Goal: Task Accomplishment & Management: Manage account settings

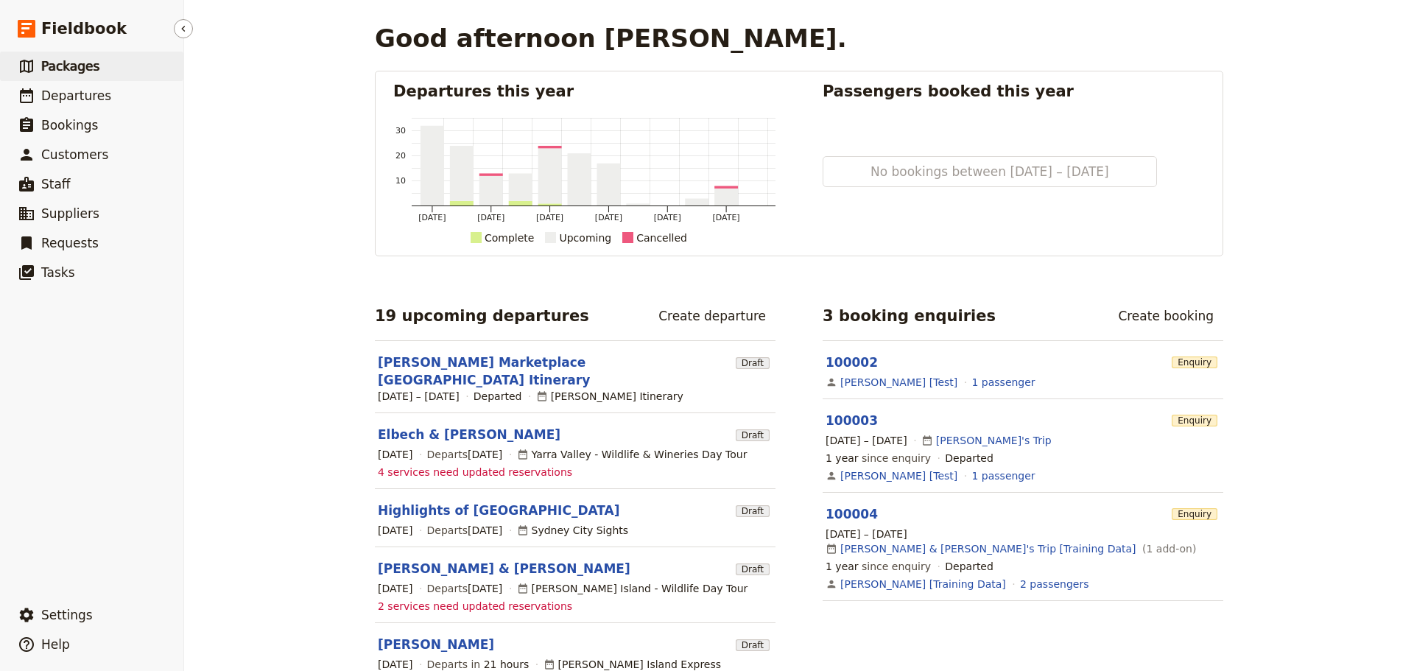
click at [76, 66] on span "Packages" at bounding box center [70, 66] width 58 height 15
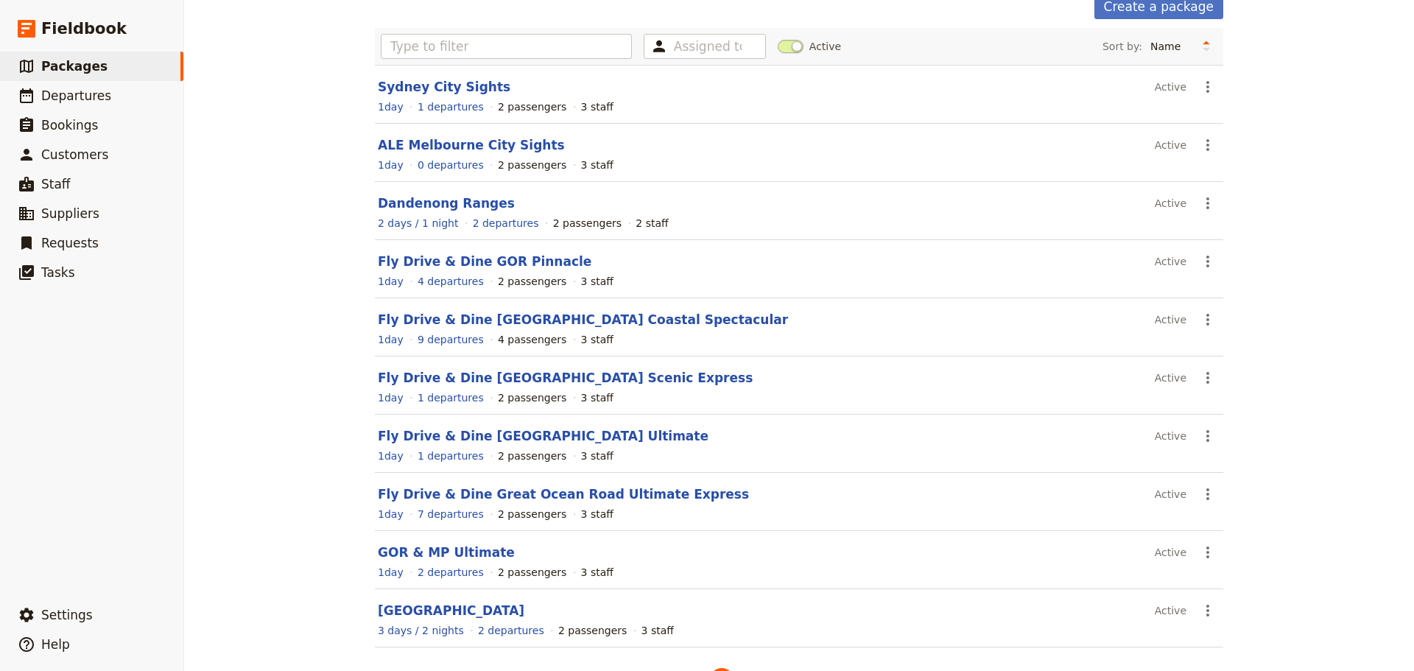
scroll to position [125, 0]
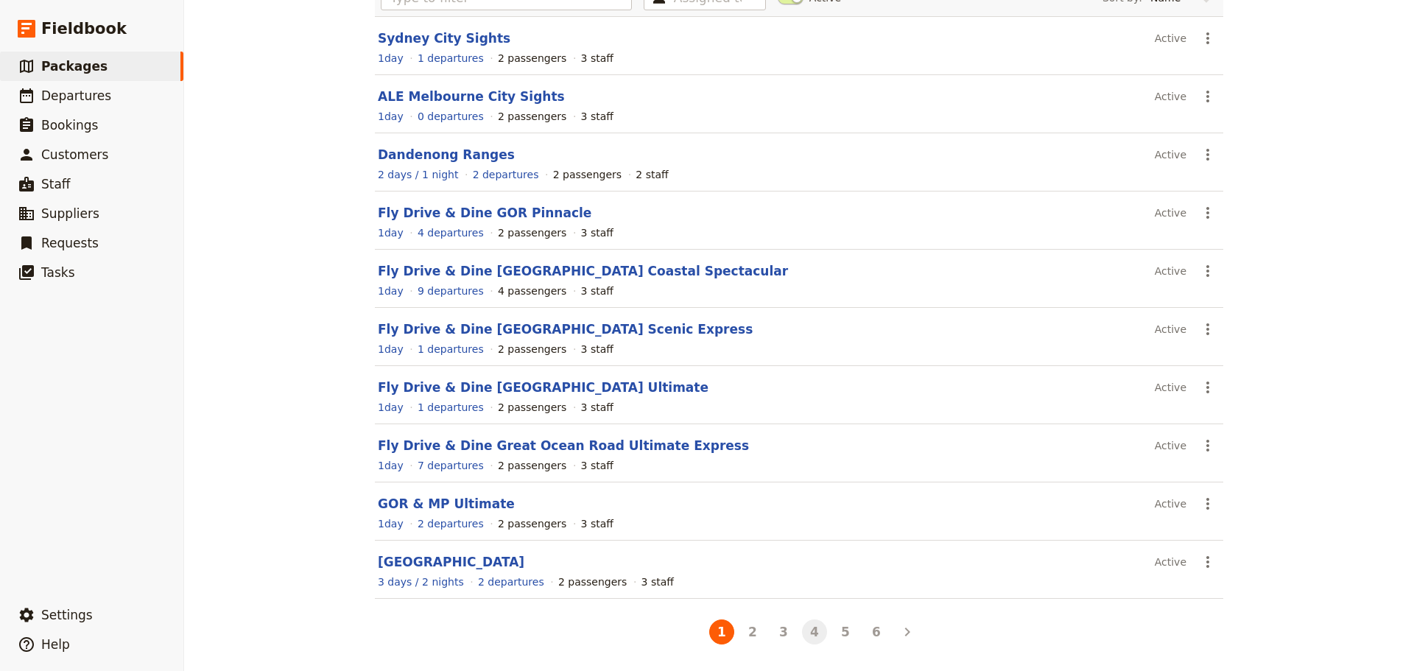
click at [806, 639] on button "4" at bounding box center [814, 631] width 25 height 25
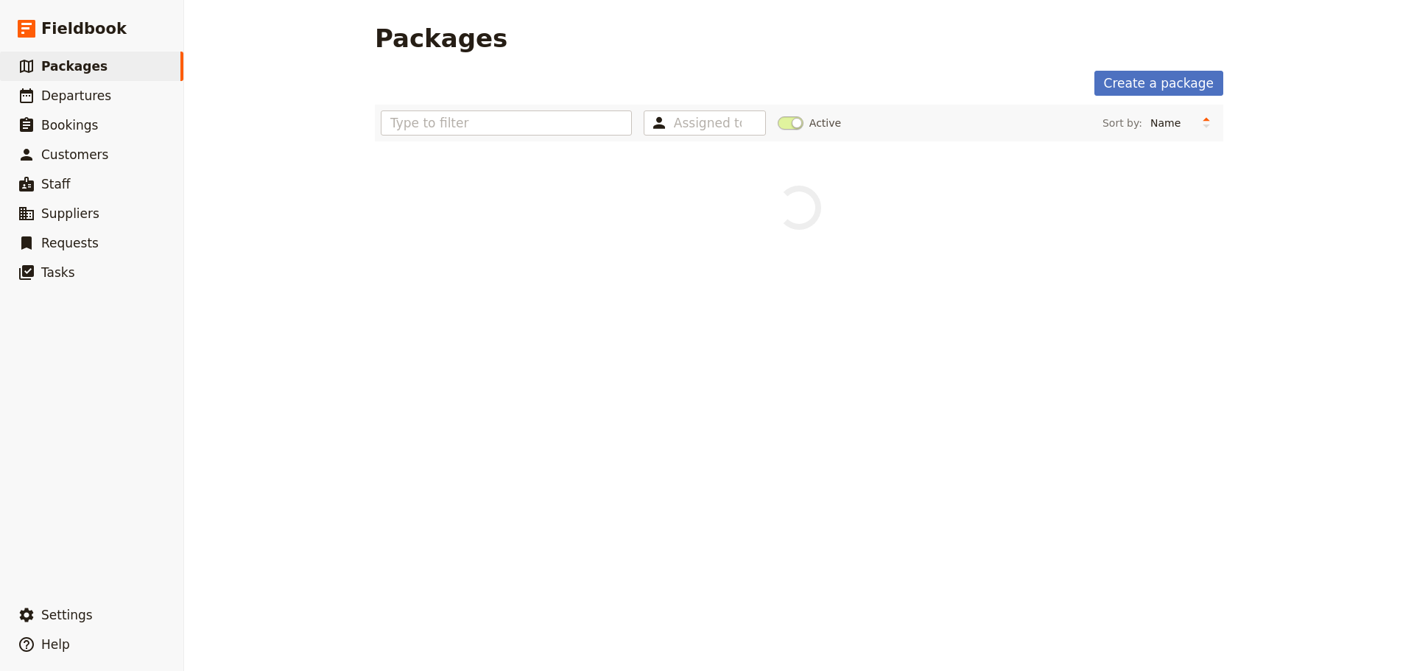
scroll to position [0, 0]
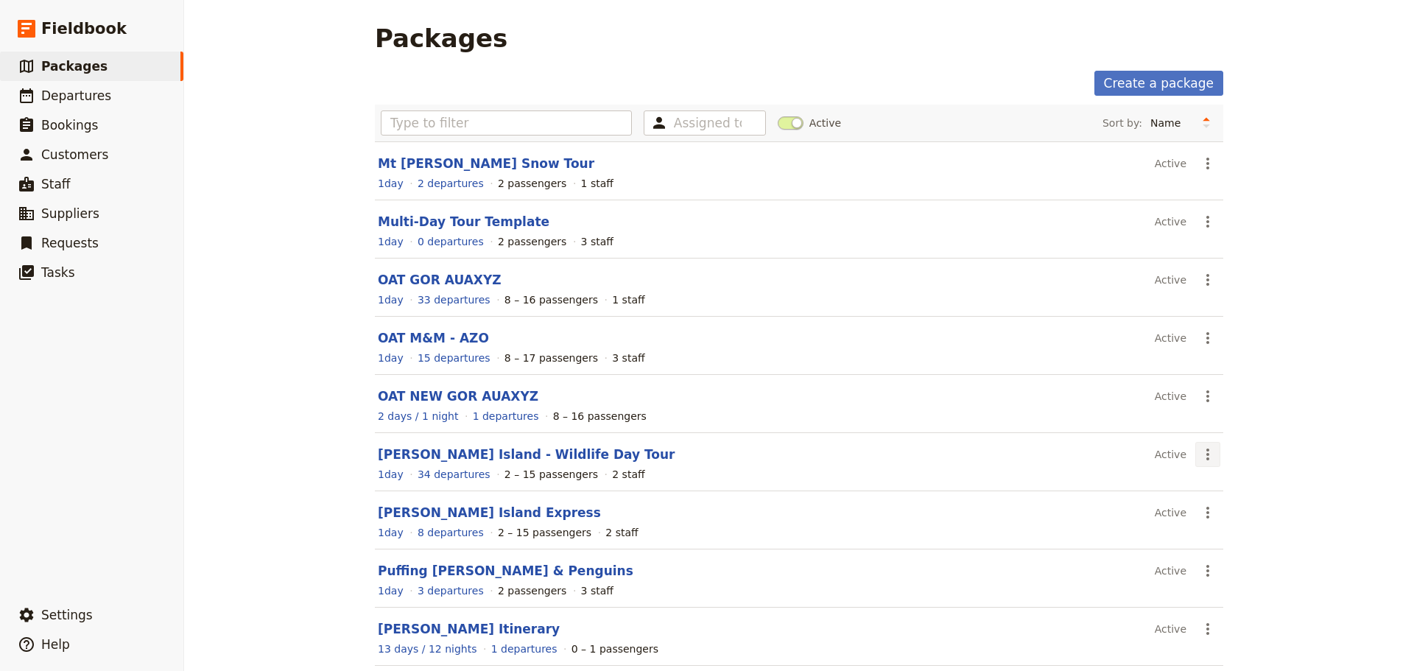
click at [1203, 456] on icon "Actions" at bounding box center [1208, 455] width 18 height 18
click at [1206, 511] on span "Schedule a departure" at bounding box center [1255, 507] width 111 height 15
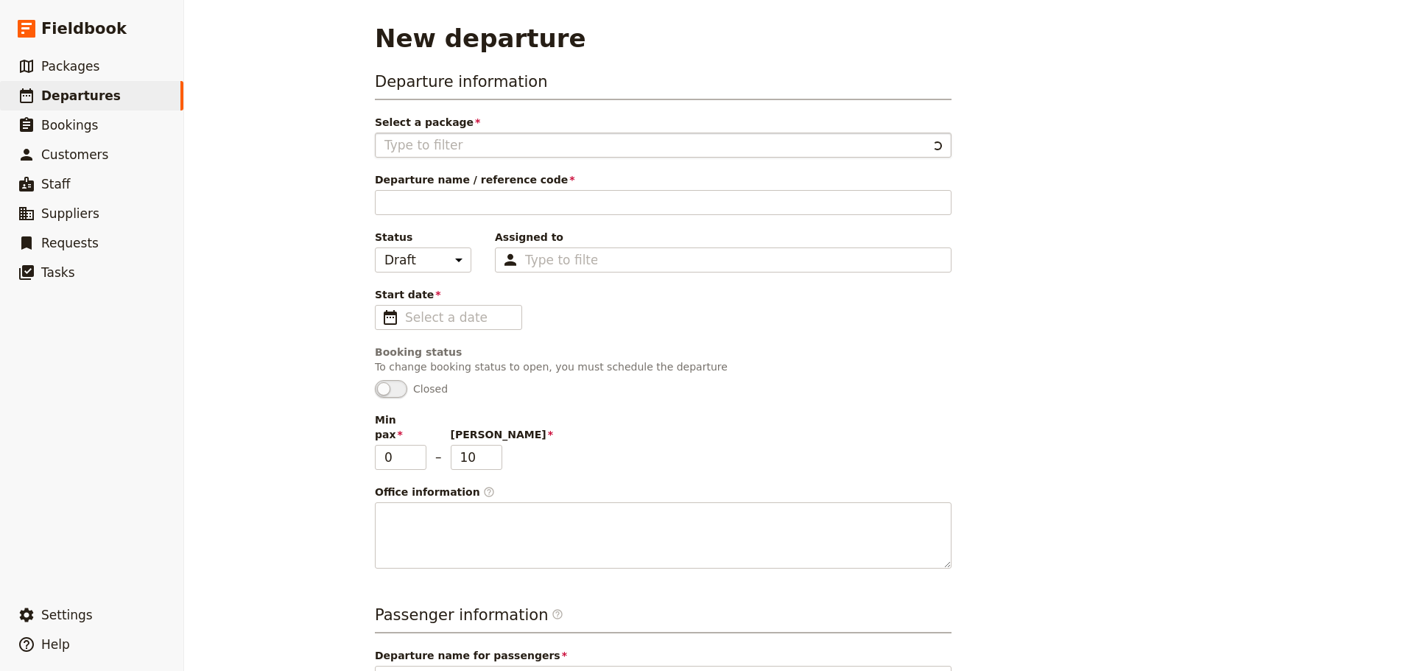
type input "[PERSON_NAME] Island - Wildlife Day Tour"
type textarea "Itinerary Colour Coding: - Green: Attractions - Orange: Transfers - Pink: - Blu…"
type input "[PERSON_NAME] Island Wildlife"
type textarea "Enjoy the day exploring [PERSON_NAME][GEOGRAPHIC_DATA] including the natural ph…"
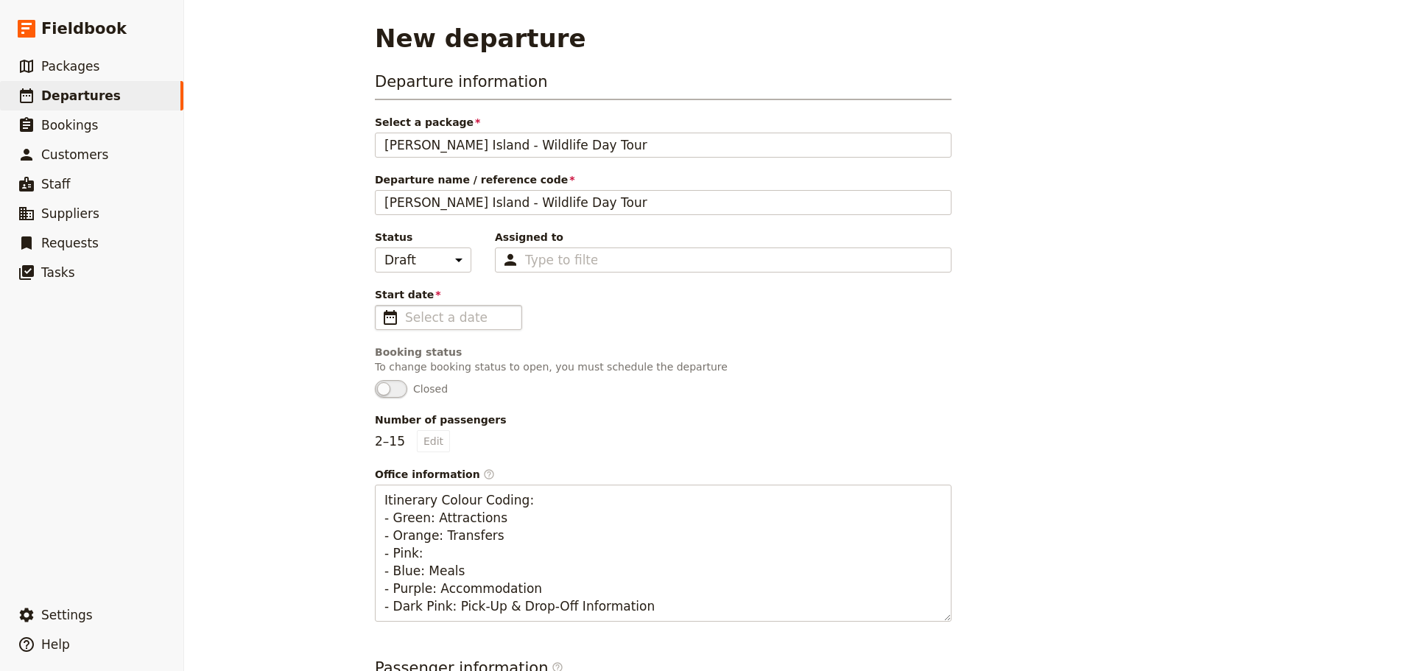
click at [390, 316] on span "​" at bounding box center [390, 318] width 18 height 18
click at [405, 316] on input "Start date ​" at bounding box center [459, 318] width 108 height 18
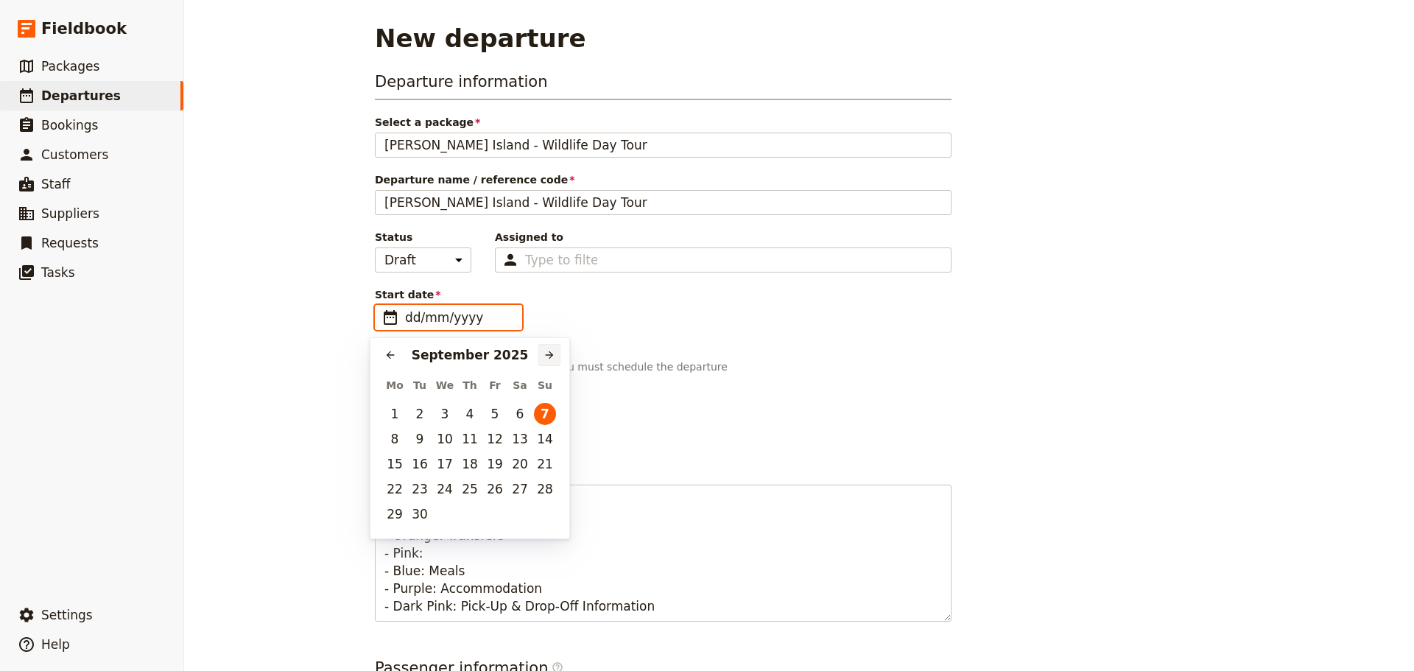
click at [557, 362] on button "​" at bounding box center [549, 355] width 22 height 22
click at [557, 361] on button "​" at bounding box center [549, 355] width 22 height 22
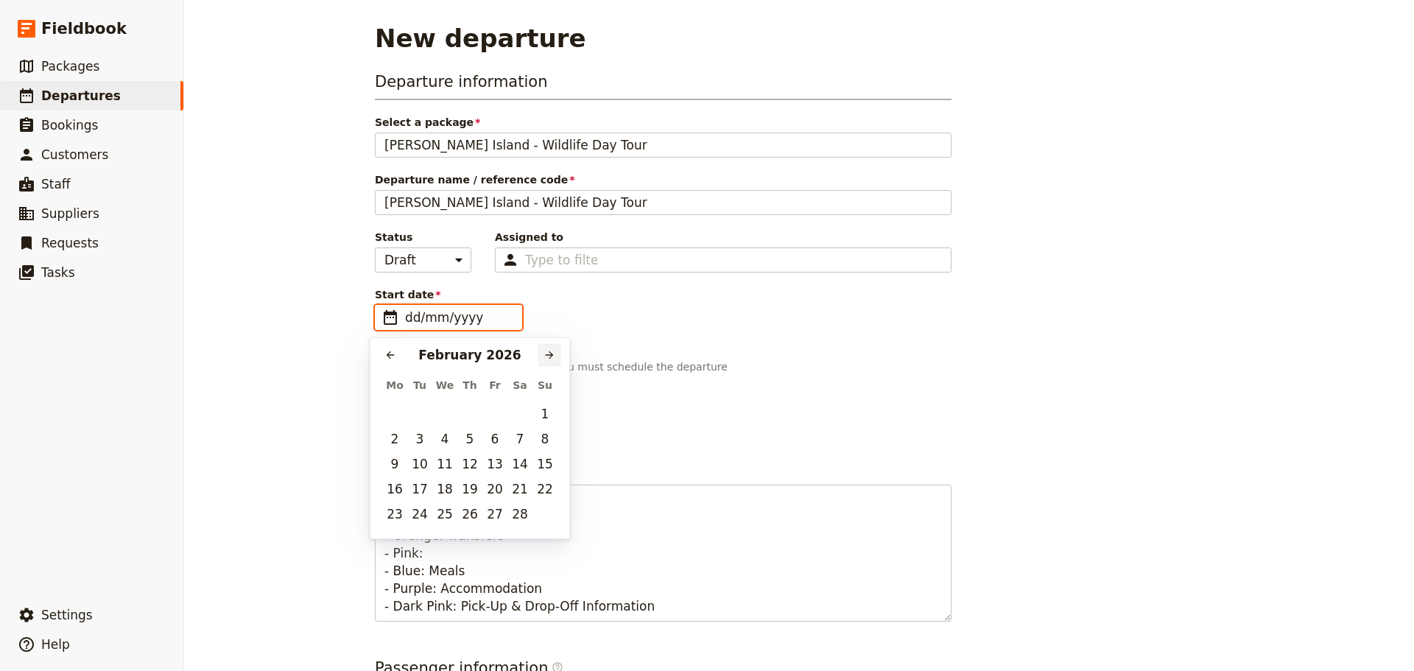
click at [557, 360] on button "​" at bounding box center [549, 355] width 22 height 22
click at [557, 359] on button "​" at bounding box center [549, 355] width 22 height 22
click at [492, 412] on button "3" at bounding box center [495, 414] width 22 height 22
type input "[DATE]"
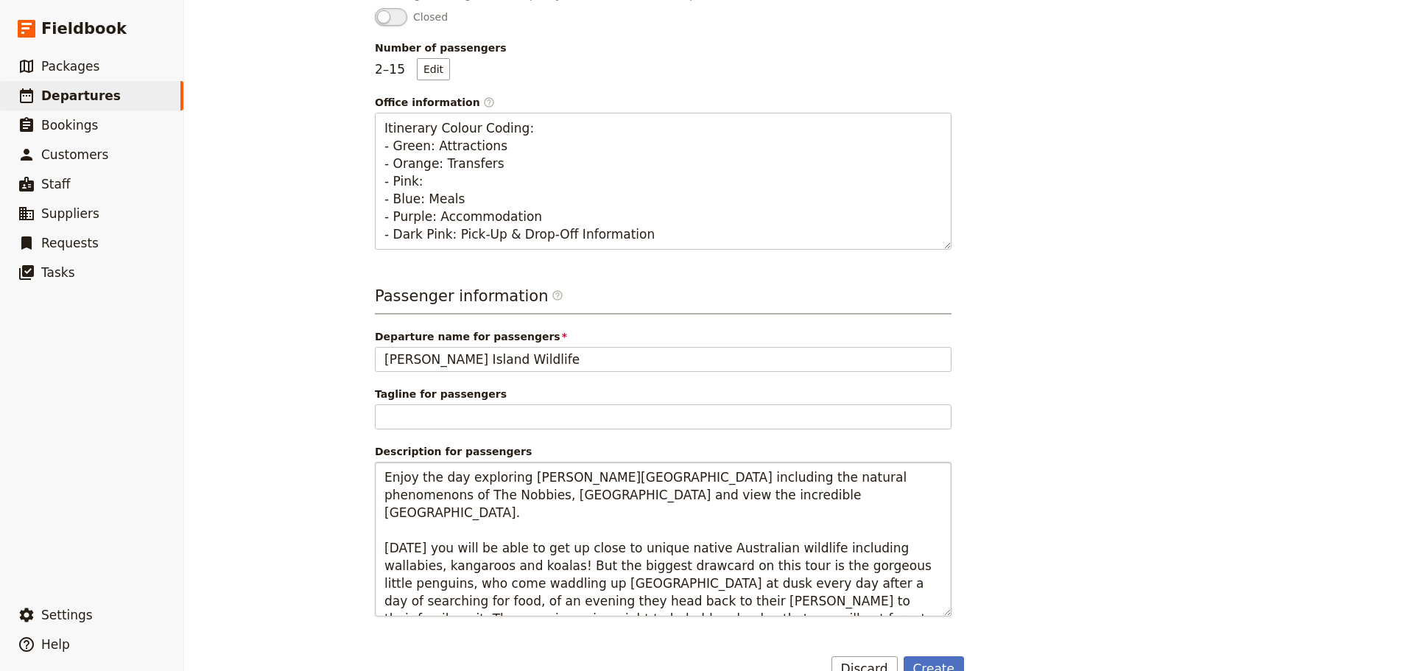
scroll to position [406, 0]
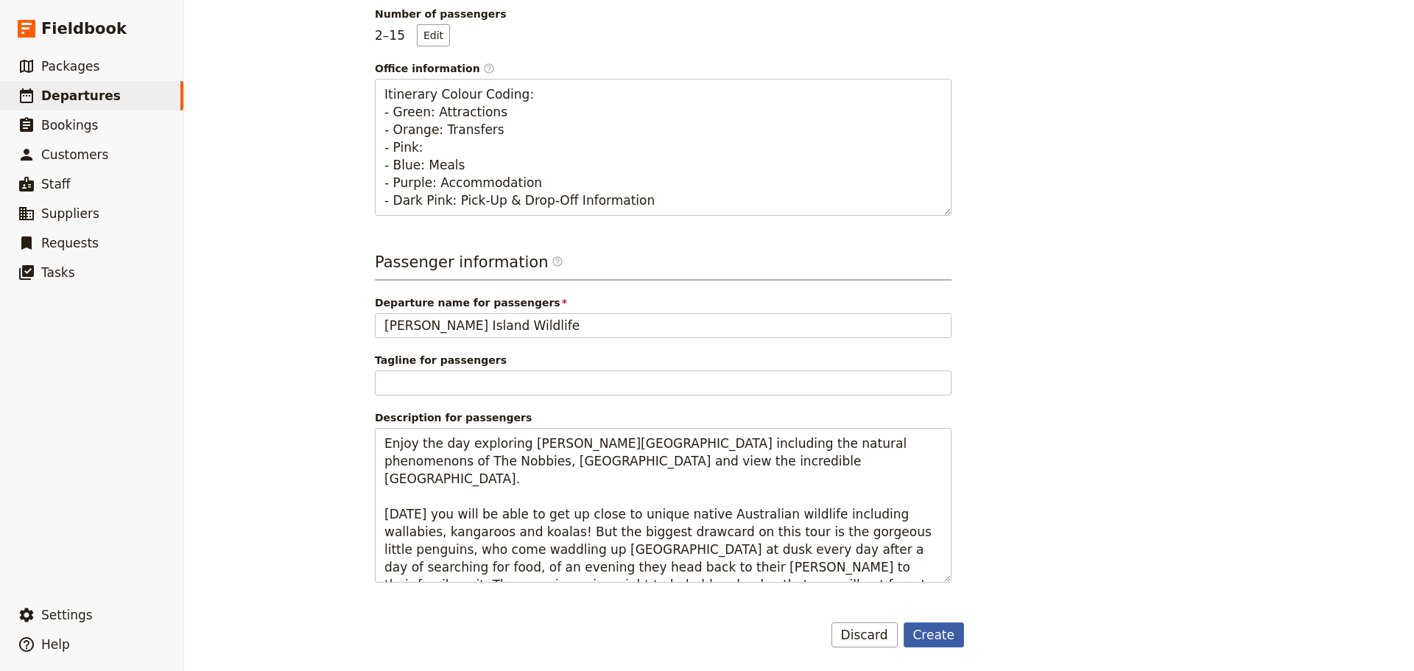
click at [936, 632] on button "Create" at bounding box center [934, 634] width 61 height 25
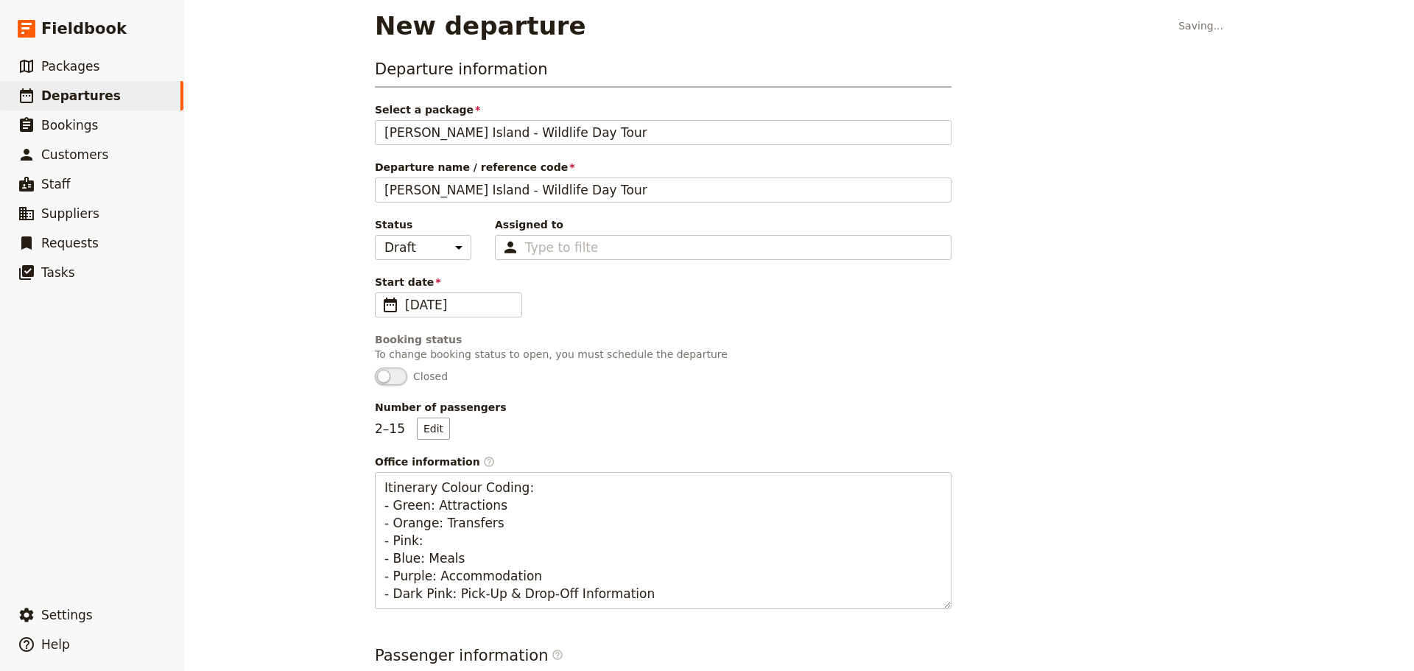
scroll to position [0, 0]
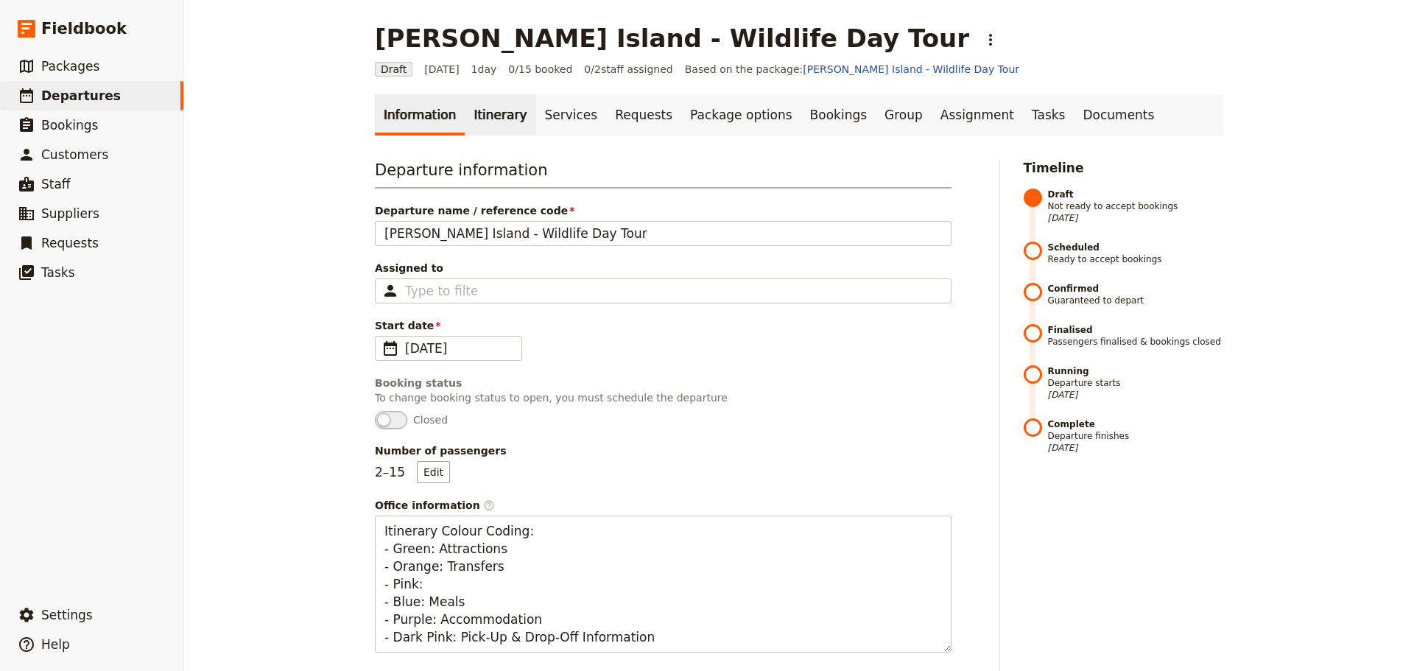
click at [494, 128] on link "Itinerary" at bounding box center [500, 114] width 71 height 41
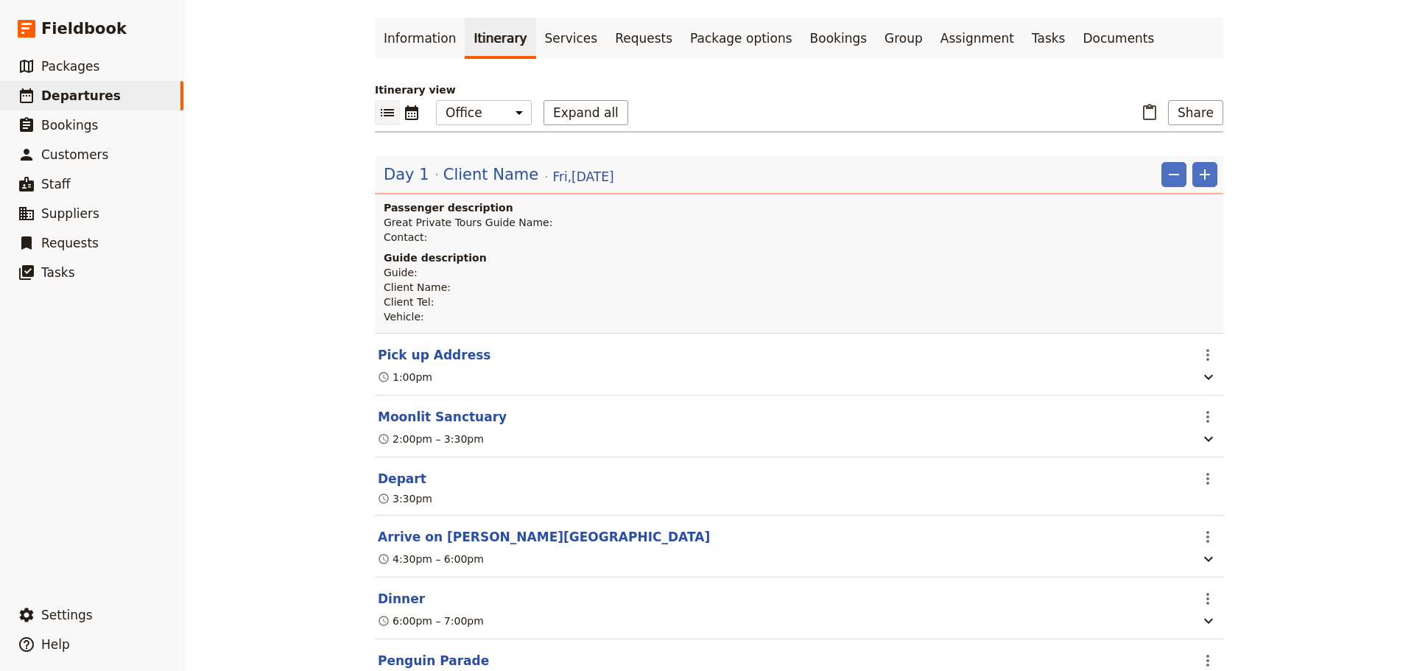
scroll to position [147, 0]
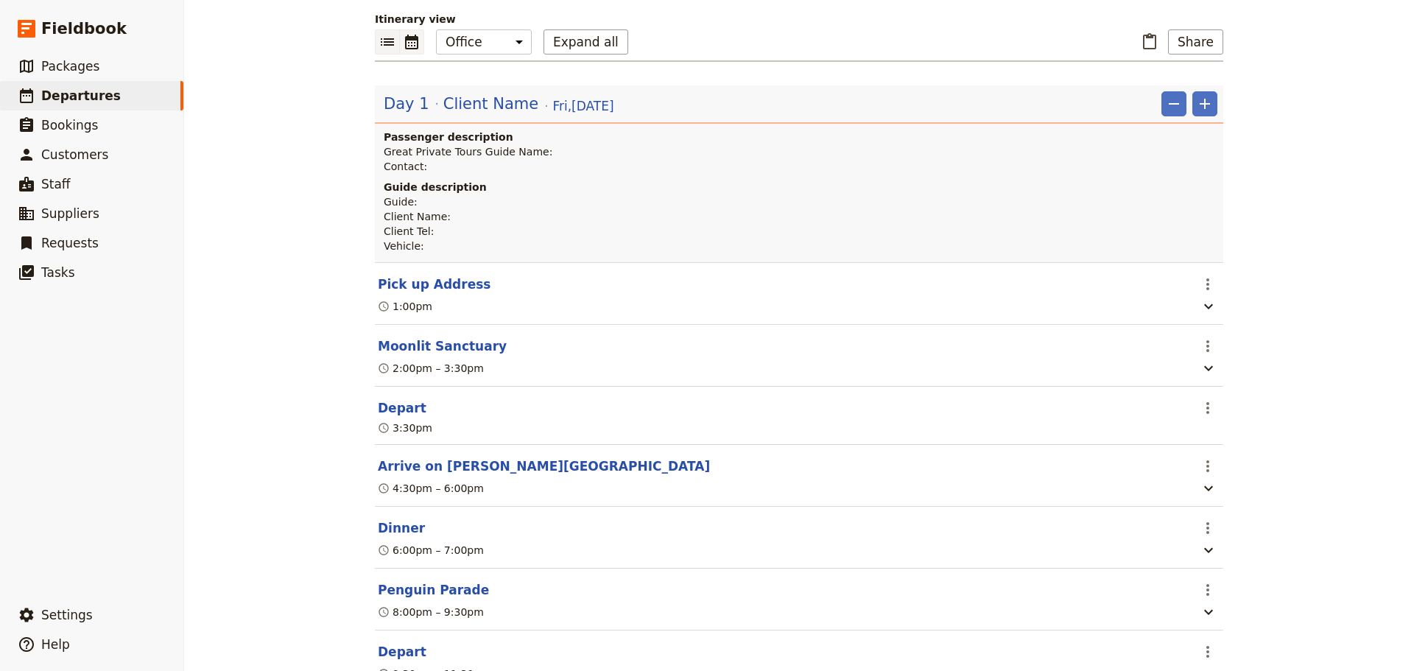
click at [407, 47] on icon "Calendar view" at bounding box center [412, 42] width 18 height 18
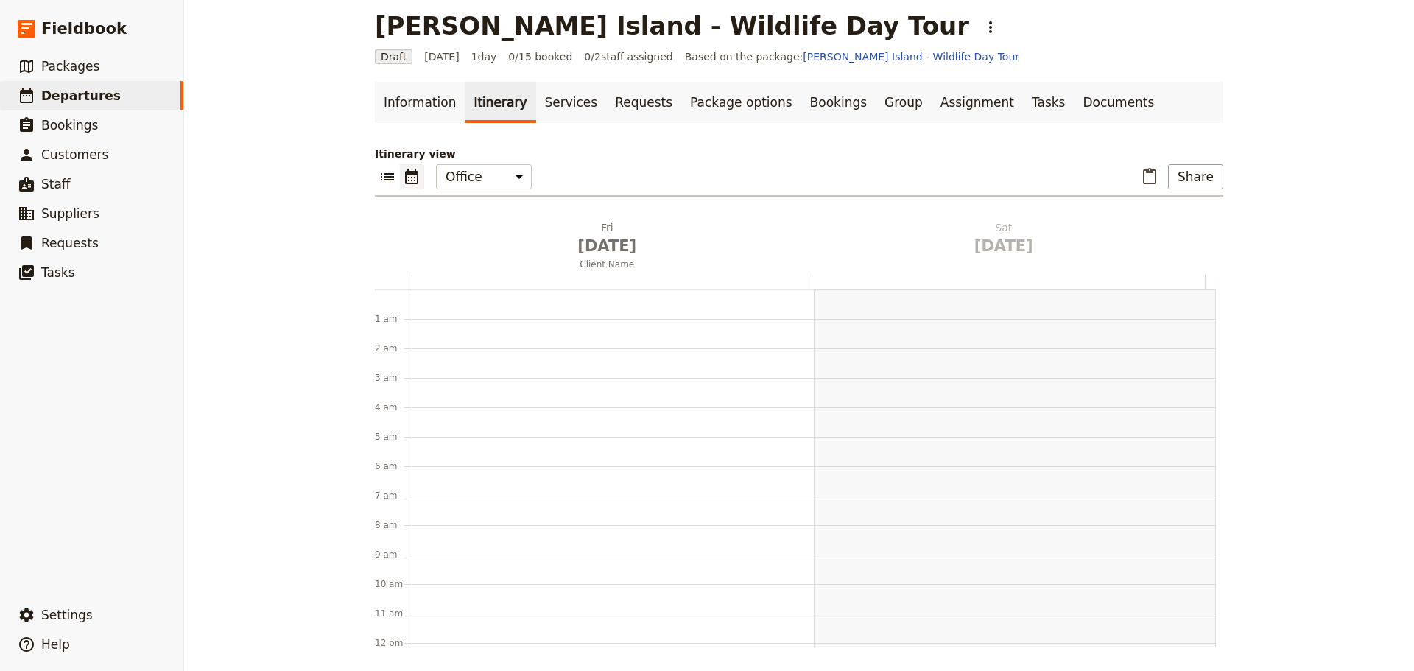
scroll to position [191, 0]
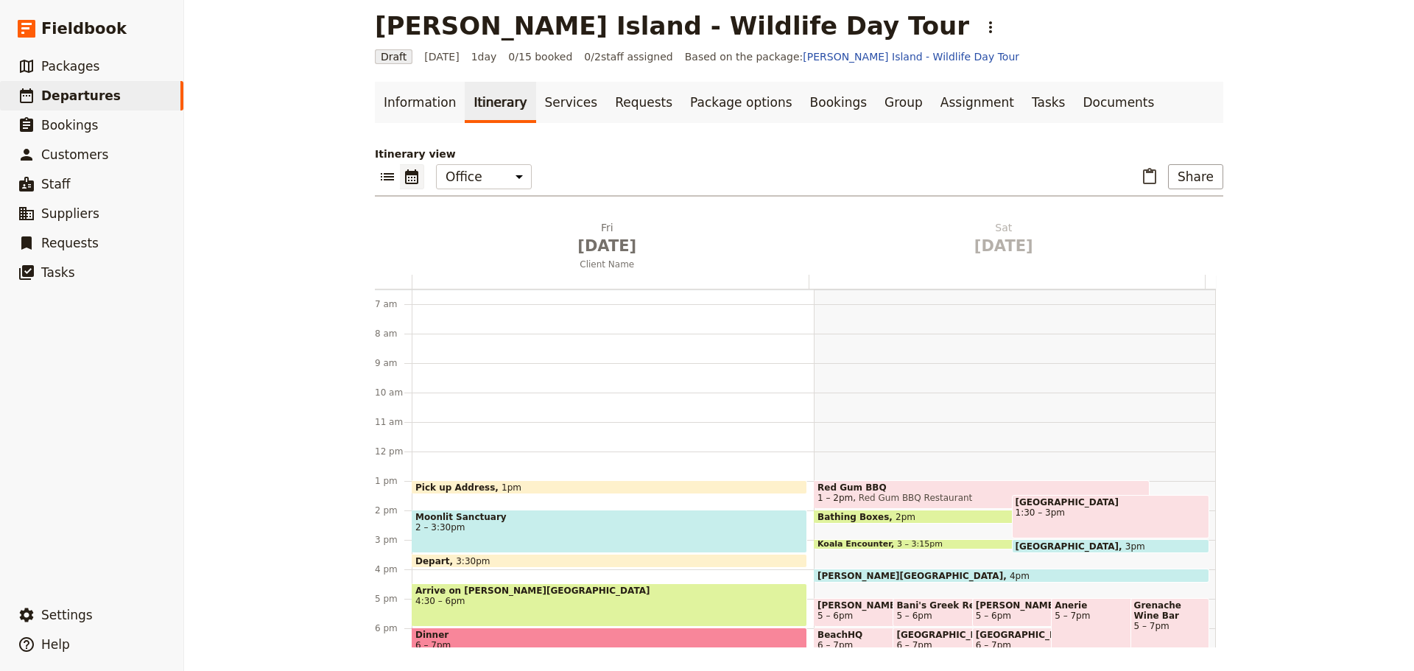
click at [530, 524] on span "2 – 3:30pm" at bounding box center [609, 527] width 388 height 10
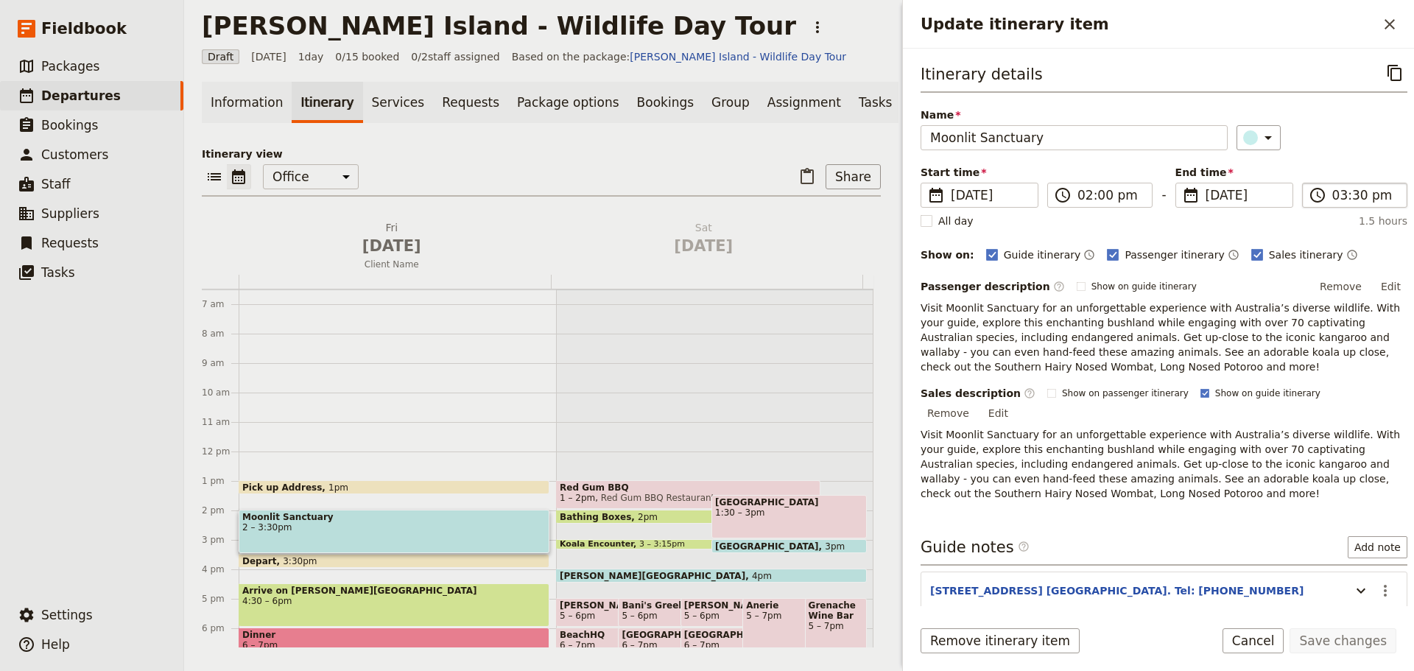
click at [1357, 184] on label "​ 03:30 pm" at bounding box center [1354, 195] width 105 height 25
click at [1357, 186] on input "03:30 pm" at bounding box center [1365, 195] width 66 height 18
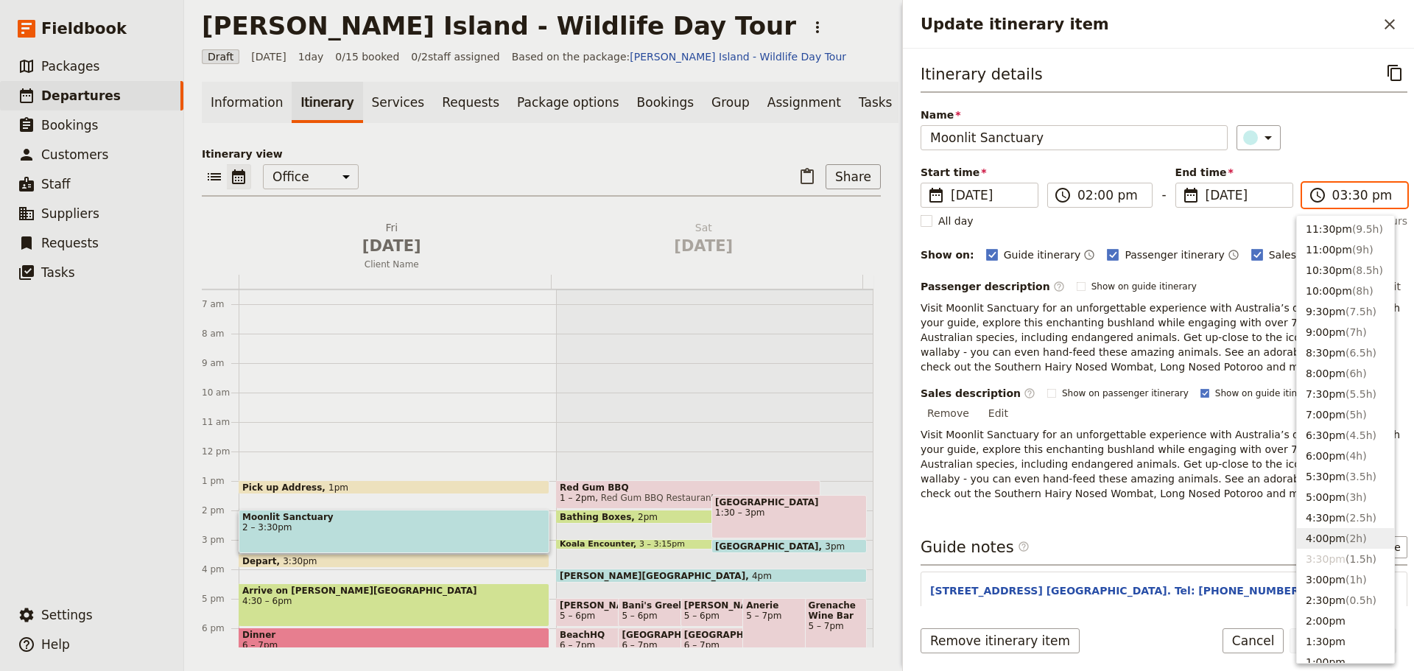
click at [1353, 543] on span "( 2h )" at bounding box center [1356, 538] width 21 height 12
type input "04:00 pm"
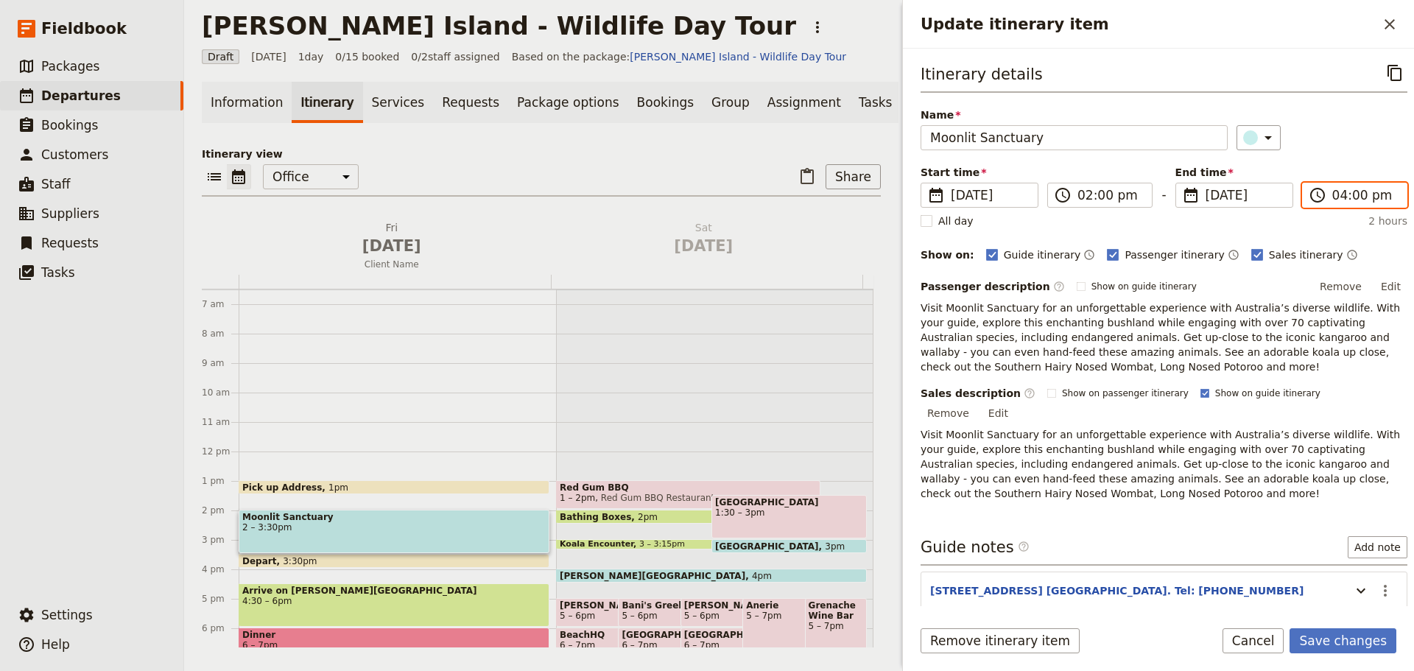
drag, startPoint x: 613, startPoint y: 548, endPoint x: 554, endPoint y: 535, distance: 60.2
click at [564, 541] on div "Red Gum BBQ 1 – 2pm Red Gum BBQ Restaurant Bathing Boxes 2pm [GEOGRAPHIC_DATA] …" at bounding box center [714, 451] width 317 height 707
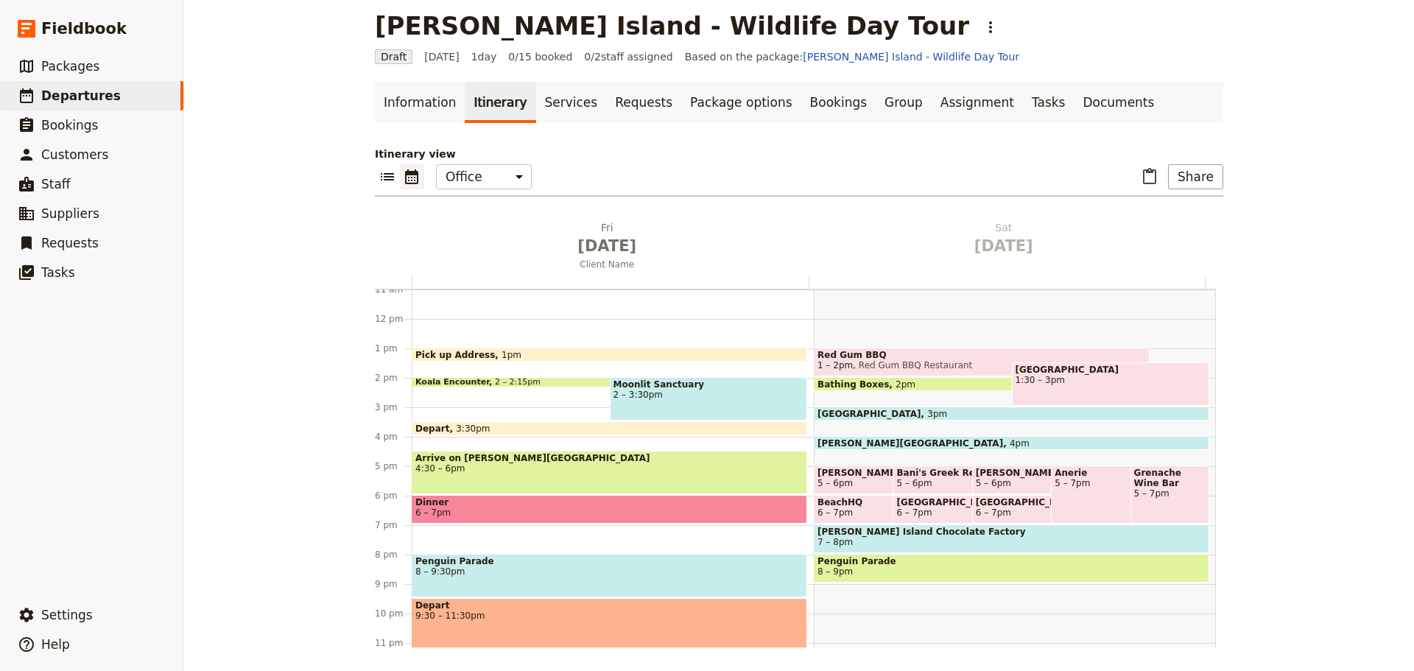
scroll to position [339, 0]
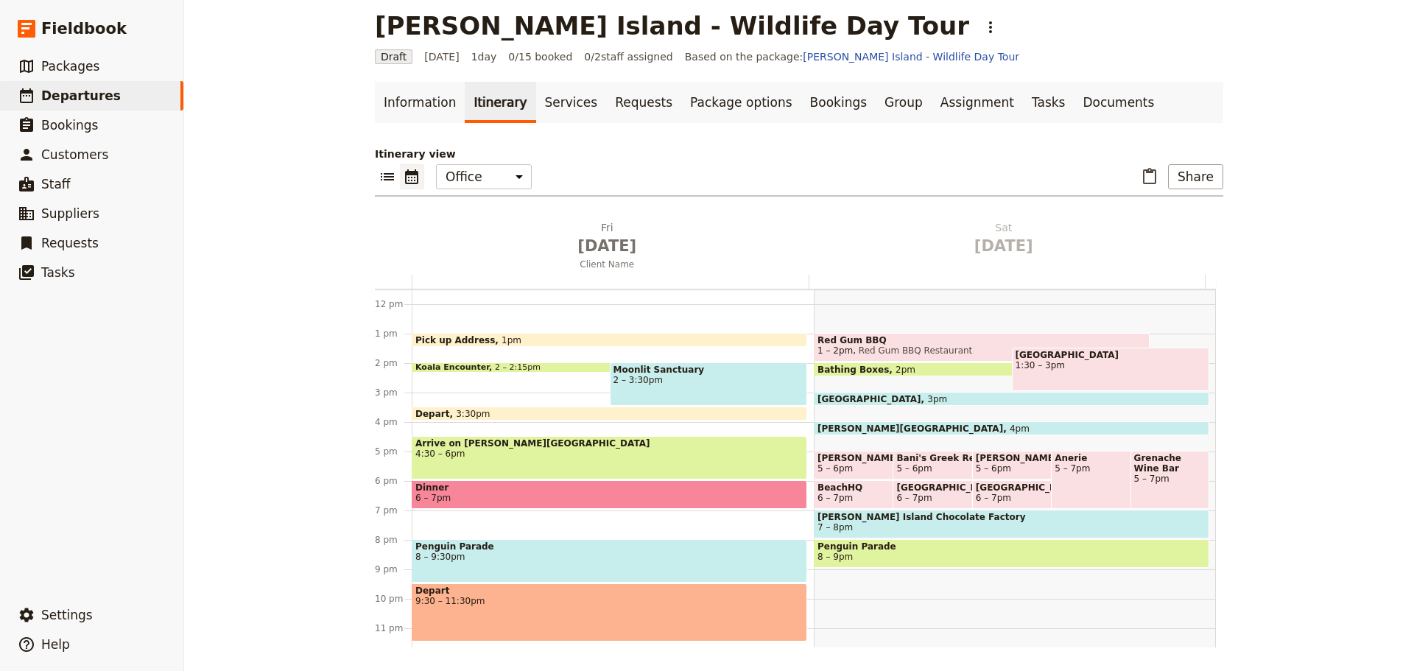
click at [456, 490] on span "Dinner" at bounding box center [609, 487] width 388 height 10
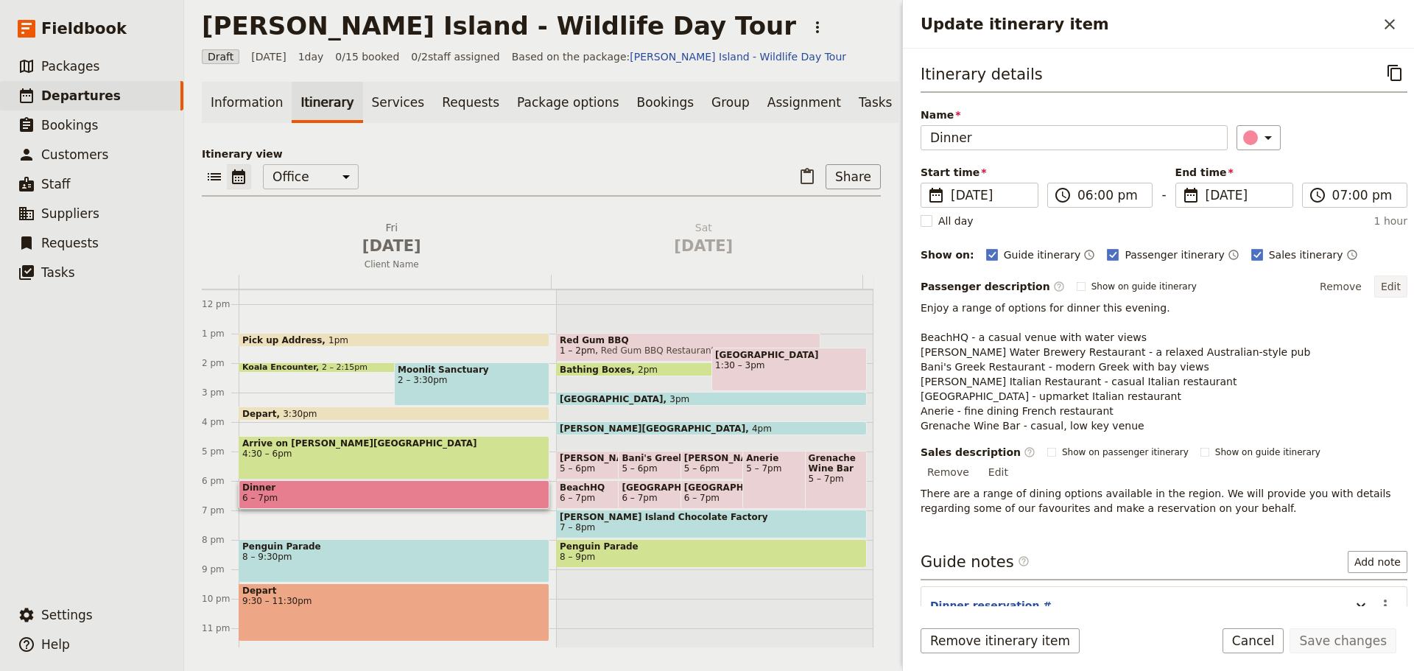
click at [1382, 279] on button "Edit" at bounding box center [1390, 286] width 33 height 22
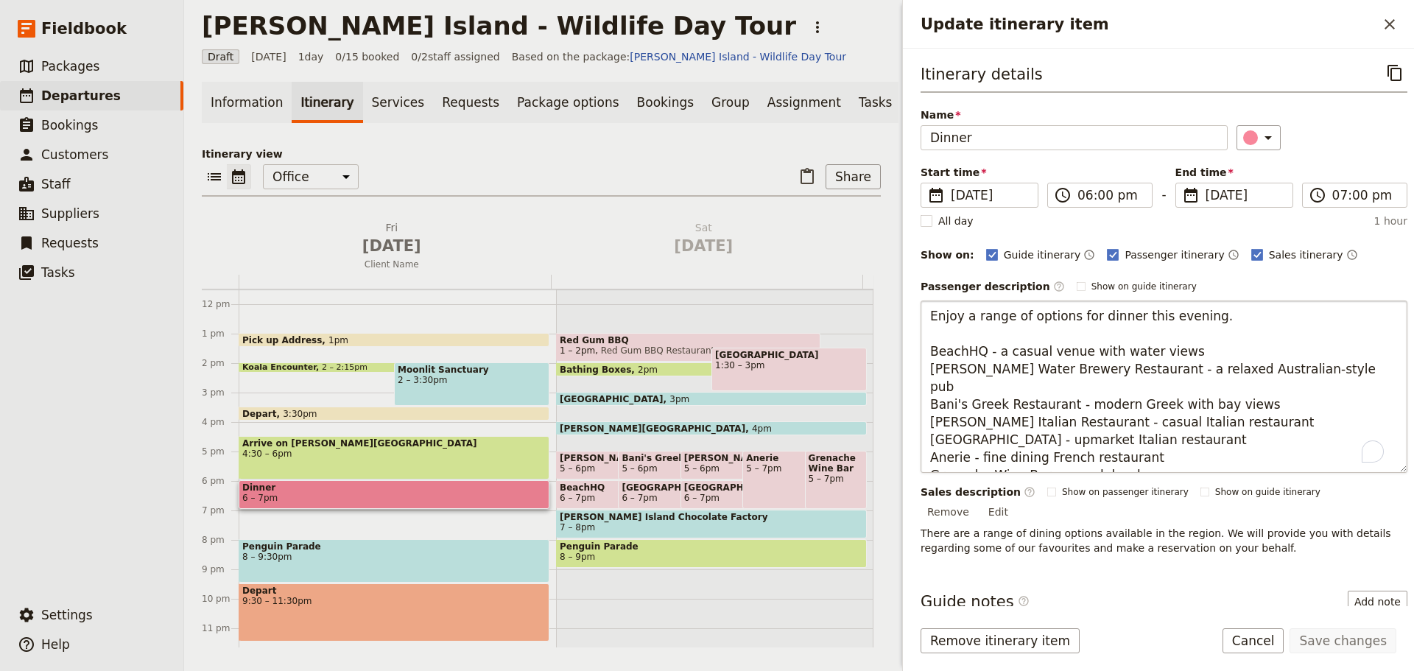
click at [1247, 314] on textarea "Enjoy a range of options for dinner this evening. BeachHQ - a casual venue with…" at bounding box center [1164, 386] width 487 height 172
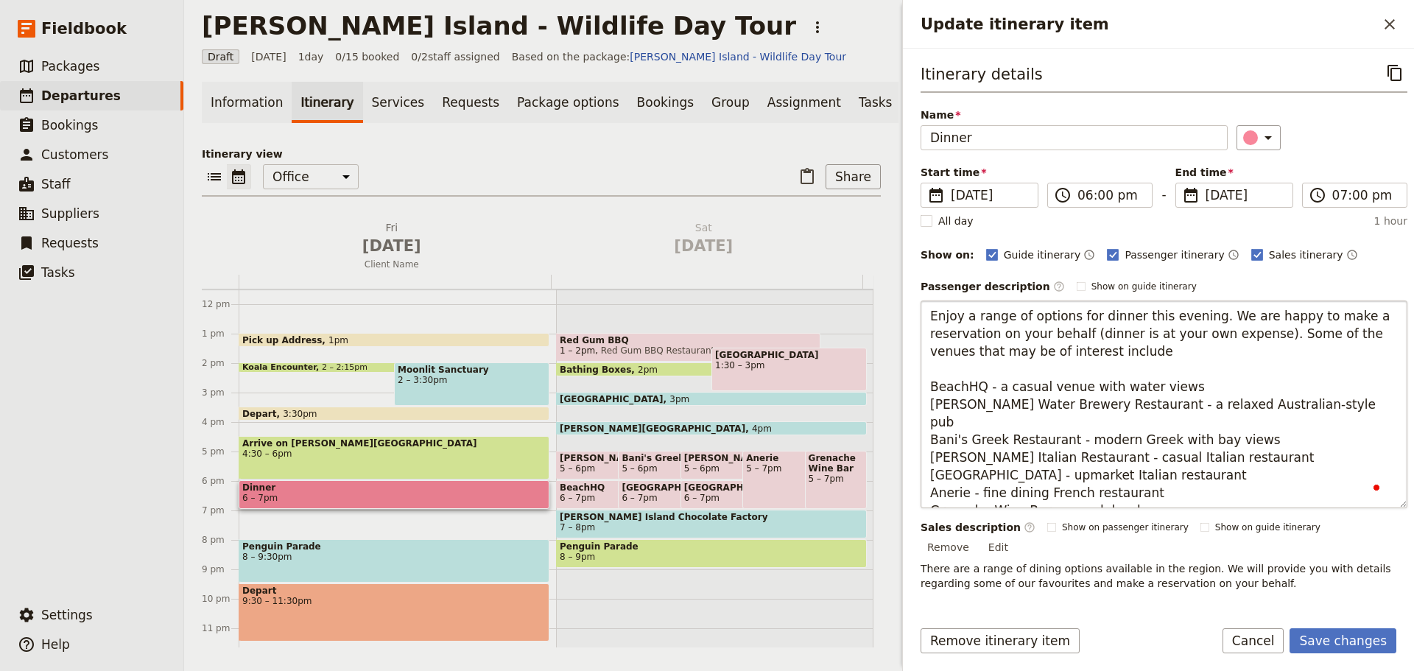
type textarea "Enjoy a range of options for dinner this evening. We are happy to make a reserv…"
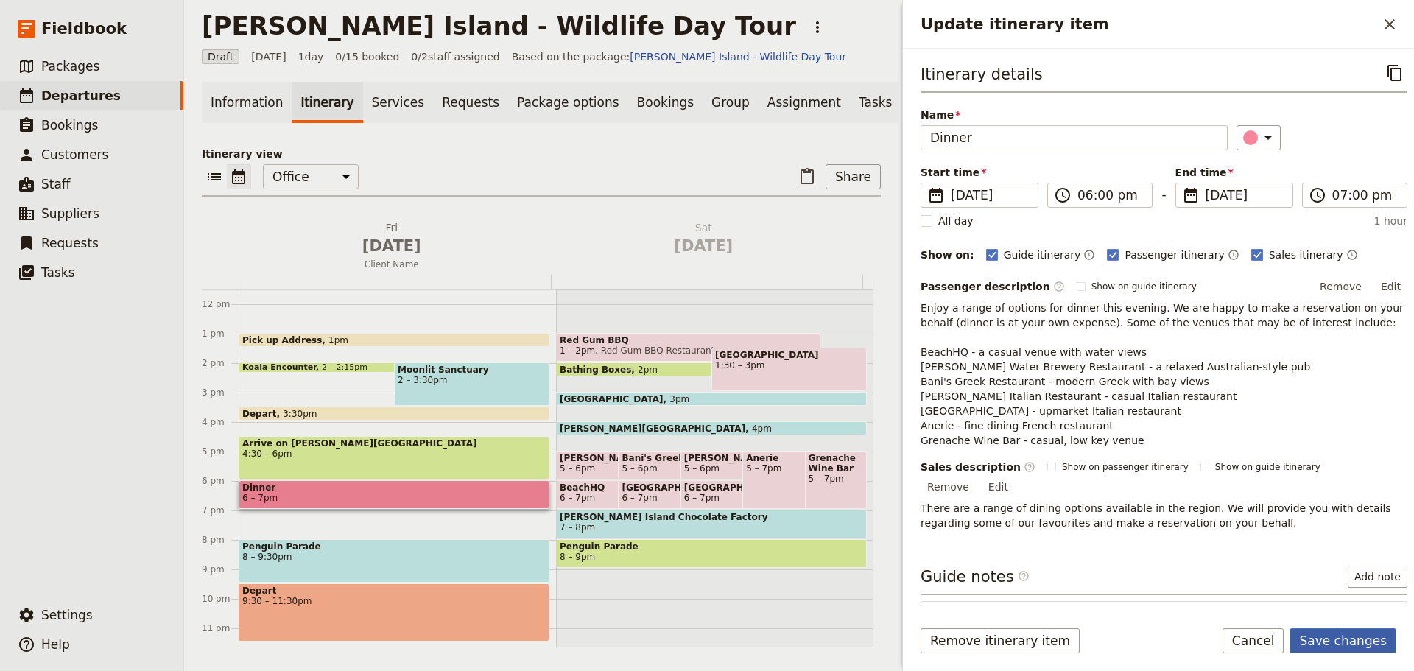
click at [1342, 631] on button "Save changes" at bounding box center [1343, 640] width 107 height 25
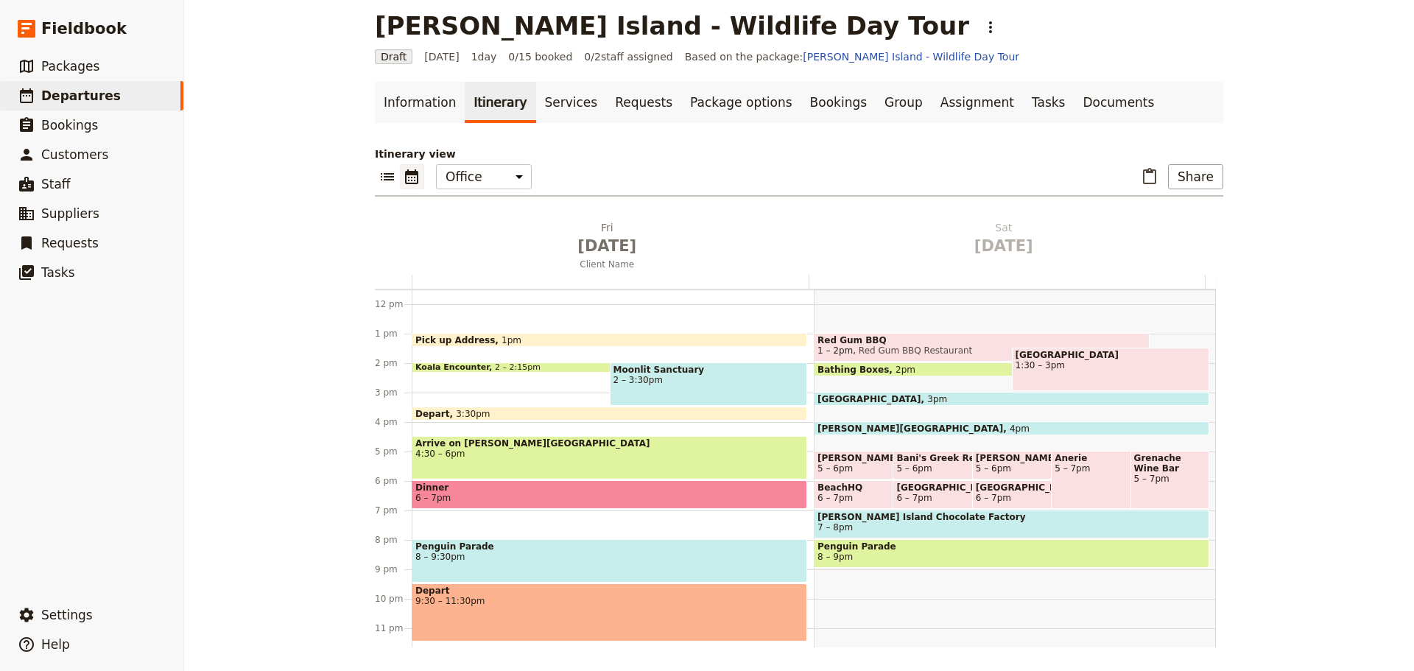
click at [472, 550] on span "Penguin Parade" at bounding box center [609, 546] width 388 height 10
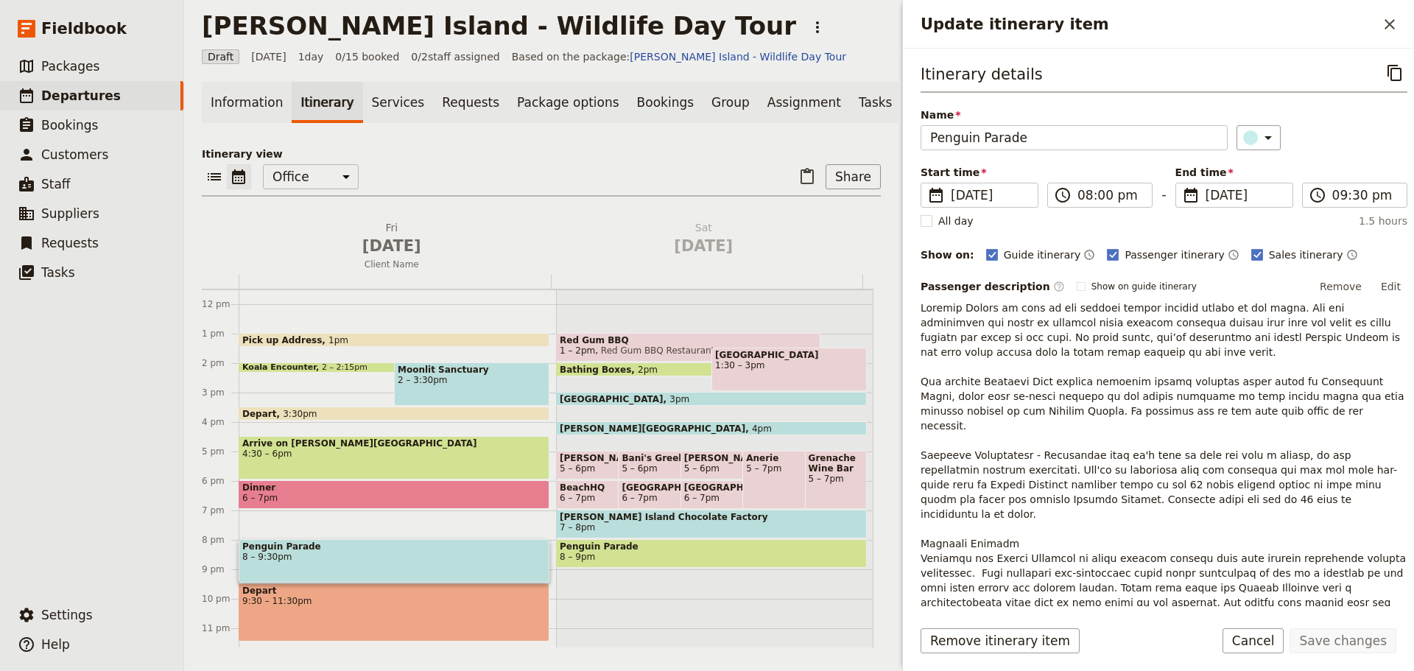
click at [1397, 284] on div "Itinerary details ​ Name Penguin Parade ​ Start time ​ [DATE] [DATE] [DATE] 20:…" at bounding box center [1158, 328] width 511 height 558
click at [1393, 284] on button "Edit" at bounding box center [1390, 286] width 33 height 22
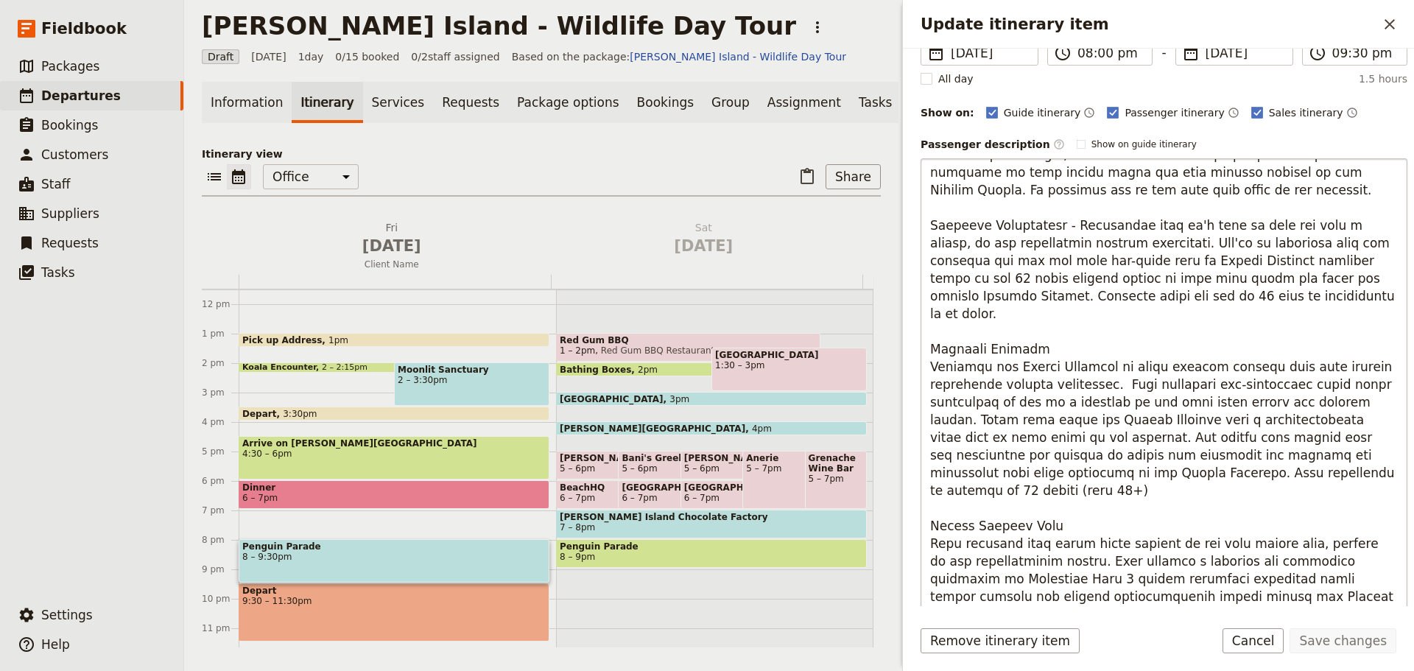
scroll to position [147, 0]
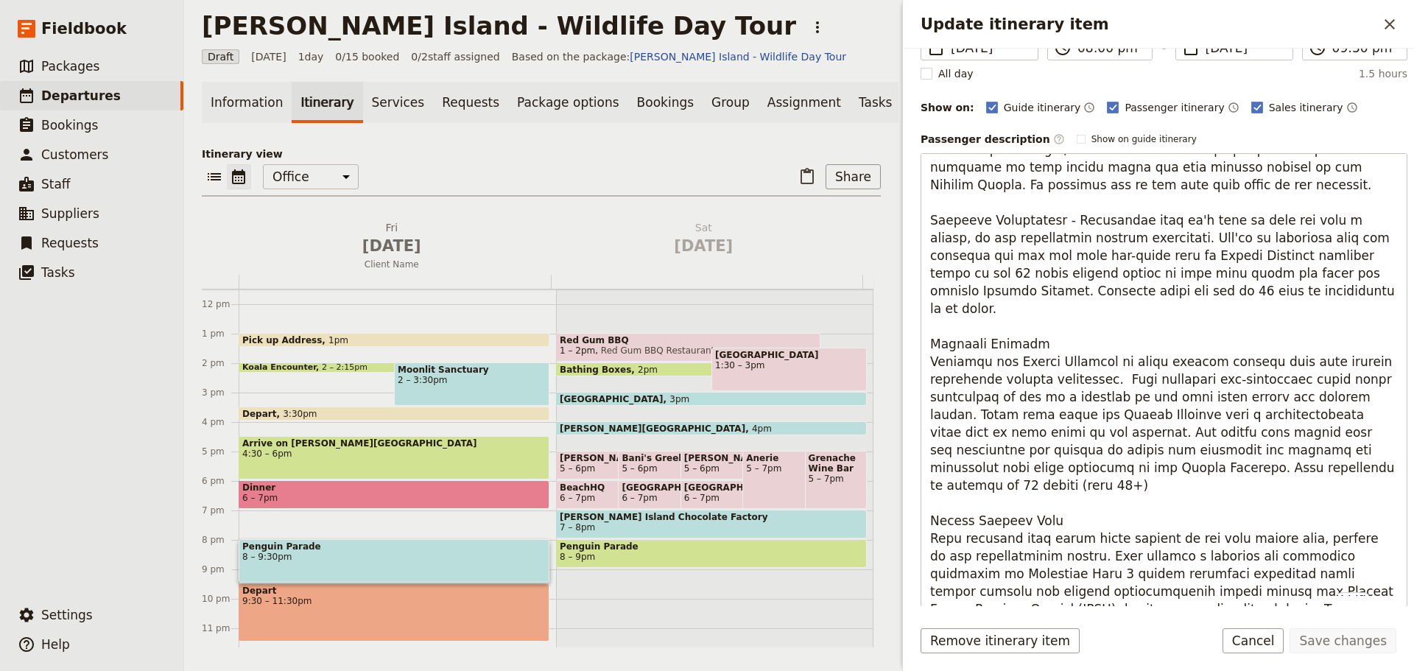
drag, startPoint x: 929, startPoint y: 429, endPoint x: 917, endPoint y: 331, distance: 99.4
click at [917, 331] on div "Itinerary details ​ Name Penguin Parade ​ Start time ​ [DATE] [DATE] [DATE] 20:…" at bounding box center [1158, 328] width 511 height 558
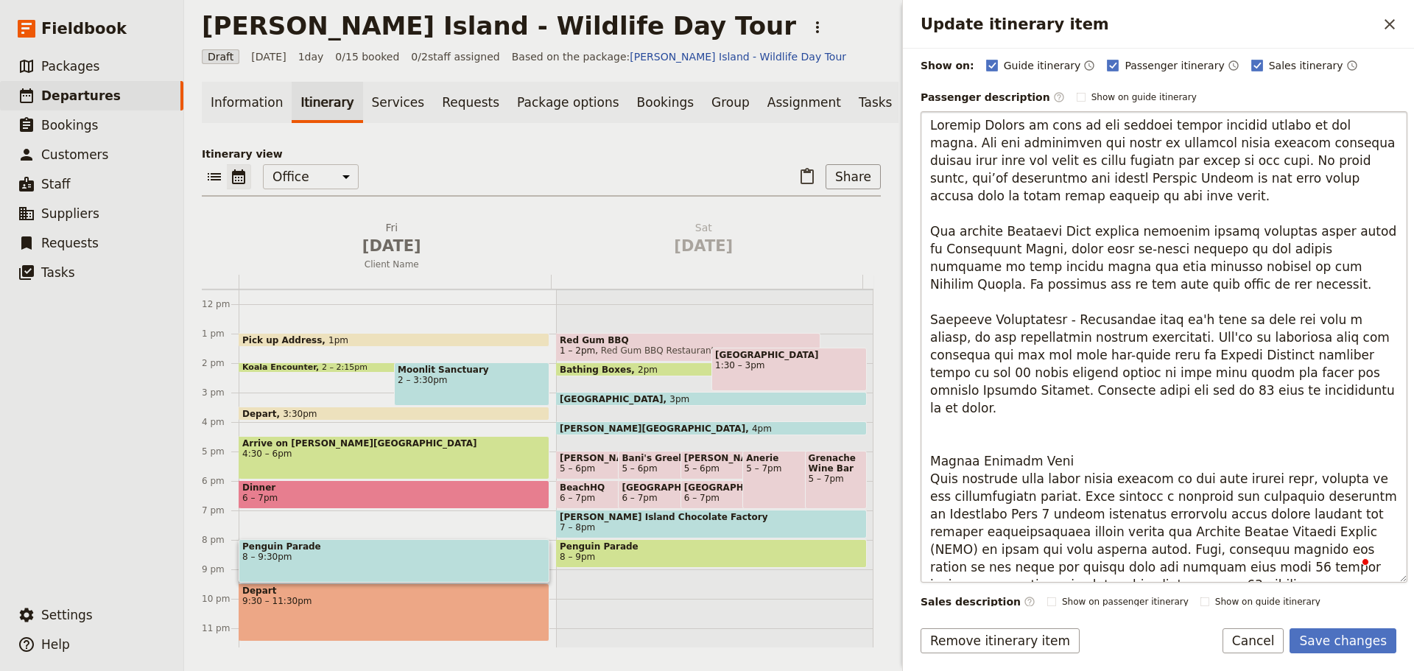
scroll to position [221, 0]
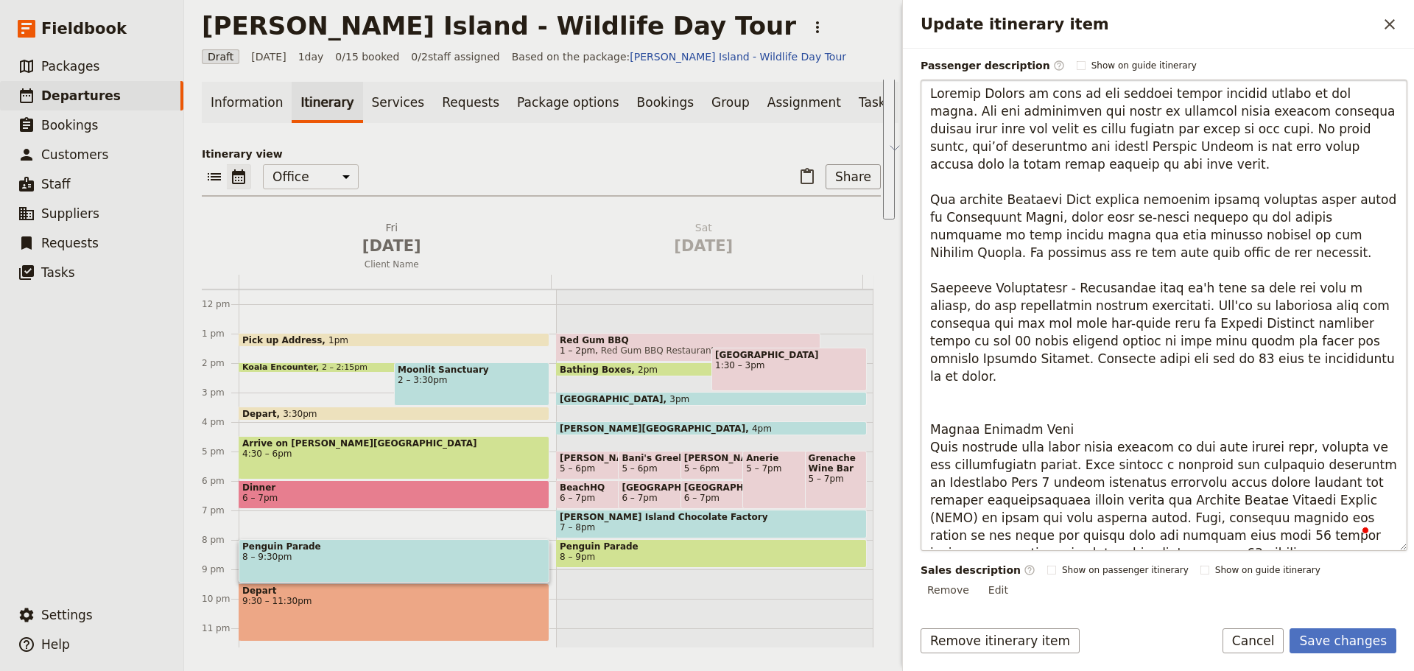
drag, startPoint x: 1030, startPoint y: 495, endPoint x: 929, endPoint y: 379, distance: 153.9
click at [929, 379] on textarea "To enrich screen reader interactions, please activate Accessibility in Grammarl…" at bounding box center [1164, 315] width 487 height 471
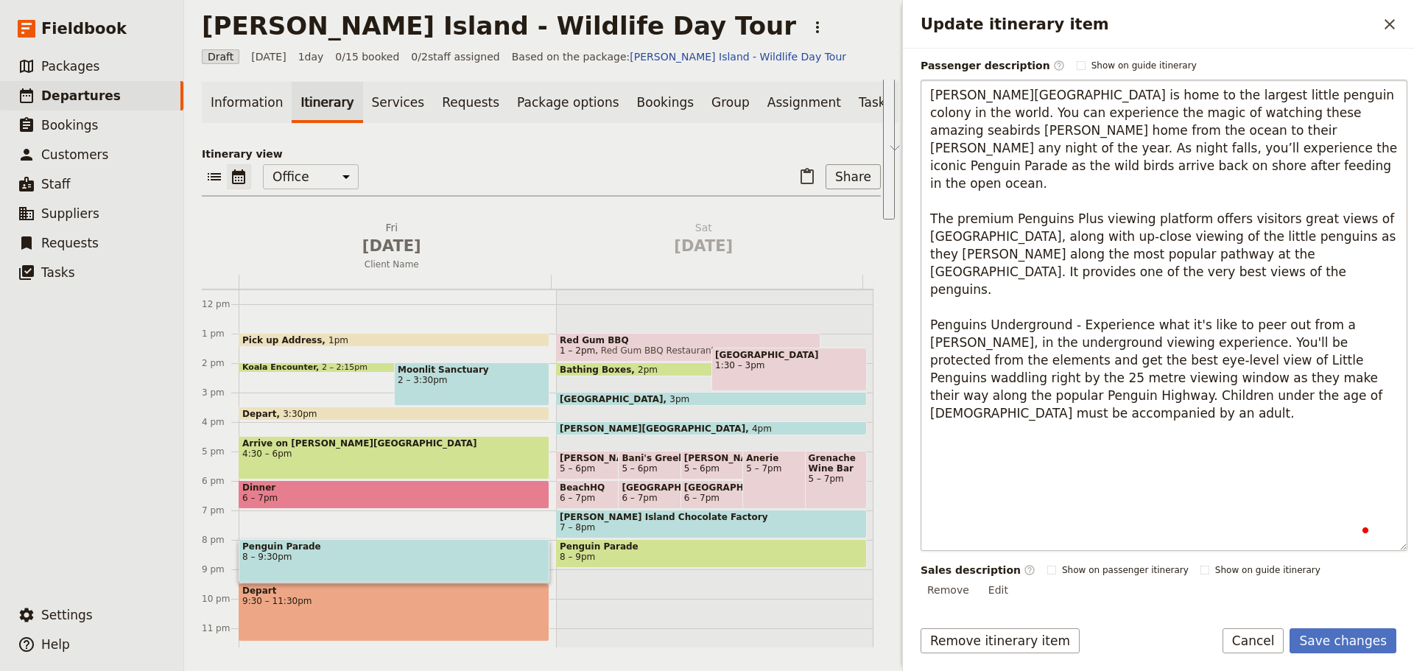
scroll to position [0, 0]
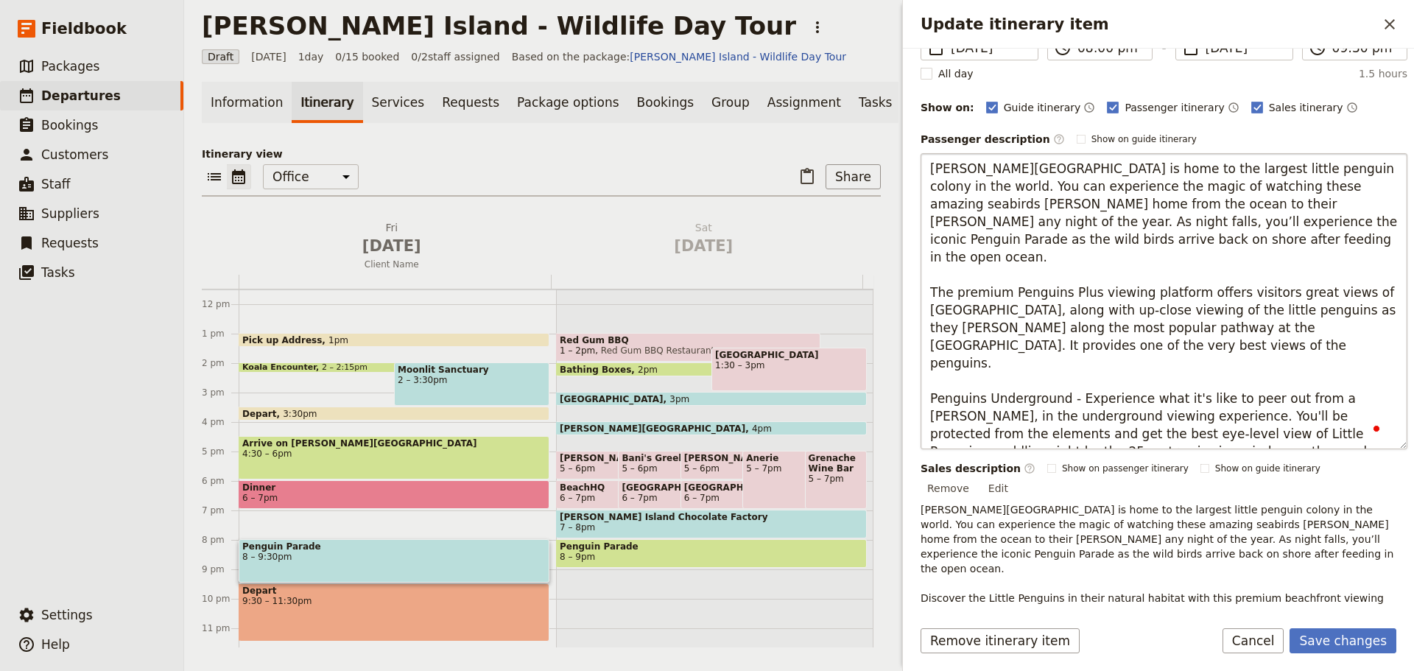
click at [1072, 362] on textarea "[PERSON_NAME][GEOGRAPHIC_DATA] is home to the largest little penguin colony in …" at bounding box center [1164, 301] width 487 height 296
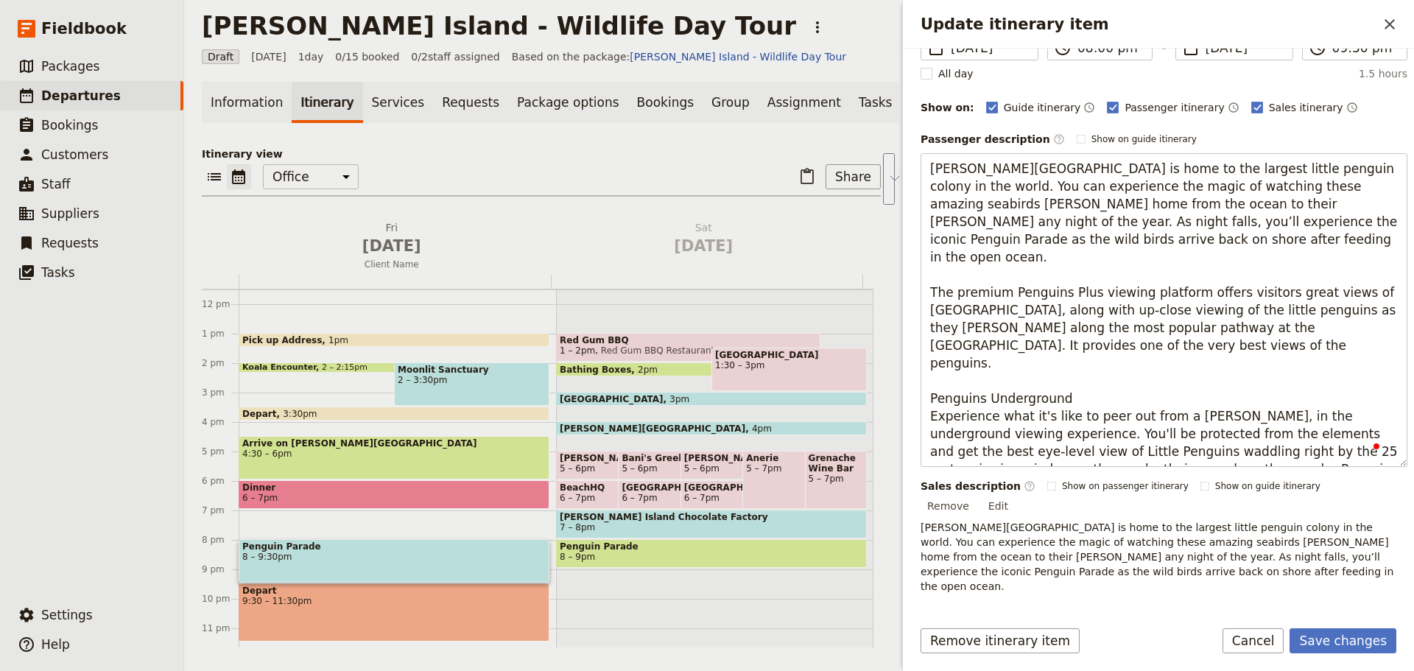
drag, startPoint x: 1176, startPoint y: 331, endPoint x: 886, endPoint y: 276, distance: 295.4
click at [886, 276] on div "[PERSON_NAME][GEOGRAPHIC_DATA] - Wildlife Day Tour ​ Draft [DATE] 1 day 0/15 bo…" at bounding box center [799, 335] width 1230 height 671
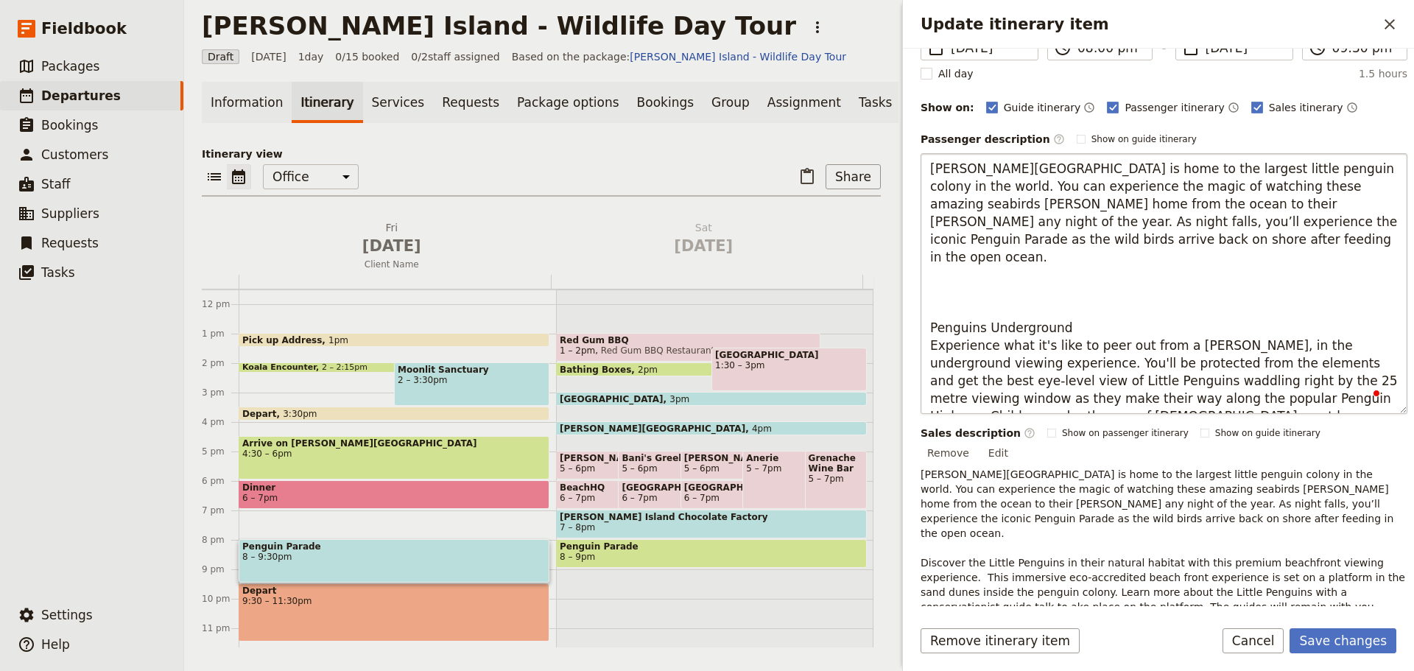
click at [953, 294] on textarea "[PERSON_NAME][GEOGRAPHIC_DATA] is home to the largest little penguin colony in …" at bounding box center [1164, 283] width 487 height 261
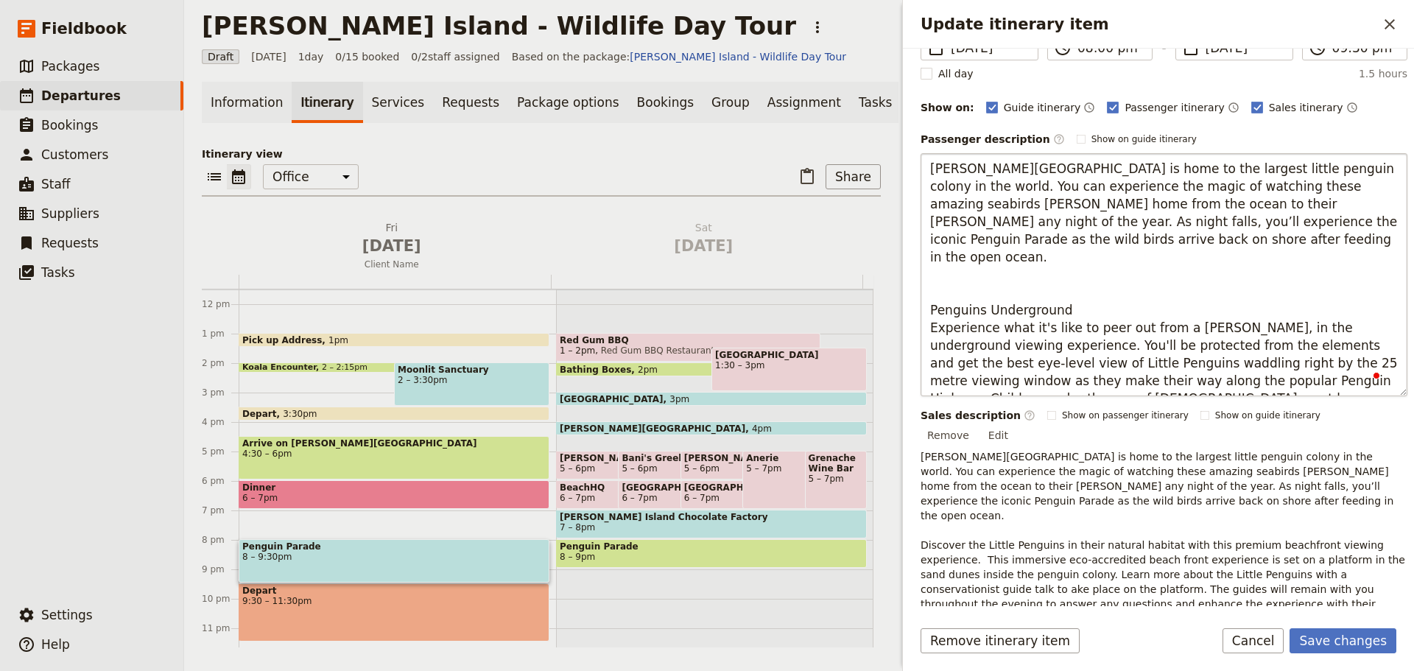
type textarea "[PERSON_NAME][GEOGRAPHIC_DATA] is home to the largest little penguin colony in …"
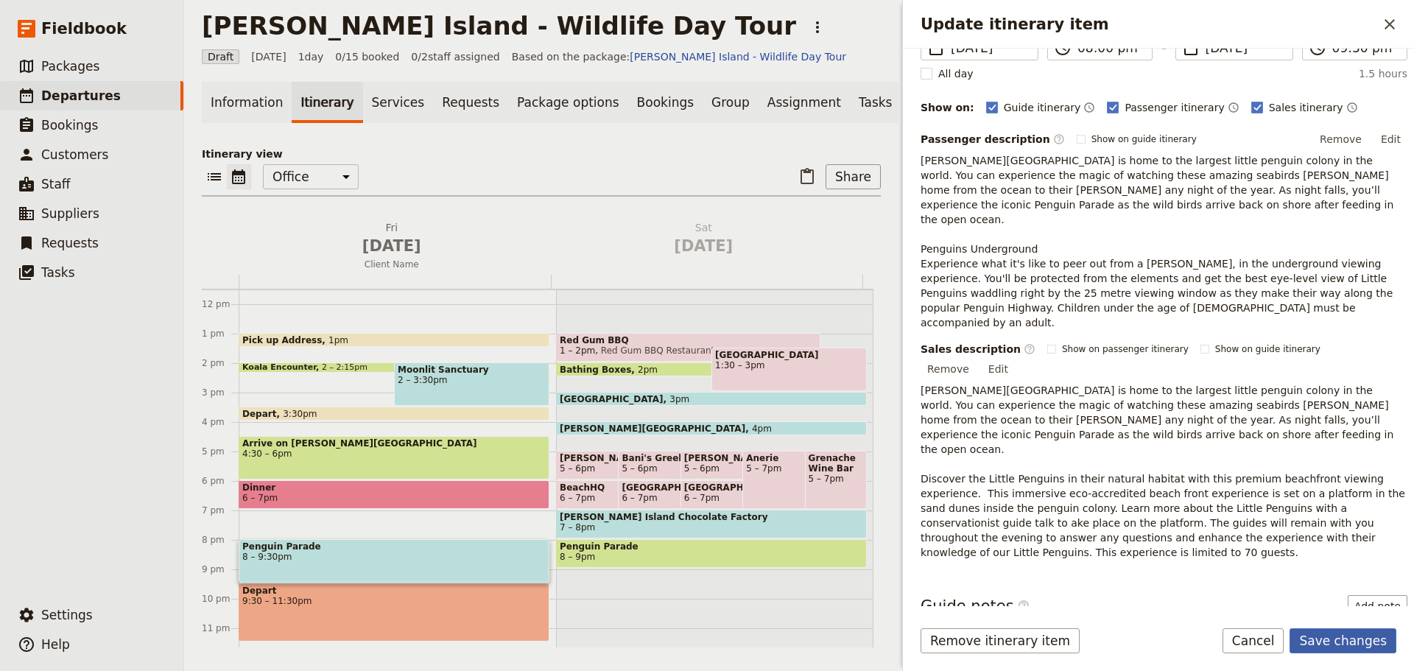
click at [1354, 640] on button "Save changes" at bounding box center [1343, 640] width 107 height 25
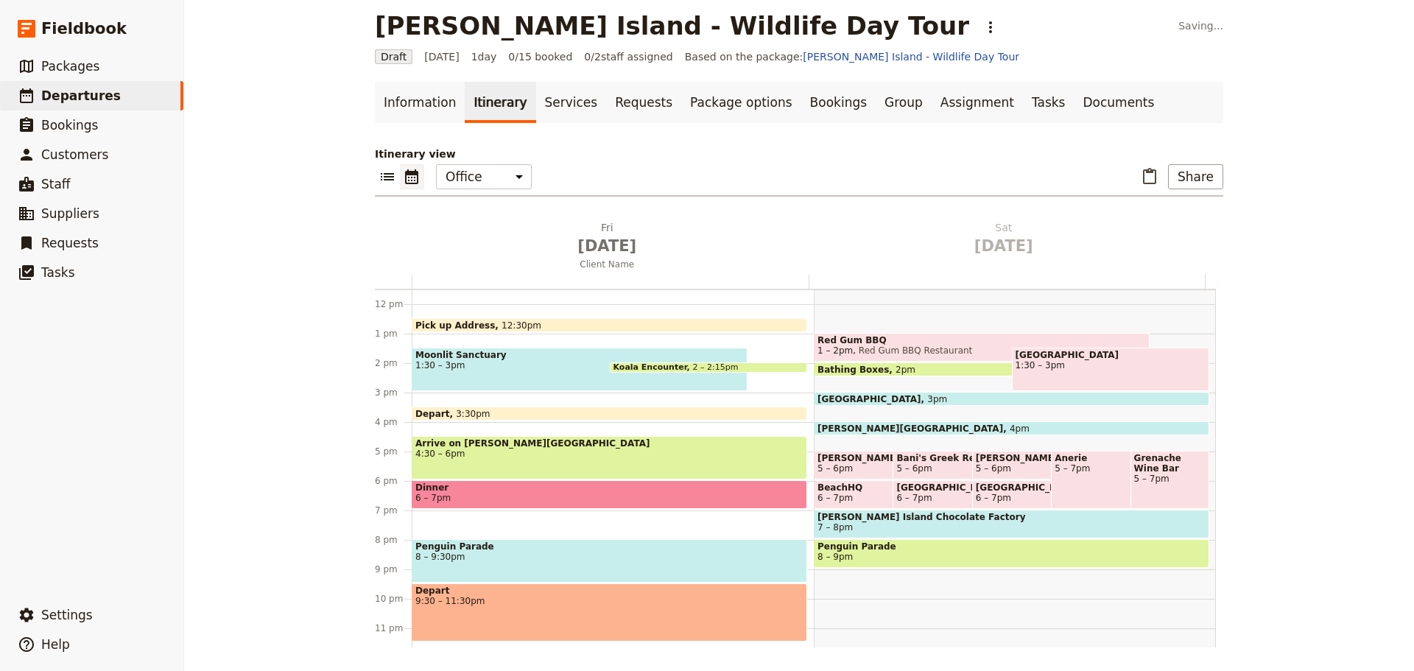
click at [536, 370] on div "Moonlit Sanctuary 1:30 – 3pm" at bounding box center [580, 369] width 336 height 43
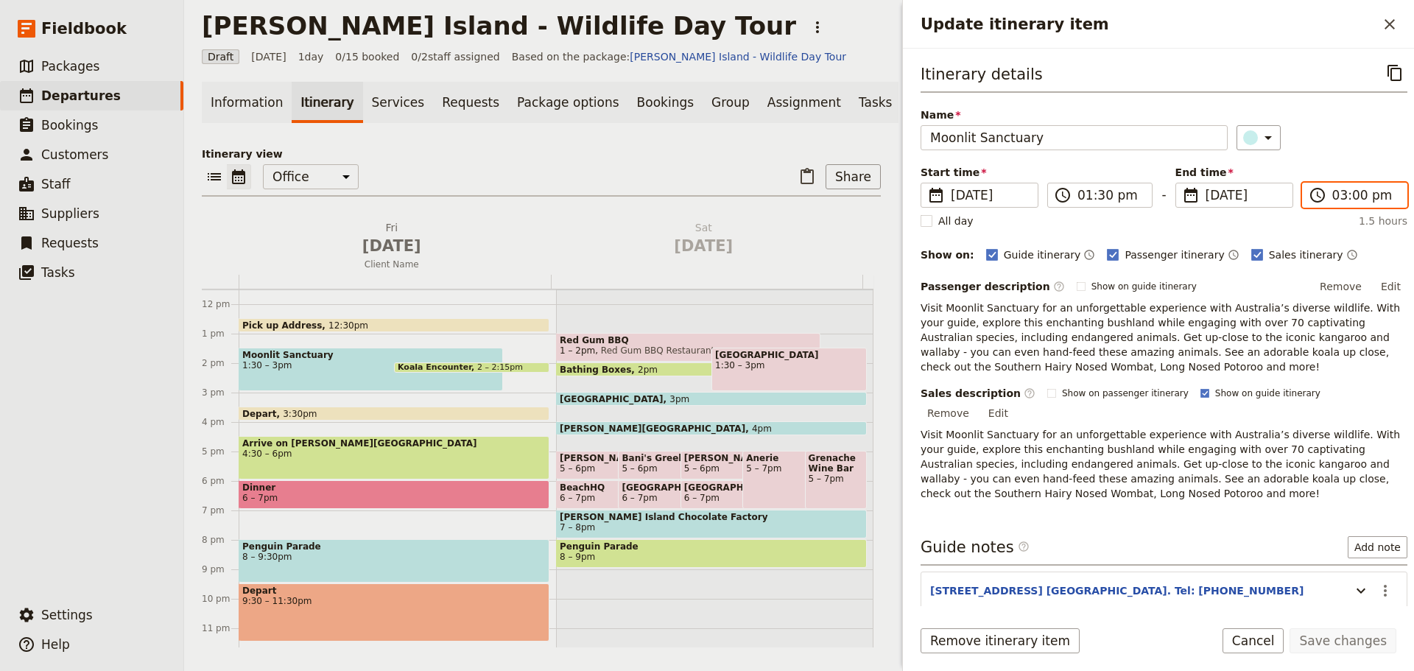
click at [1357, 201] on input "03:00 pm" at bounding box center [1365, 195] width 66 height 18
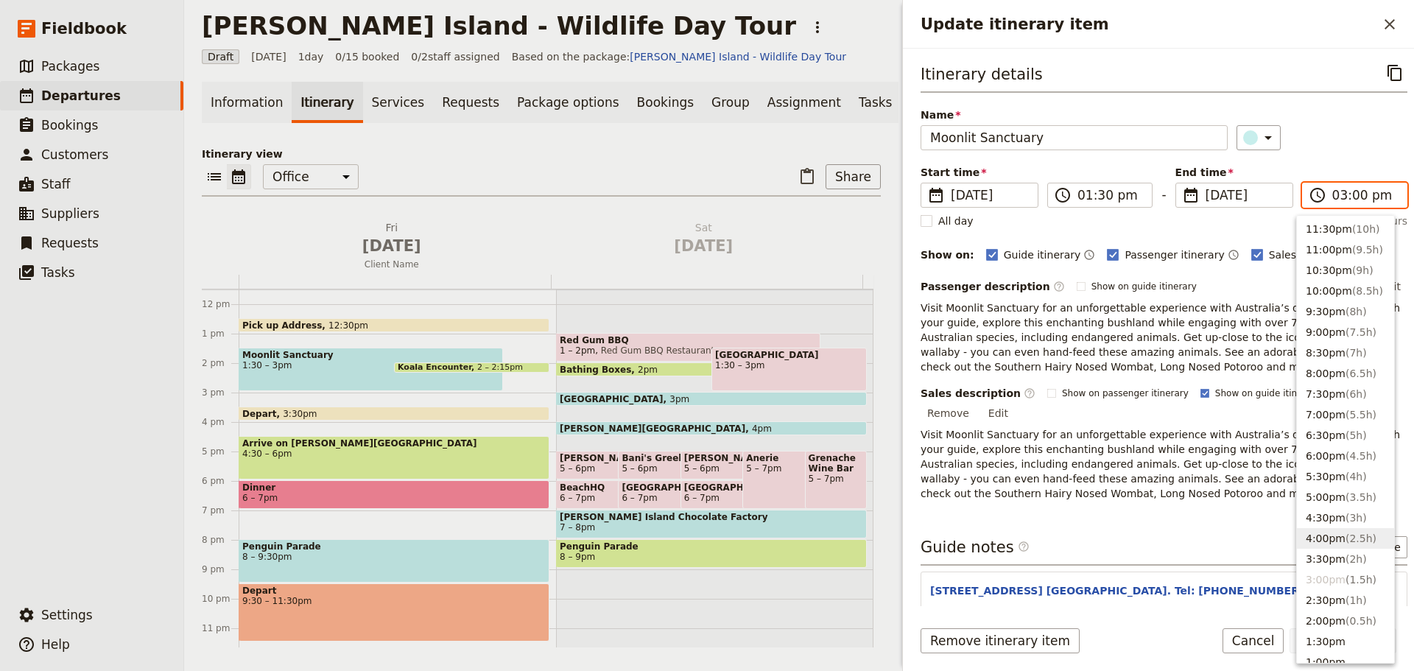
click at [1323, 540] on button "4:00pm ( 2.5h )" at bounding box center [1345, 538] width 97 height 21
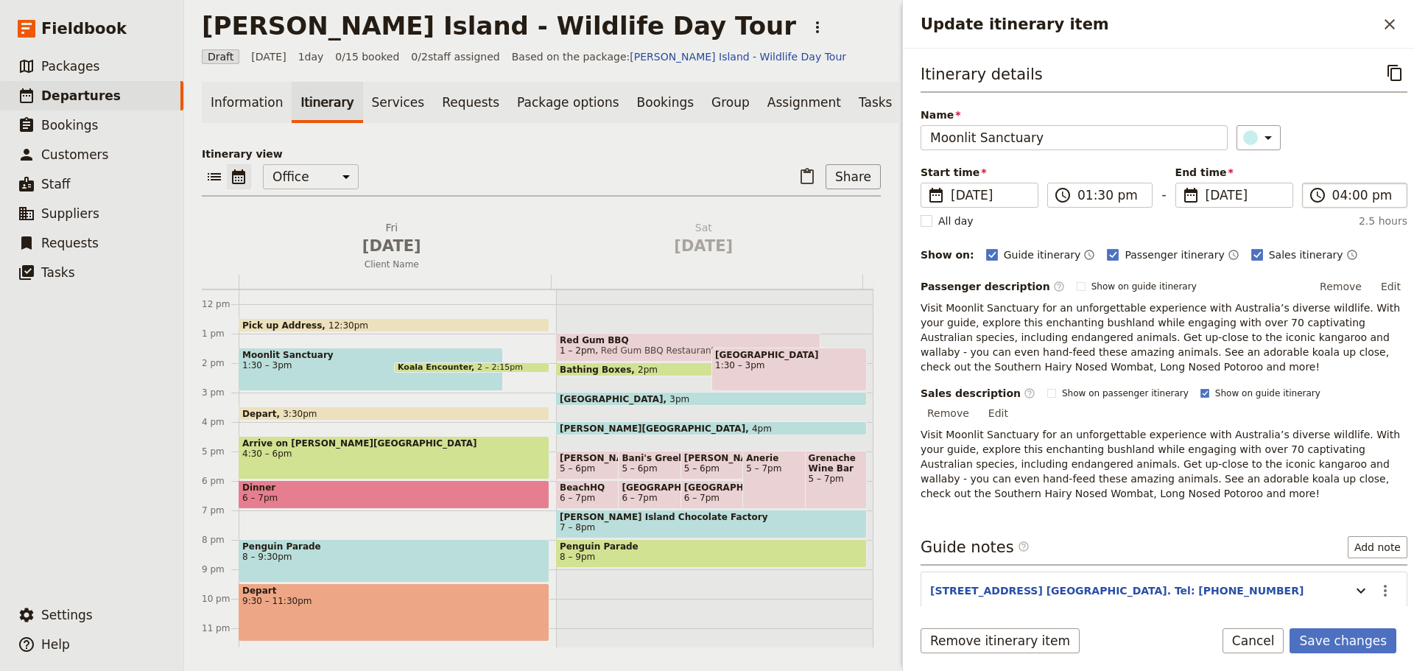
click at [1341, 205] on label "​ 04:00 pm" at bounding box center [1354, 195] width 105 height 25
click at [1341, 203] on input "04:00 pm" at bounding box center [1365, 195] width 66 height 18
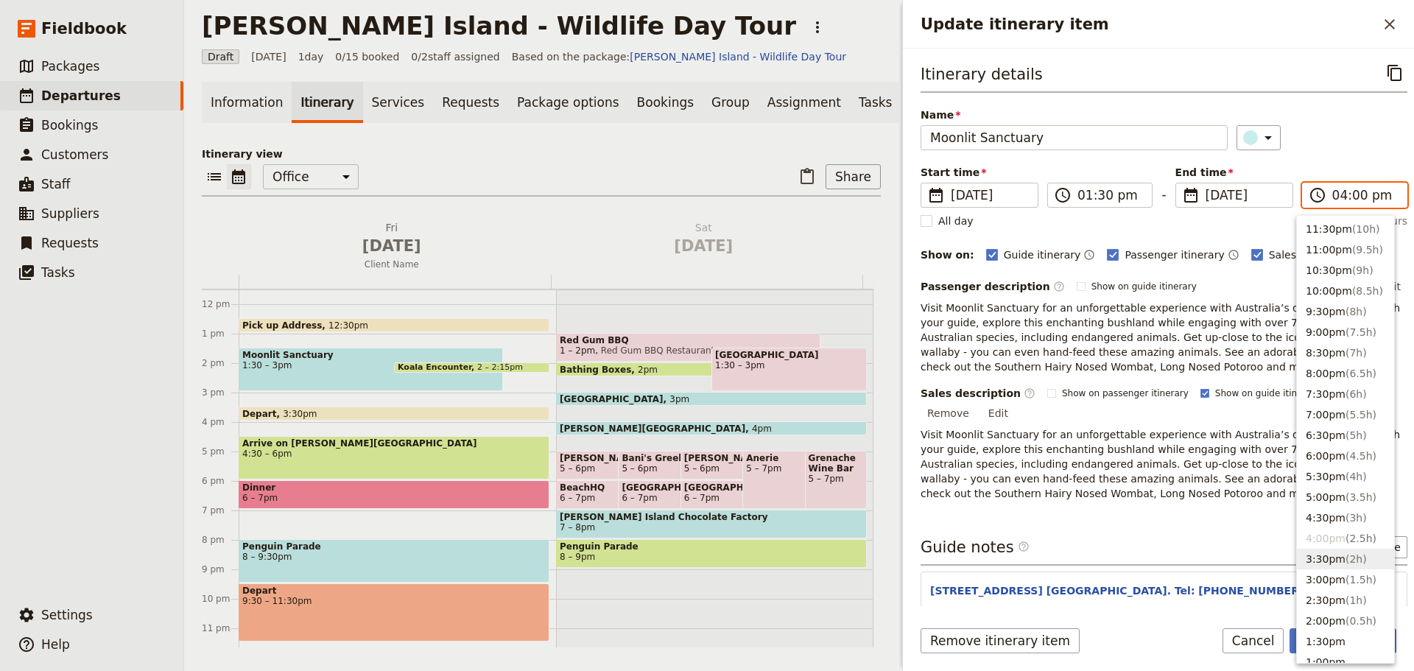
click at [1326, 565] on button "3:30pm ( 2h )" at bounding box center [1345, 559] width 97 height 21
type input "03:30 pm"
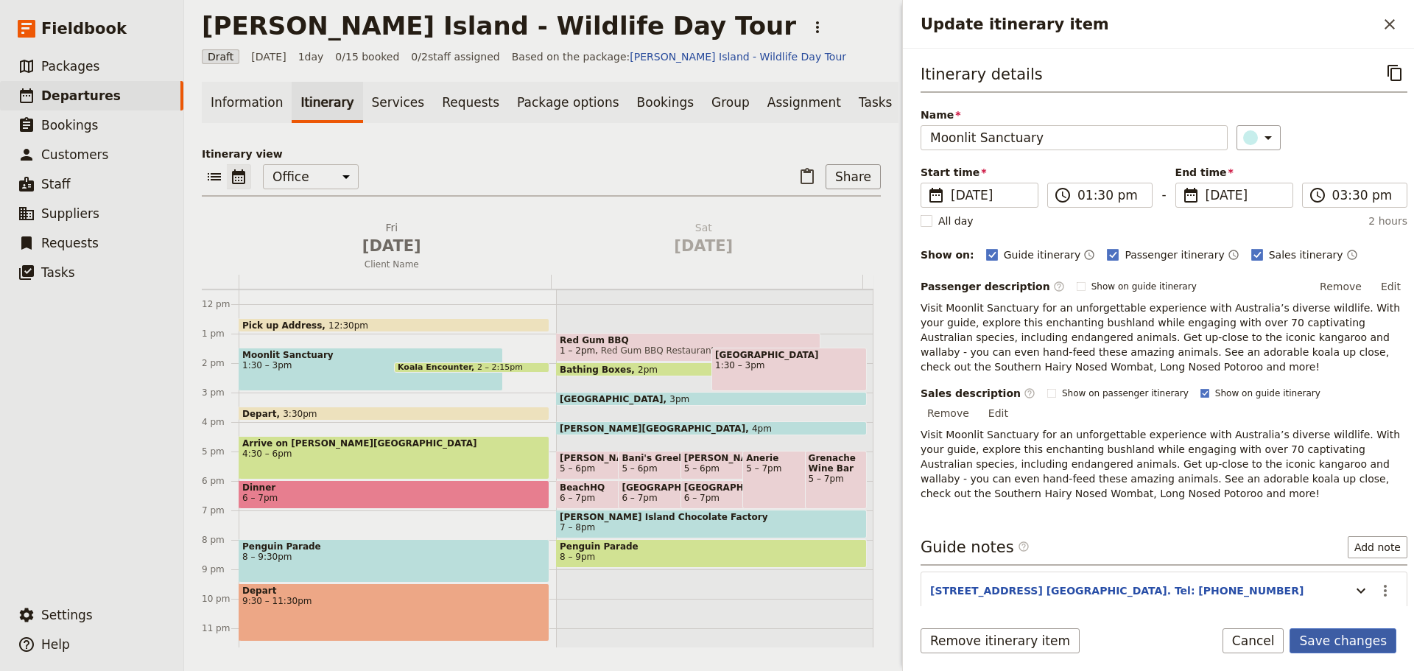
click at [1362, 644] on button "Save changes" at bounding box center [1343, 640] width 107 height 25
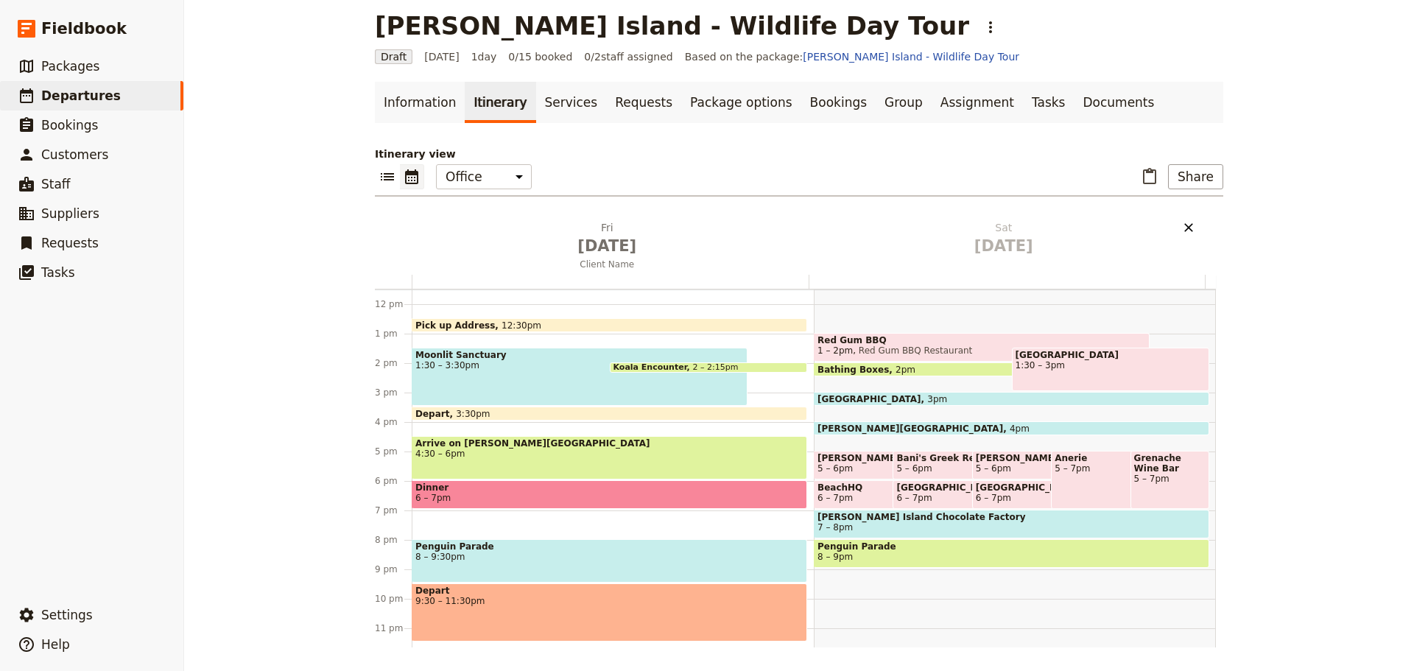
click at [1186, 225] on icon "Delete Sat Apr 4" at bounding box center [1188, 227] width 15 height 15
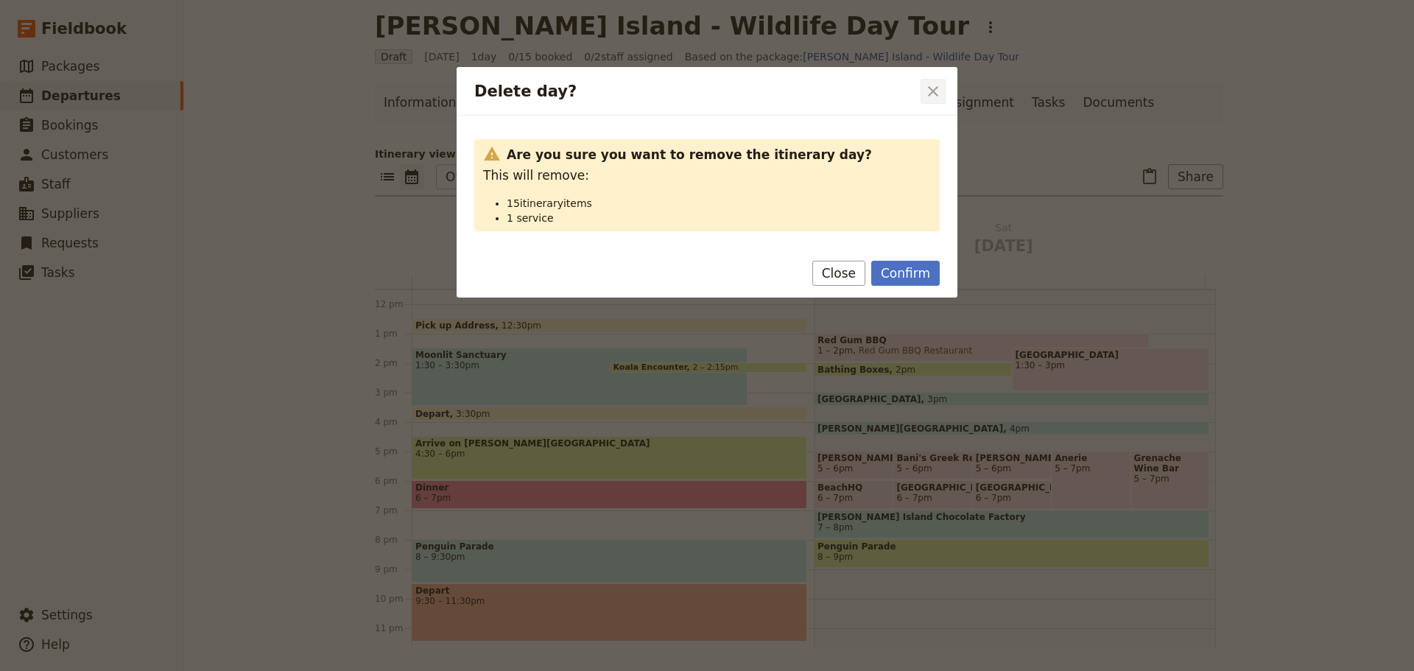
click at [941, 93] on icon "Close dialog" at bounding box center [933, 91] width 18 height 18
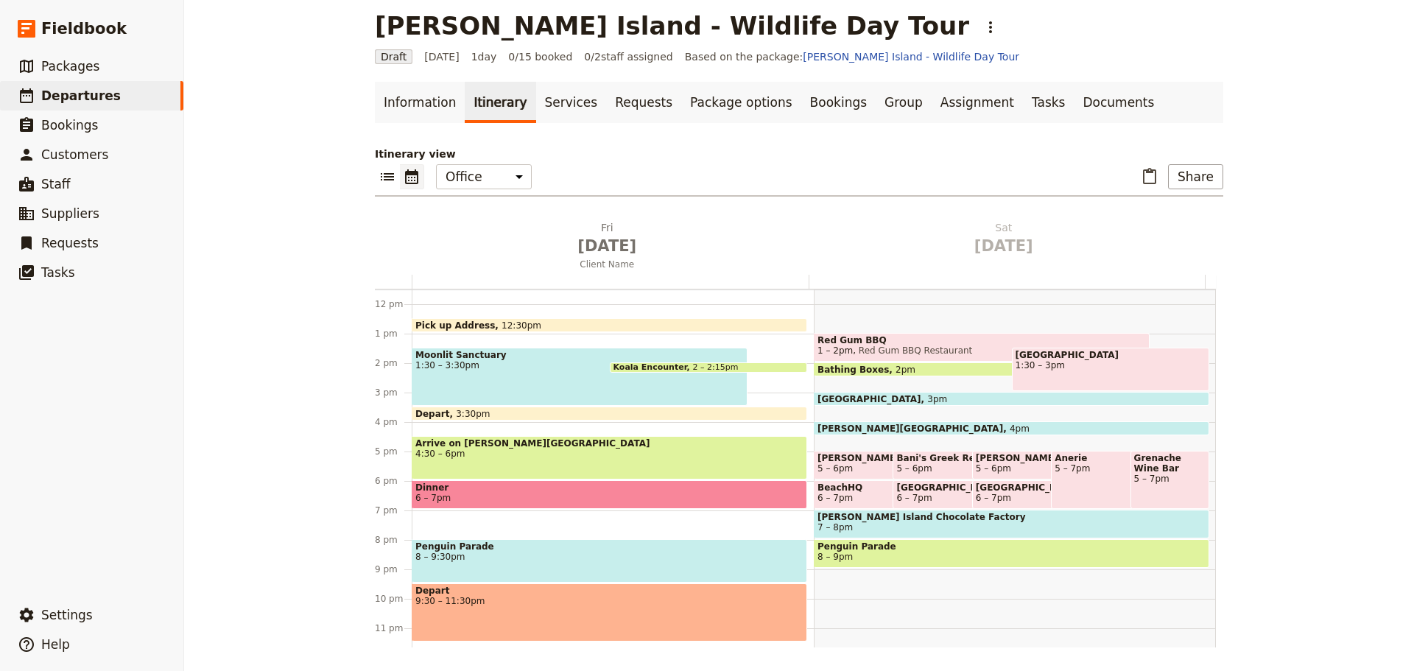
drag, startPoint x: 506, startPoint y: 496, endPoint x: 515, endPoint y: 492, distance: 9.9
click at [507, 496] on span "6 – 7pm" at bounding box center [609, 498] width 388 height 10
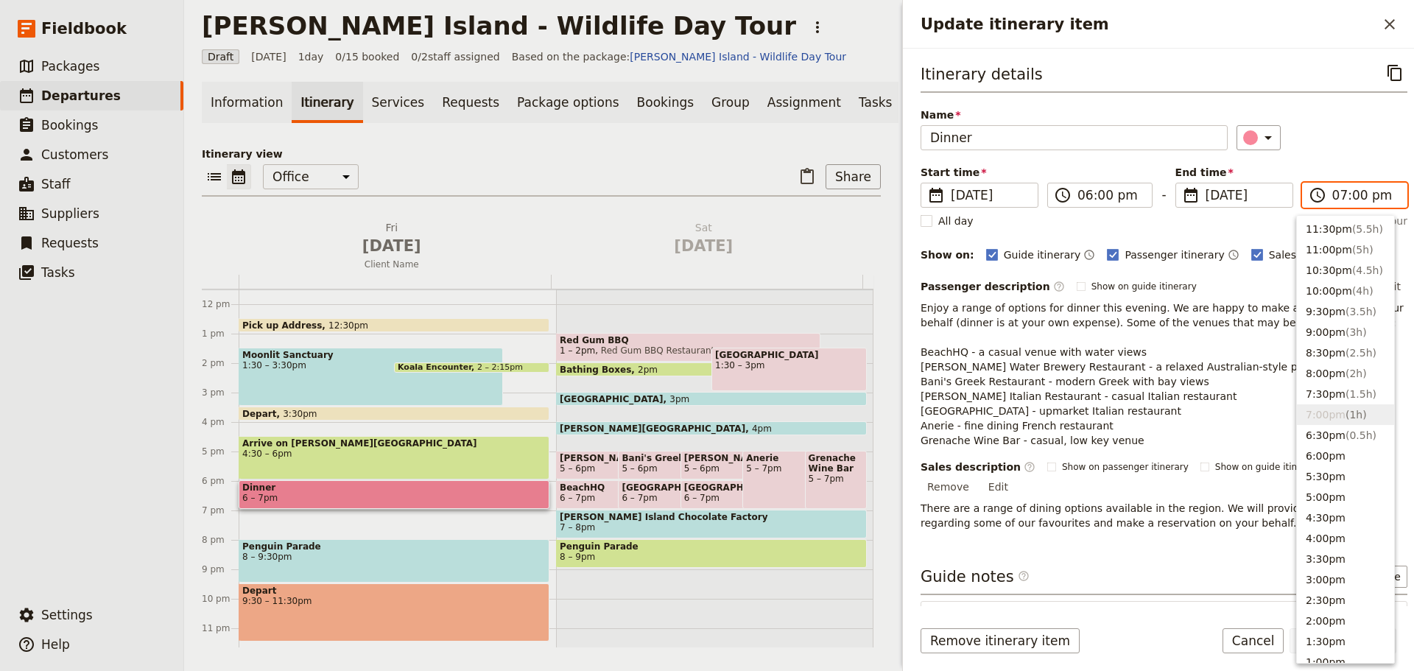
click at [1332, 201] on input "07:00 pm" at bounding box center [1365, 195] width 66 height 18
click at [1332, 392] on button "7:30pm ( 1.5h )" at bounding box center [1345, 394] width 97 height 21
type input "07:30 pm"
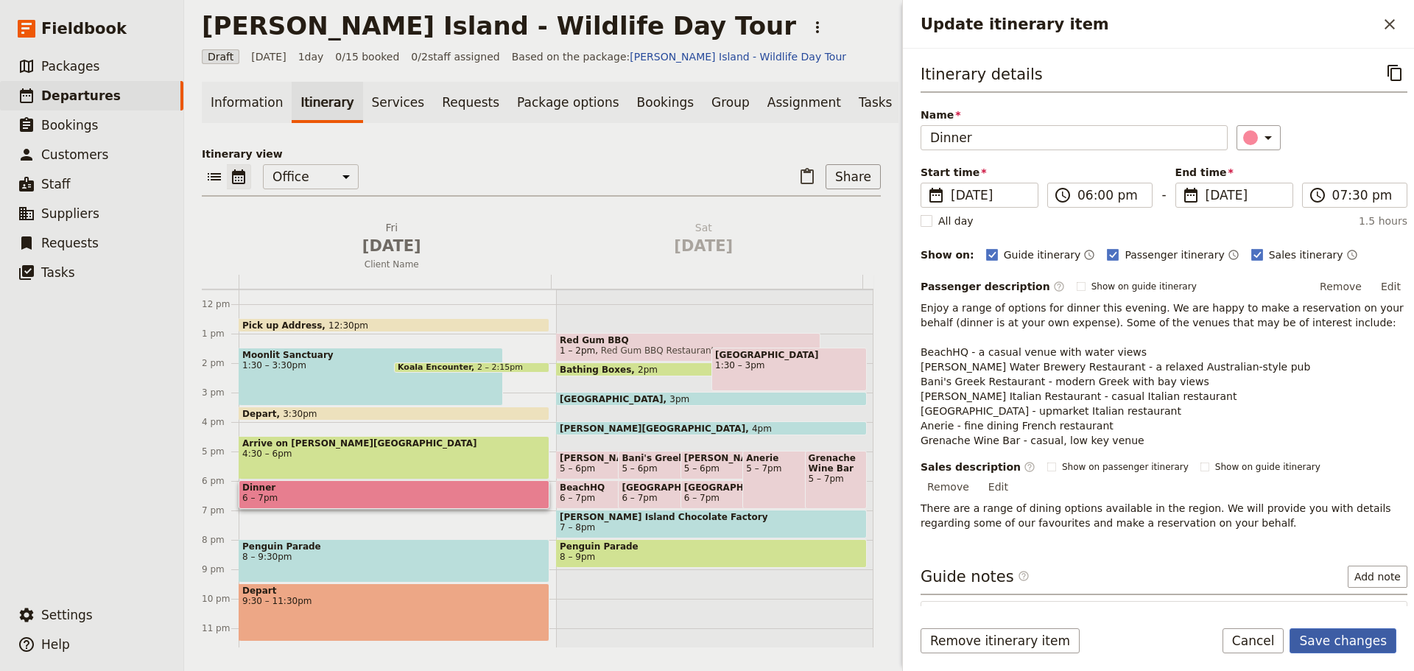
click at [1350, 644] on button "Save changes" at bounding box center [1343, 640] width 107 height 25
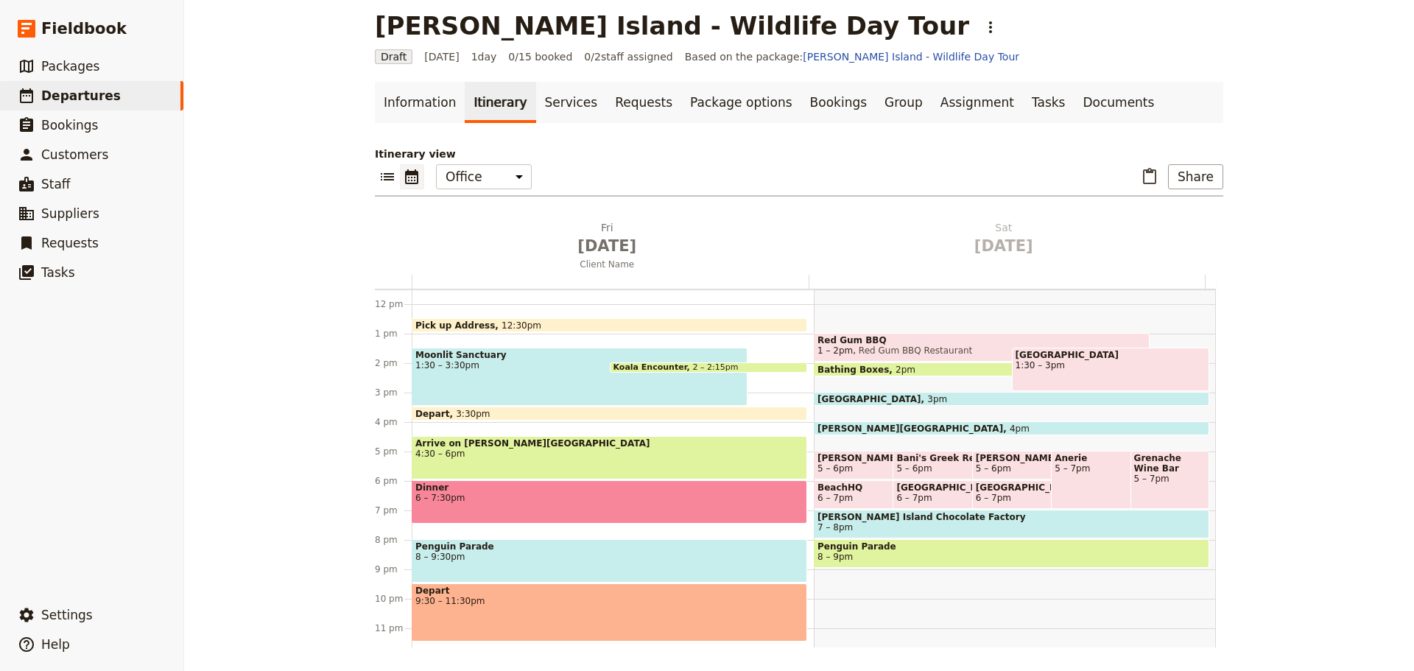
click at [561, 603] on span "9:30 – 11:30pm" at bounding box center [609, 601] width 388 height 10
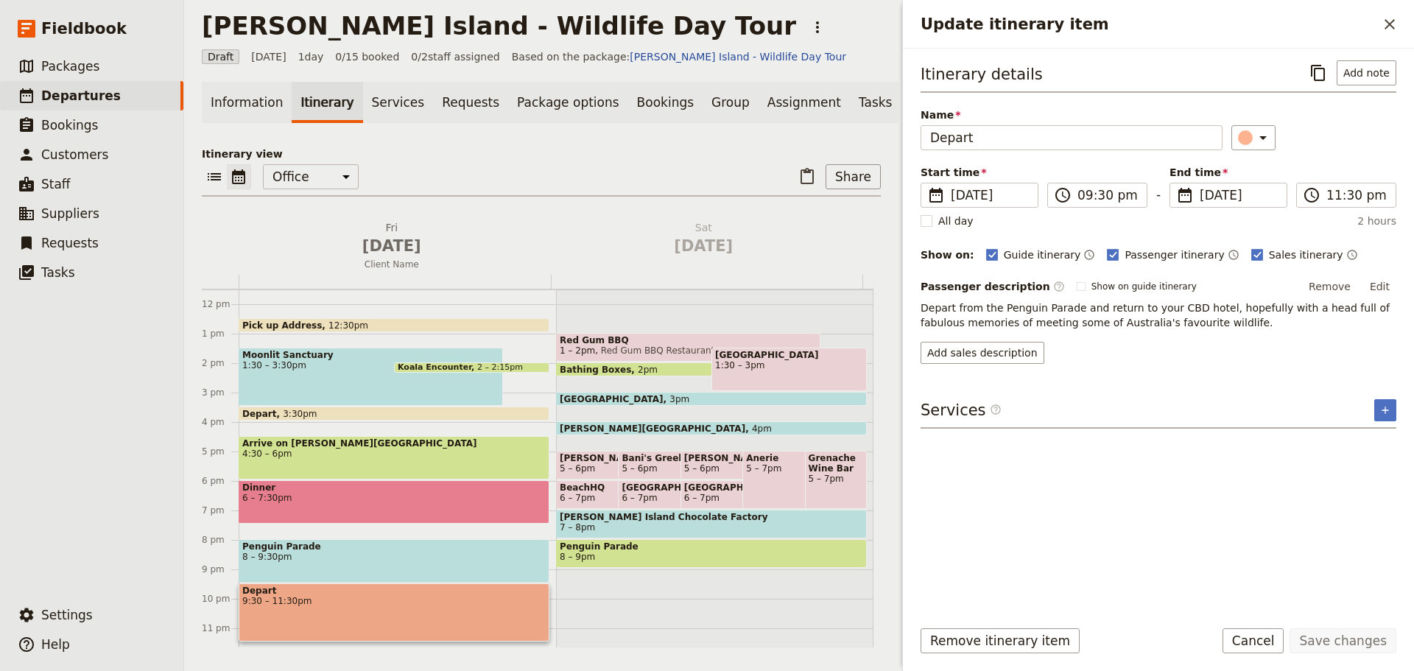
click at [408, 561] on span "8 – 9:30pm" at bounding box center [393, 557] width 303 height 10
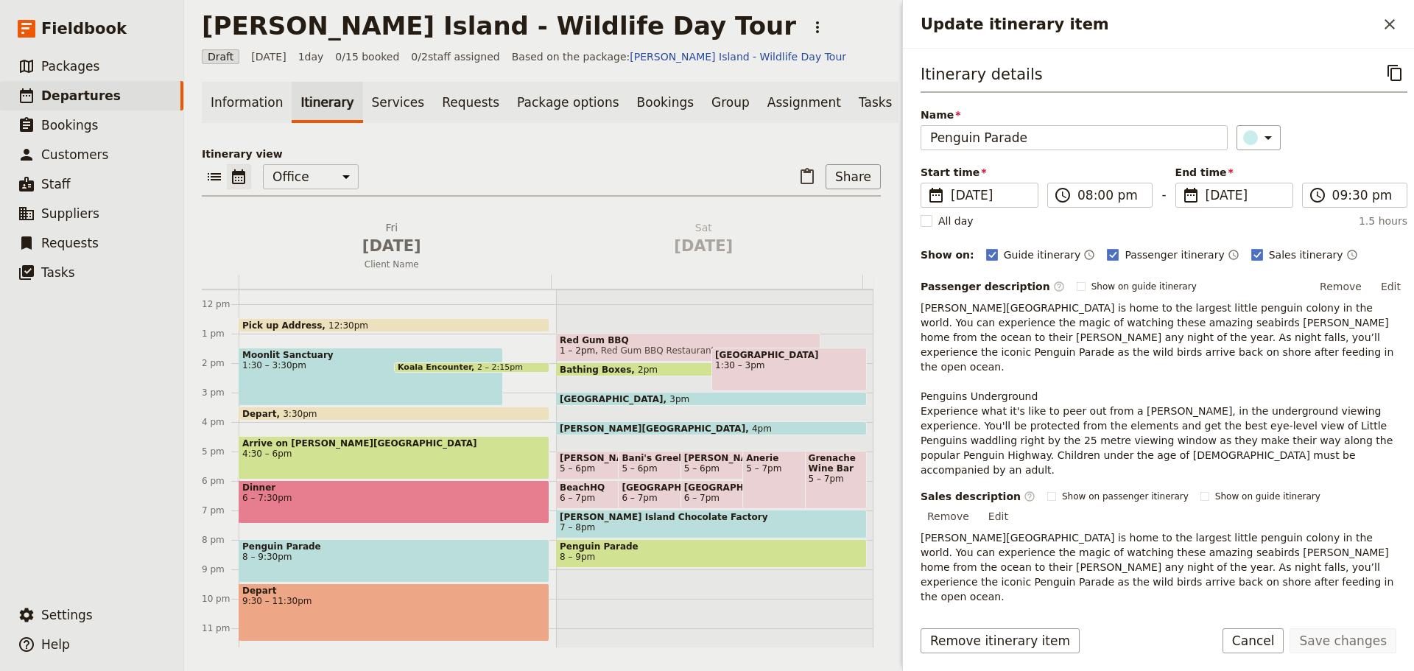
drag, startPoint x: 1257, startPoint y: 644, endPoint x: 1238, endPoint y: 547, distance: 98.4
click at [1257, 644] on button "Cancel" at bounding box center [1254, 640] width 62 height 25
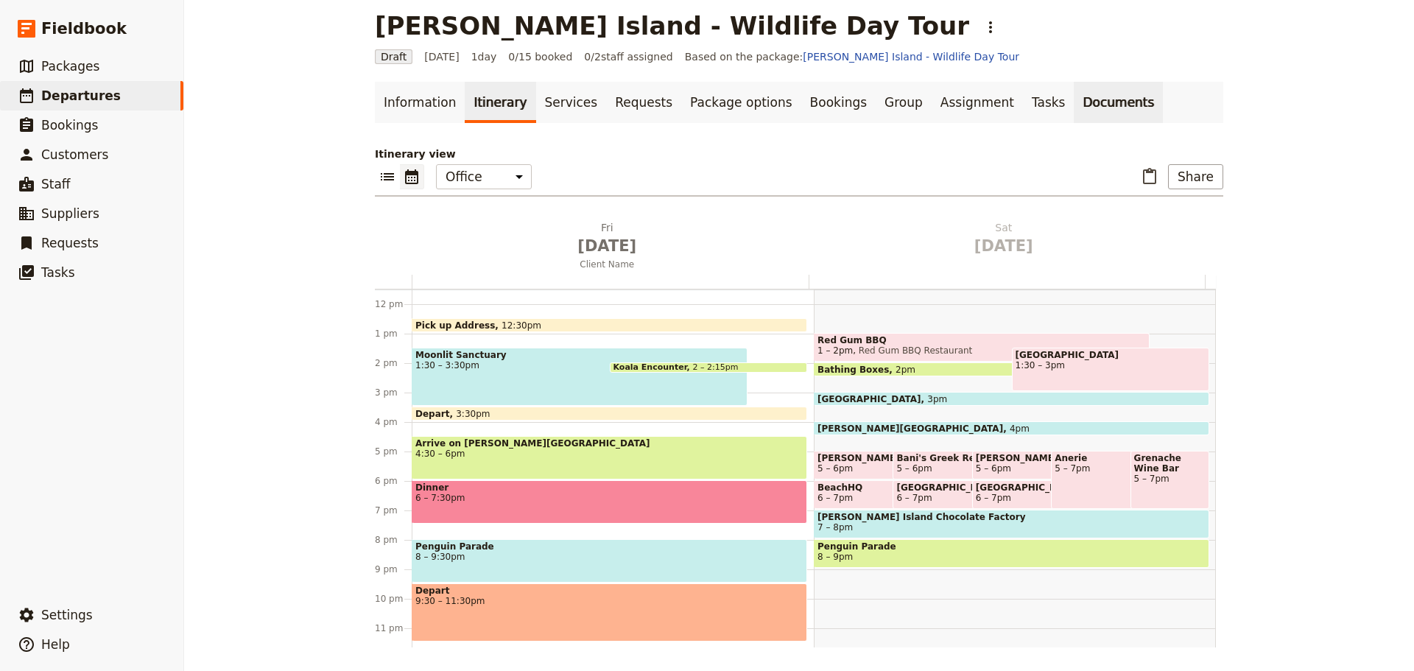
click at [1074, 102] on link "Documents" at bounding box center [1118, 102] width 89 height 41
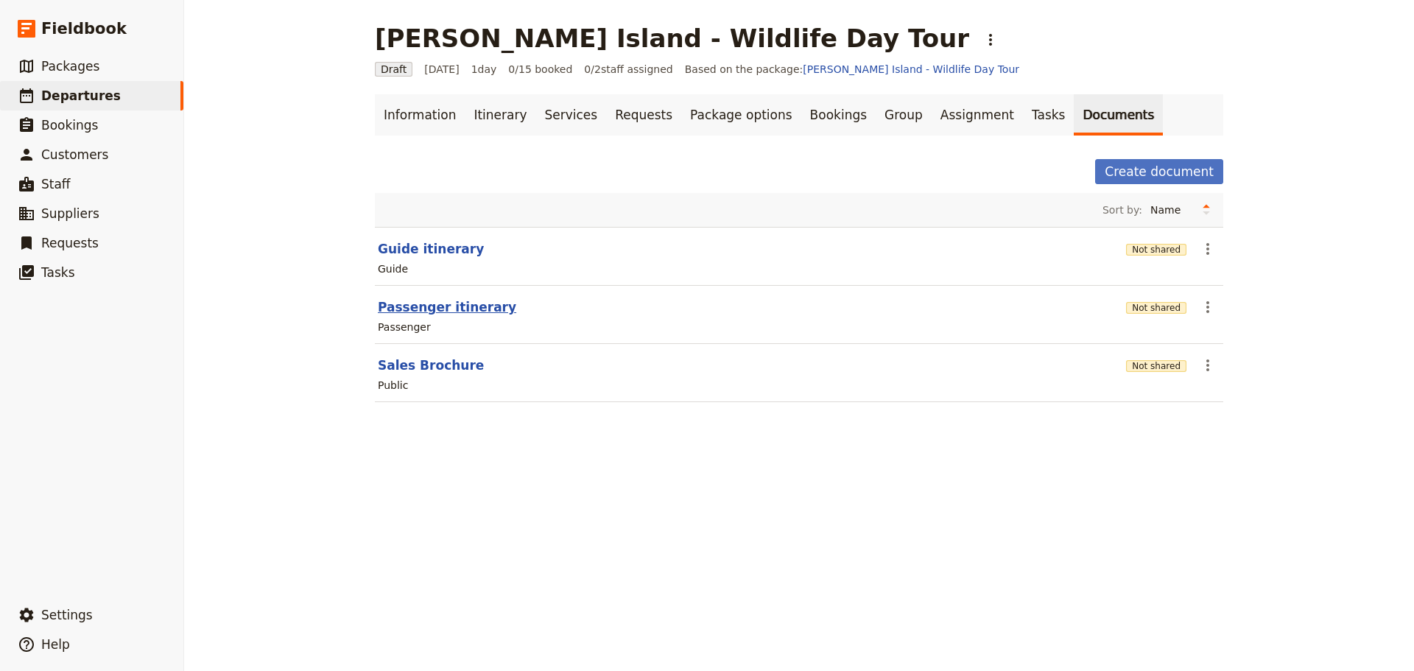
click at [460, 308] on button "Passenger itinerary" at bounding box center [447, 307] width 138 height 18
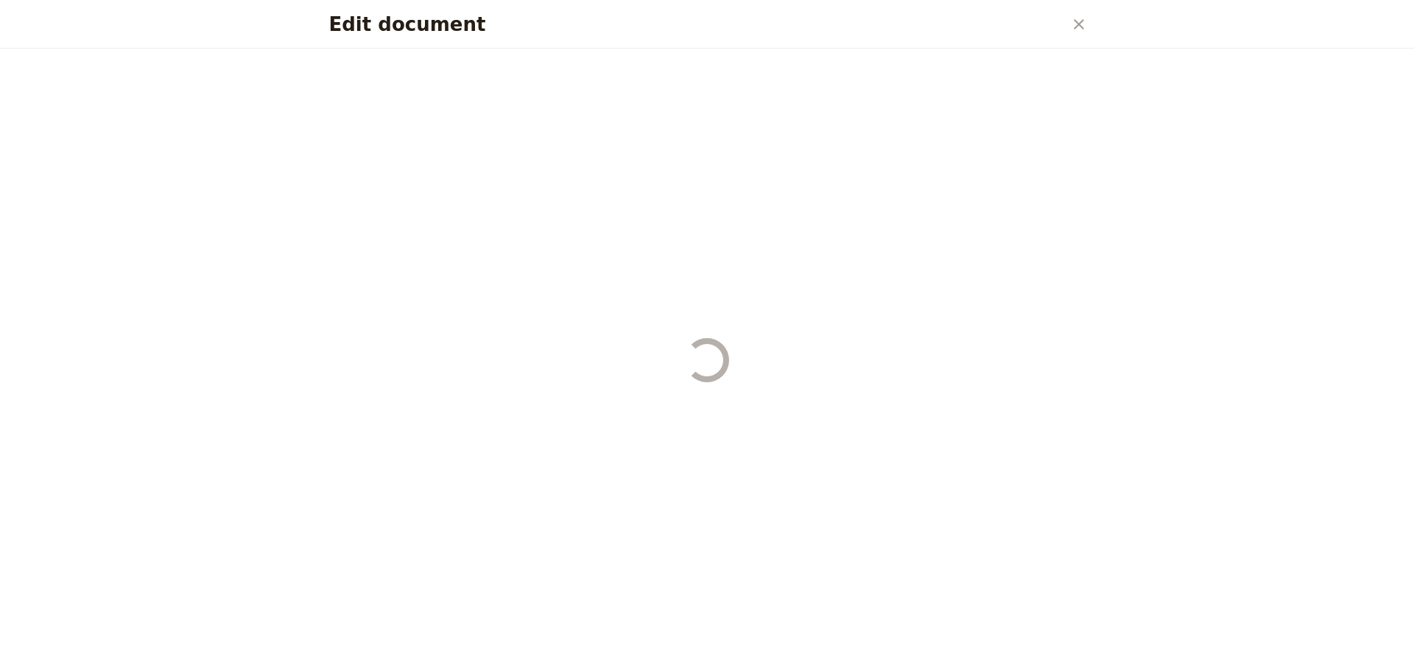
select select "PASSENGER"
select select "DEFAULT"
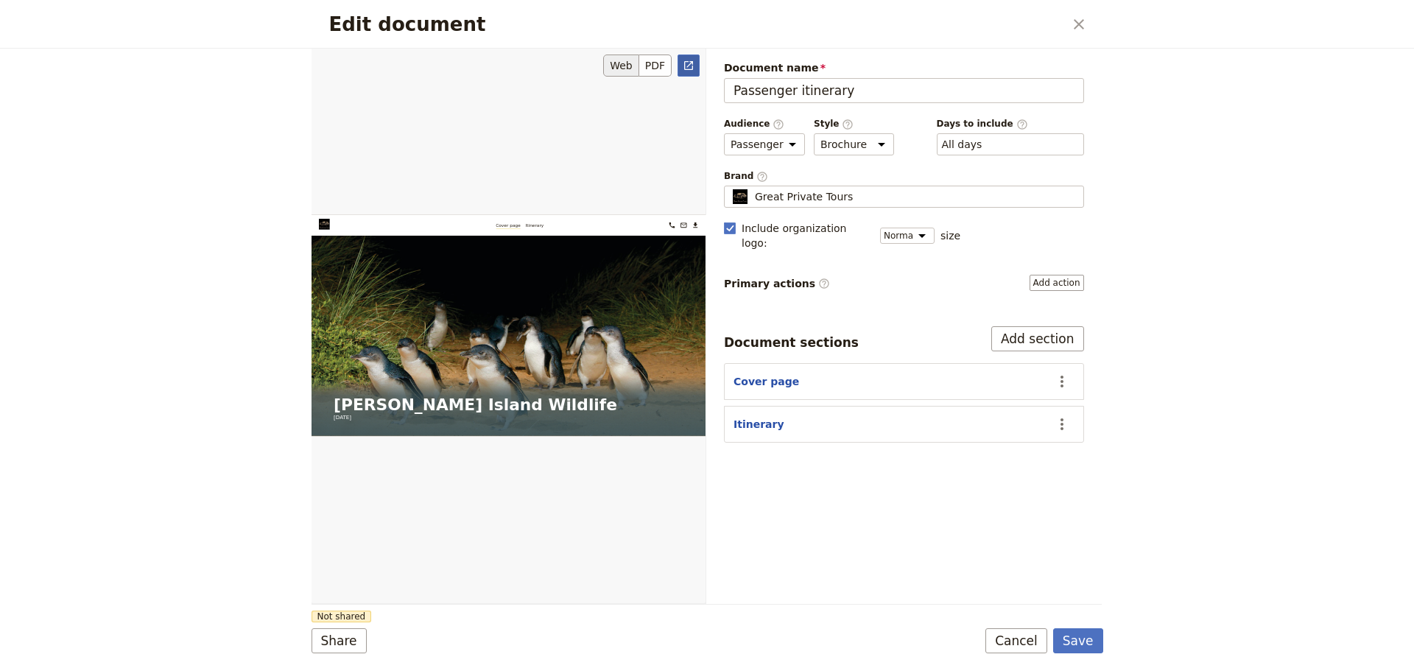
click at [685, 68] on icon "Open full preview" at bounding box center [689, 66] width 12 height 12
click at [743, 374] on button "Cover page" at bounding box center [767, 381] width 66 height 15
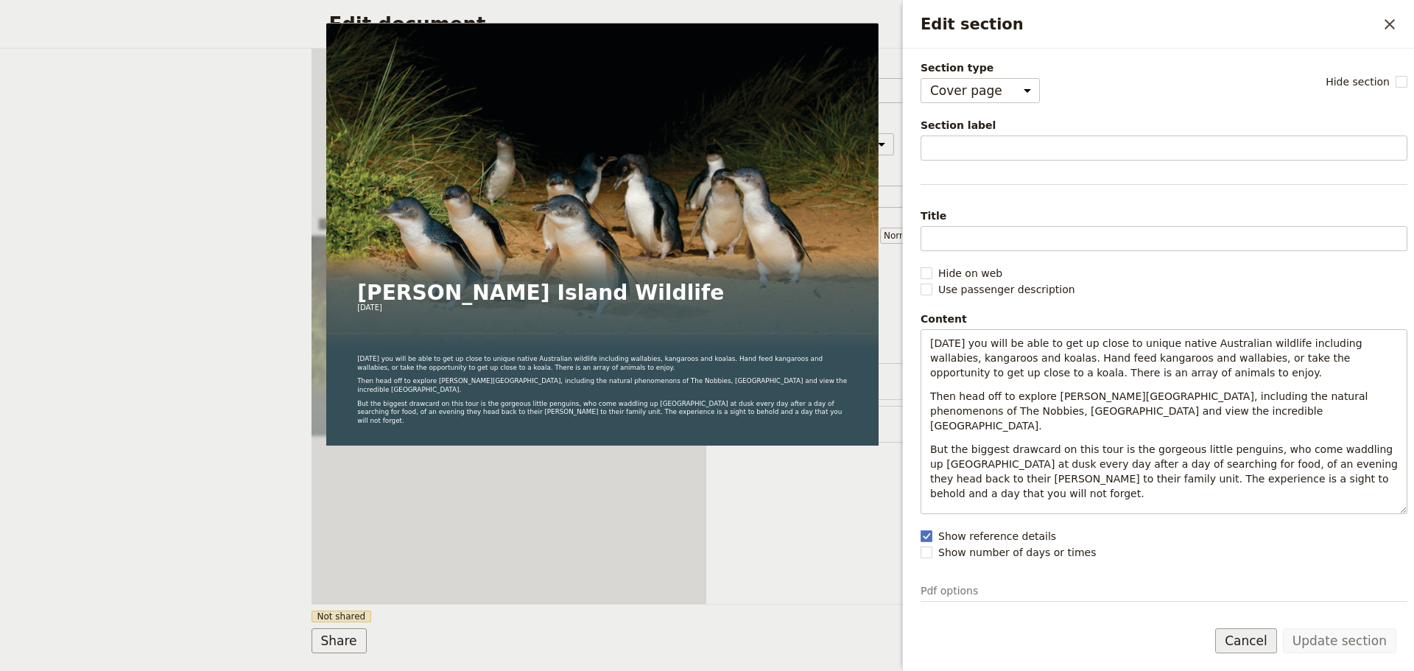
click at [1249, 640] on button "Cancel" at bounding box center [1246, 640] width 62 height 25
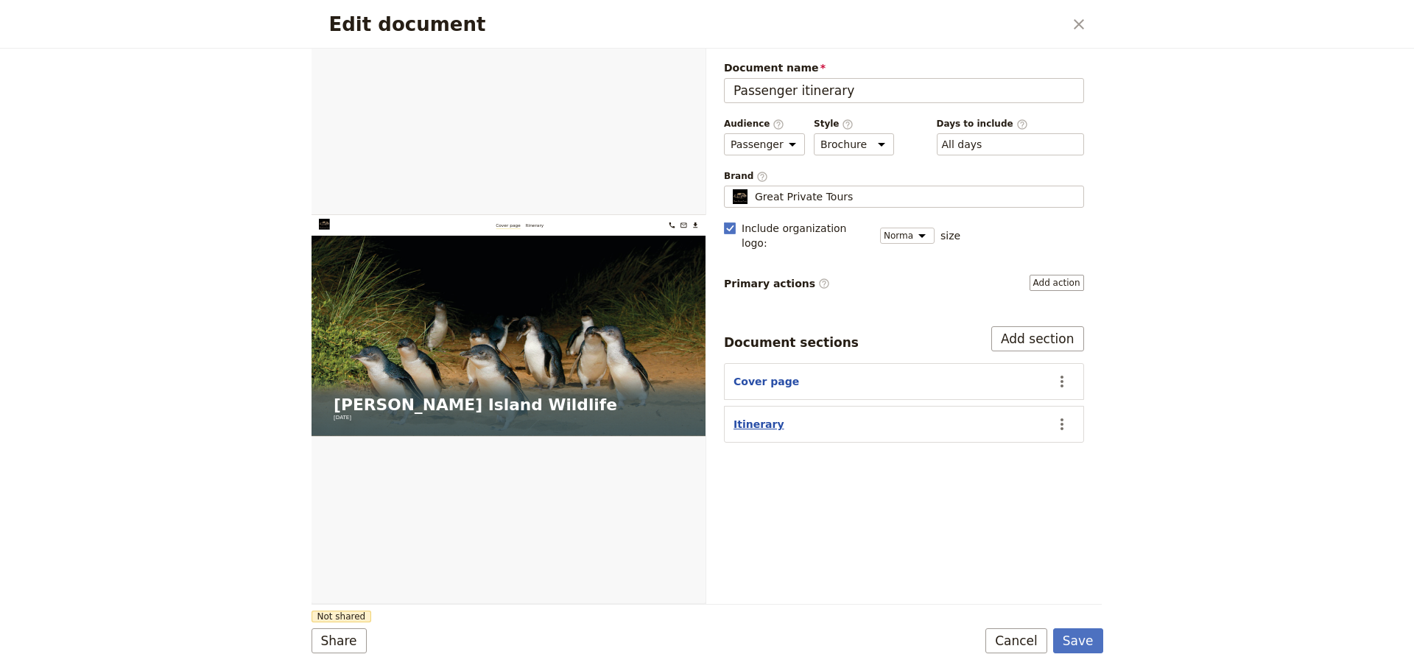
click at [745, 417] on button "Itinerary" at bounding box center [759, 424] width 51 height 15
select select "ITINERARY"
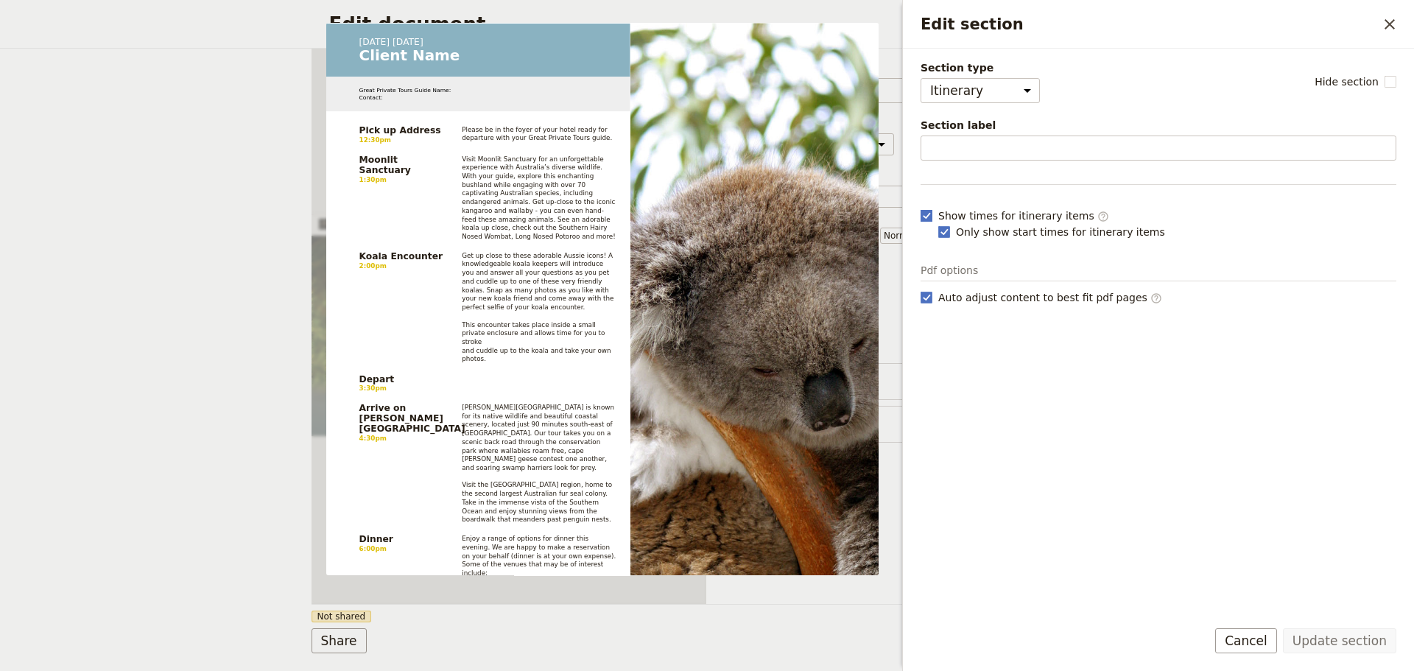
click at [928, 218] on rect "Edit section" at bounding box center [926, 215] width 11 height 11
click at [921, 208] on input "Show times for itinerary items ​" at bounding box center [920, 208] width 1 height 1
checkbox input "false"
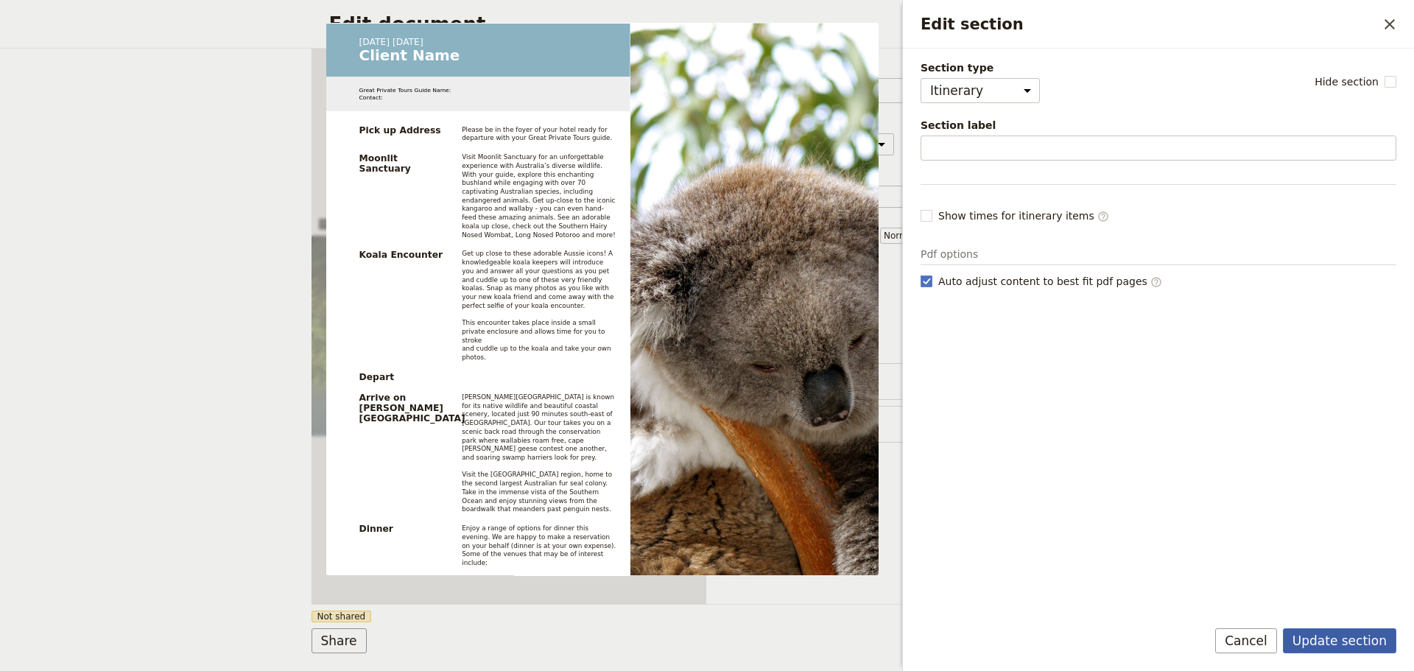
click at [1320, 636] on button "Update section" at bounding box center [1339, 640] width 113 height 25
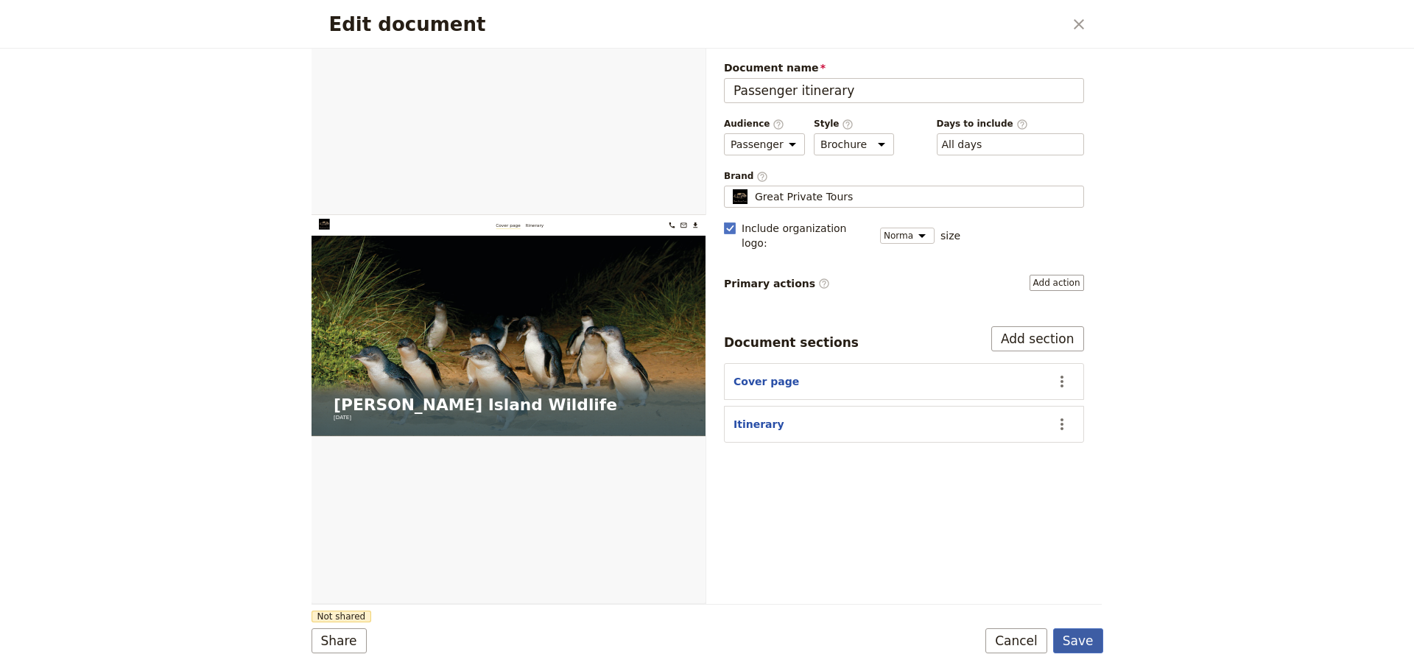
click at [1083, 639] on button "Save" at bounding box center [1078, 640] width 50 height 25
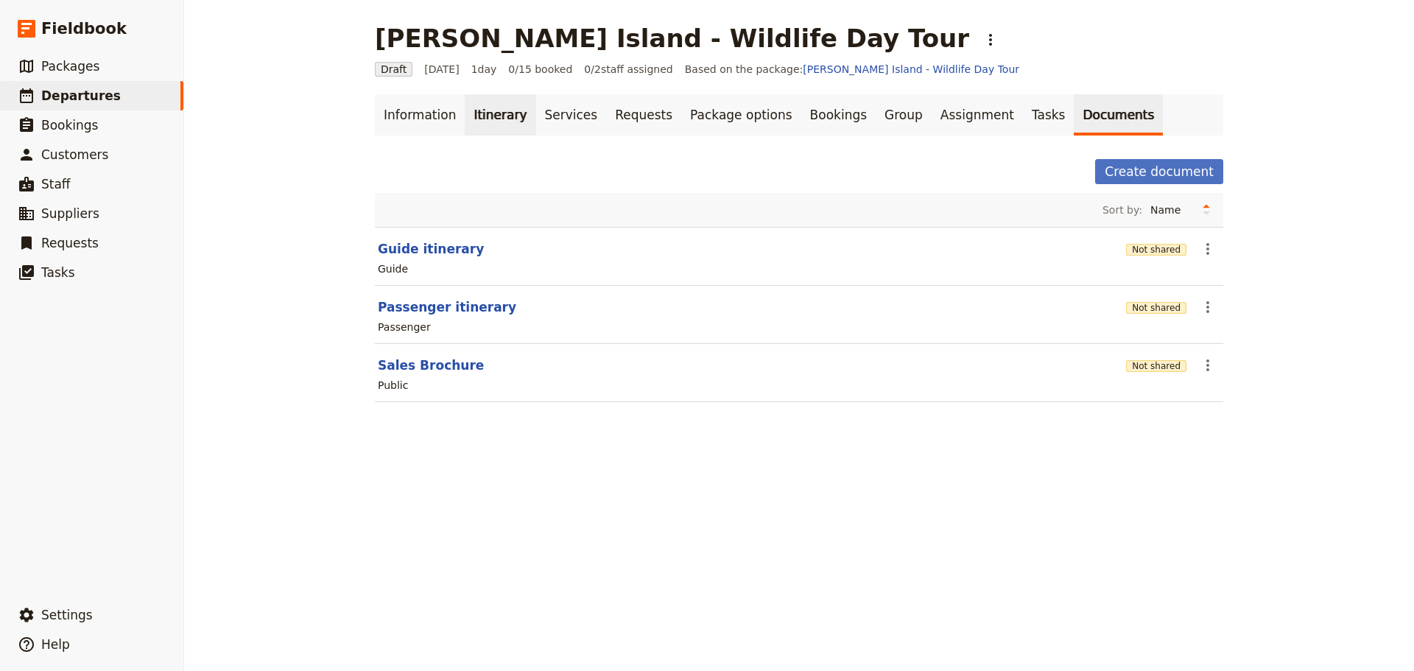
click at [480, 120] on link "Itinerary" at bounding box center [500, 114] width 71 height 41
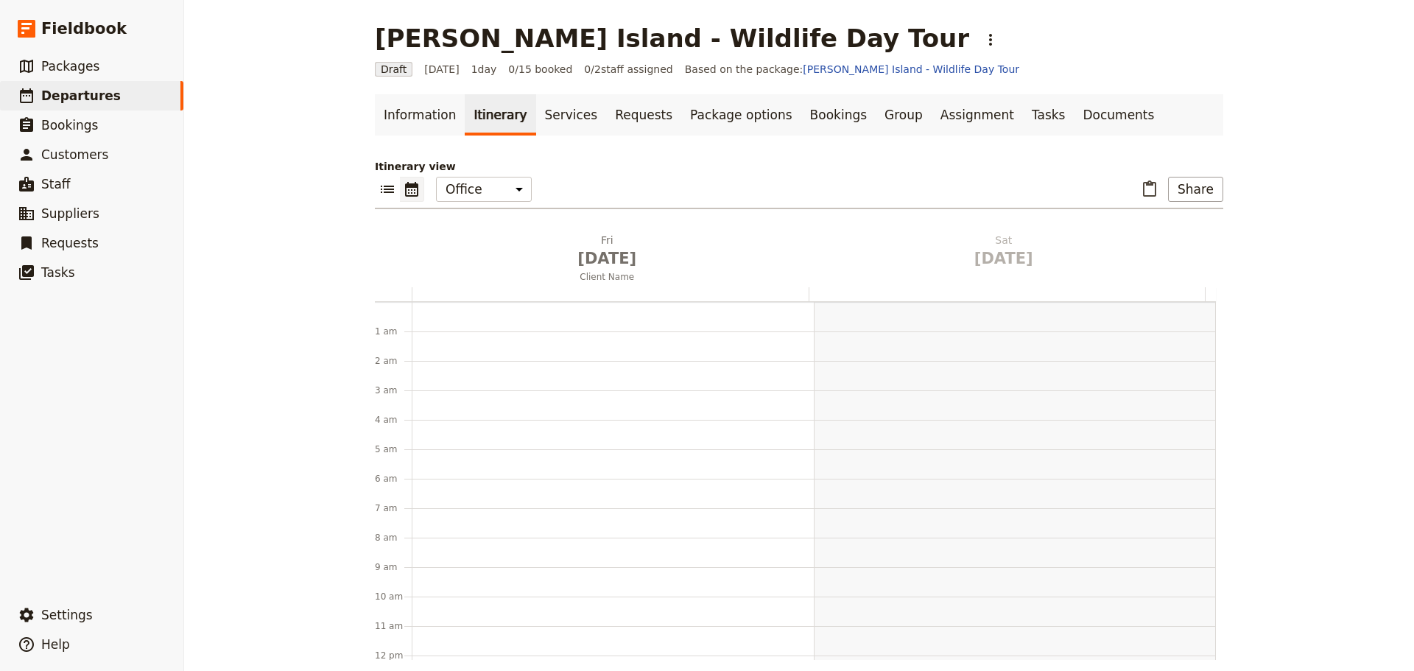
scroll to position [191, 0]
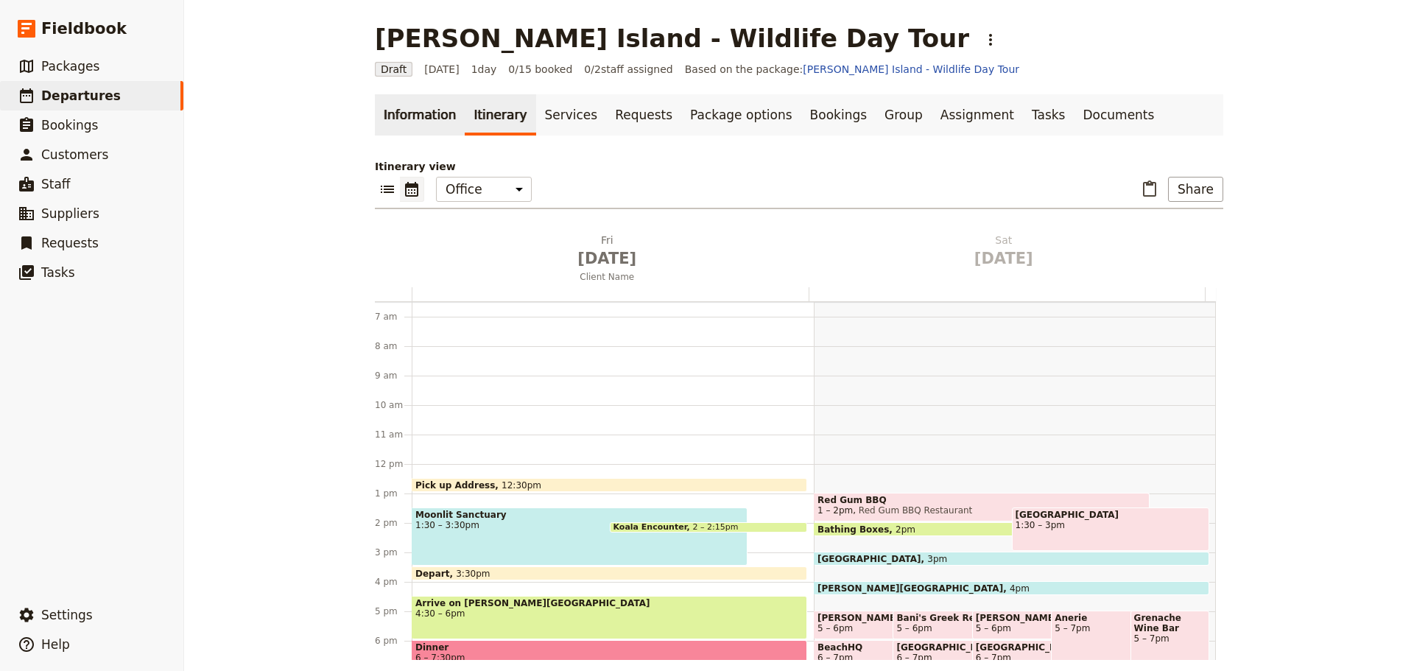
click at [398, 102] on link "Information" at bounding box center [420, 114] width 90 height 41
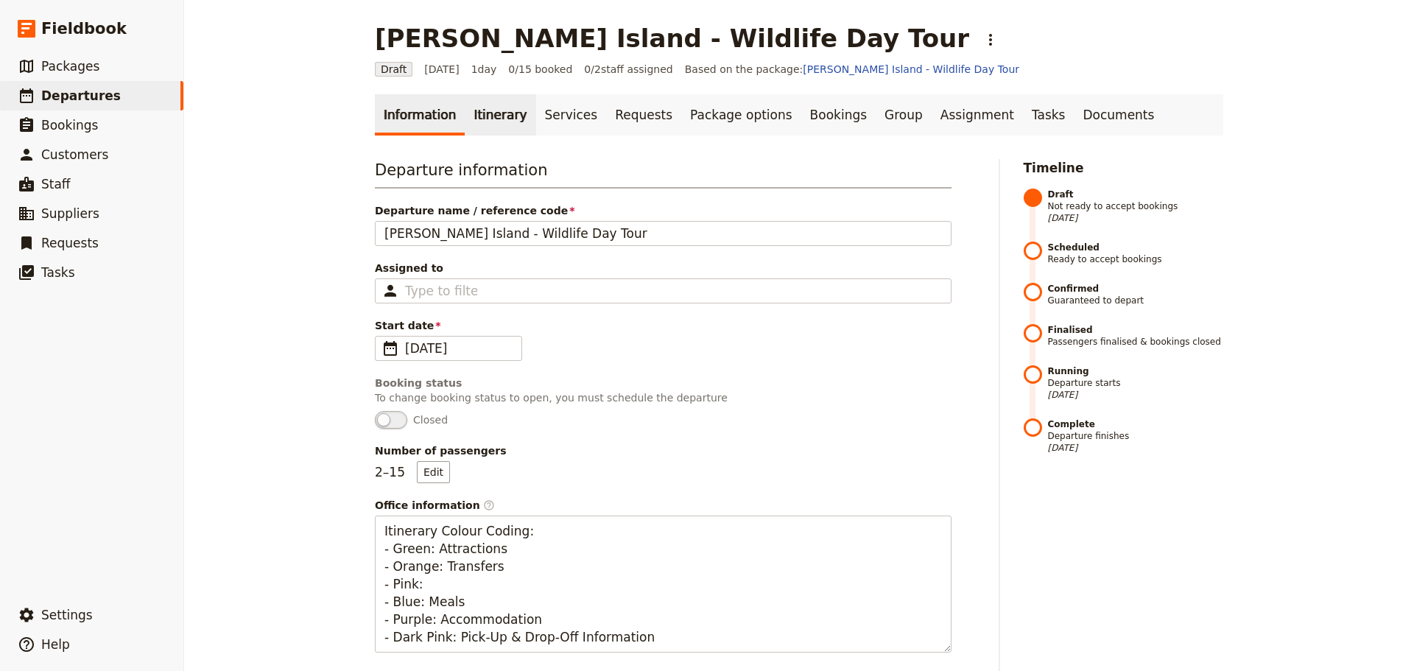
click at [503, 110] on link "Itinerary" at bounding box center [500, 114] width 71 height 41
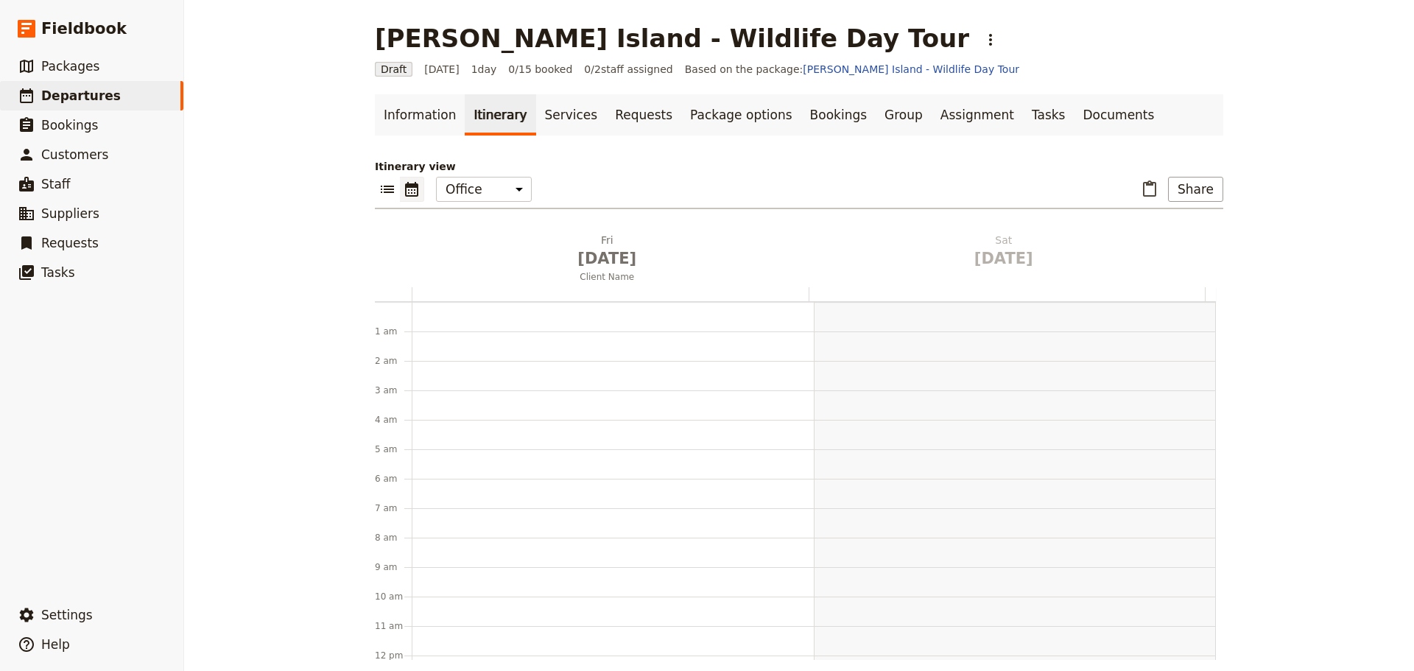
scroll to position [191, 0]
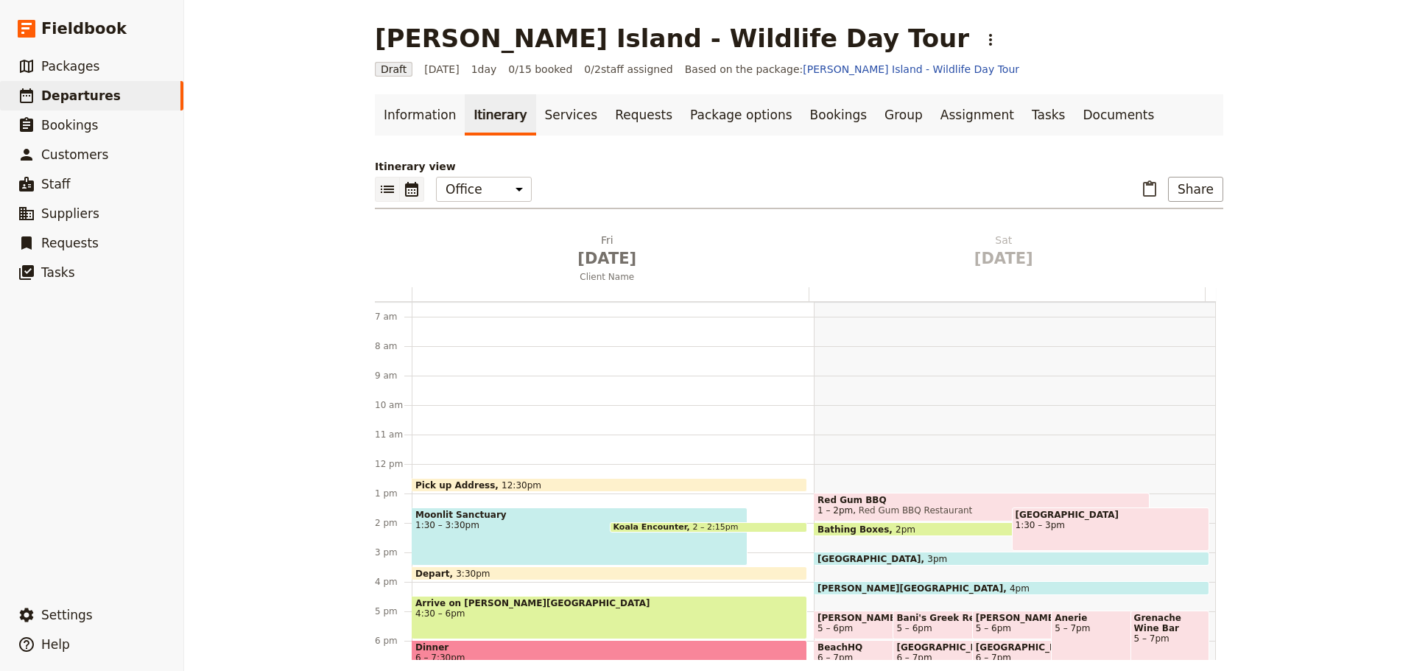
click at [381, 193] on icon "List view" at bounding box center [387, 189] width 13 height 7
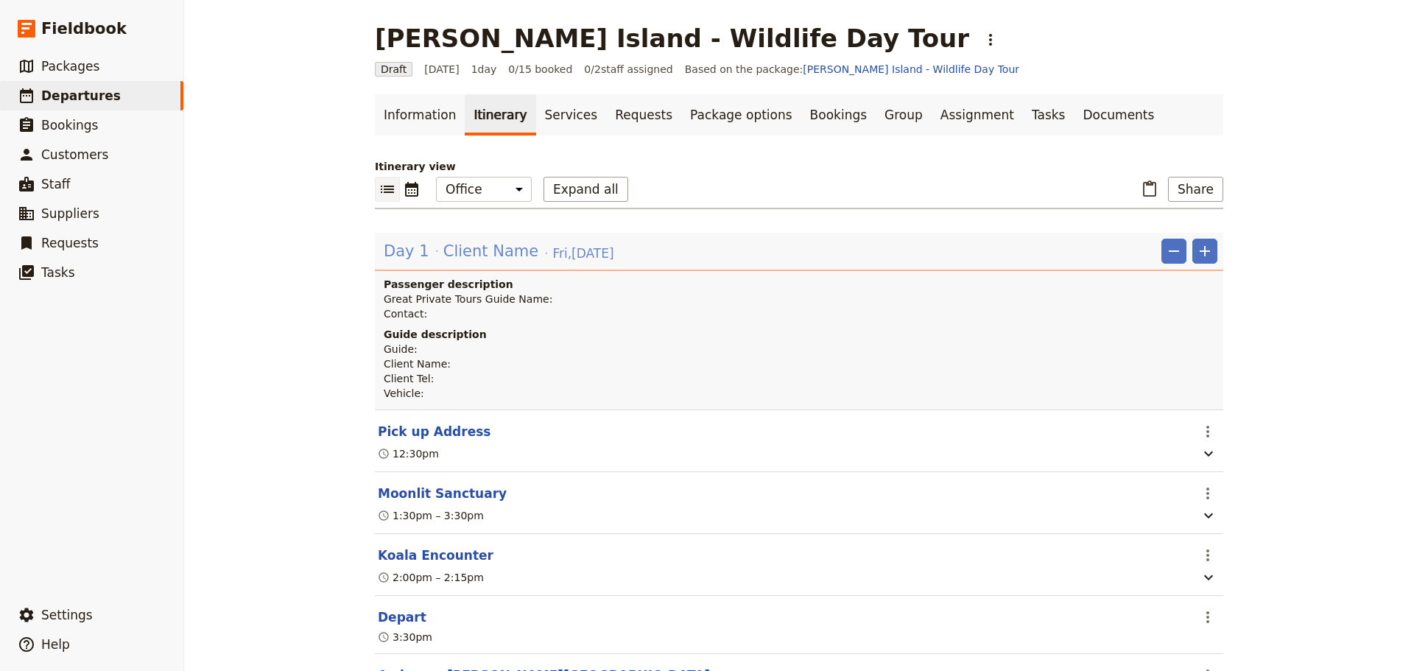
click at [443, 258] on span "Client Name" at bounding box center [490, 251] width 95 height 22
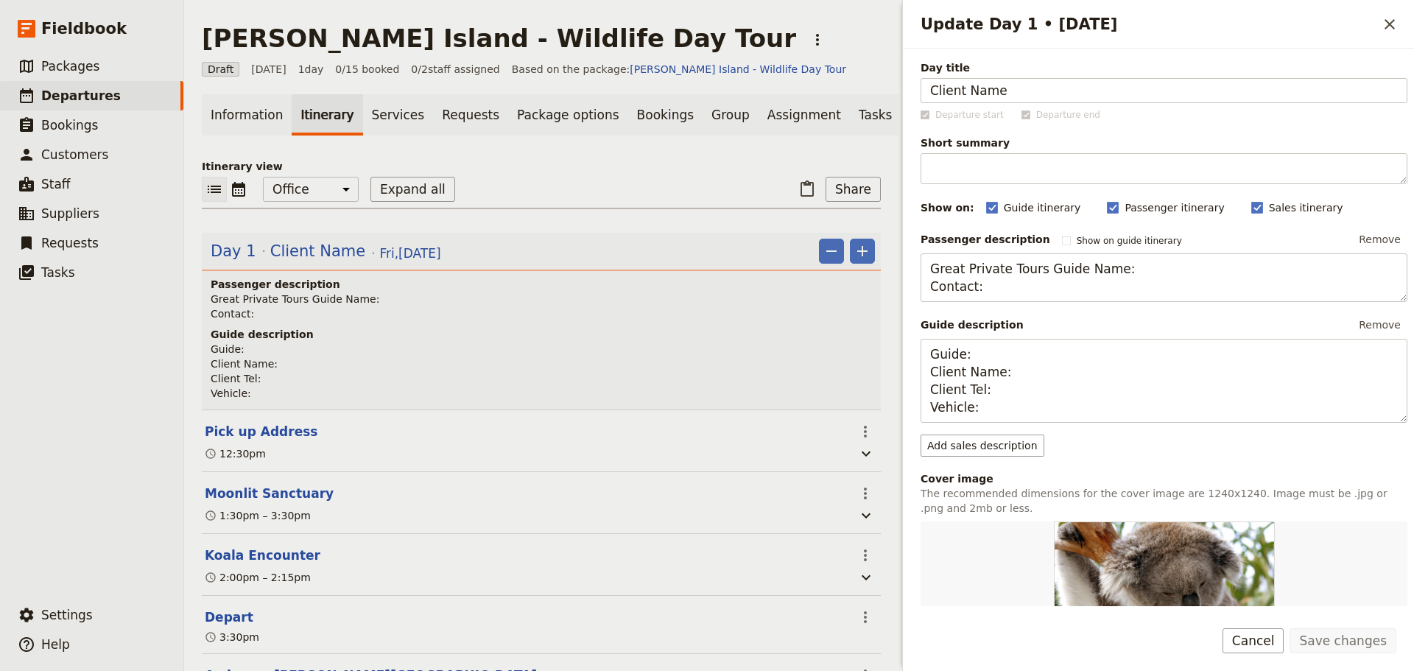
drag, startPoint x: 1034, startPoint y: 95, endPoint x: 829, endPoint y: 87, distance: 204.9
click at [829, 87] on div "[PERSON_NAME] Island - Wildlife Day Tour ​ Draft [DATE] 1 day 0/15 booked 0 / 2…" at bounding box center [799, 335] width 1230 height 671
click at [1342, 644] on button "Save changes" at bounding box center [1343, 640] width 107 height 25
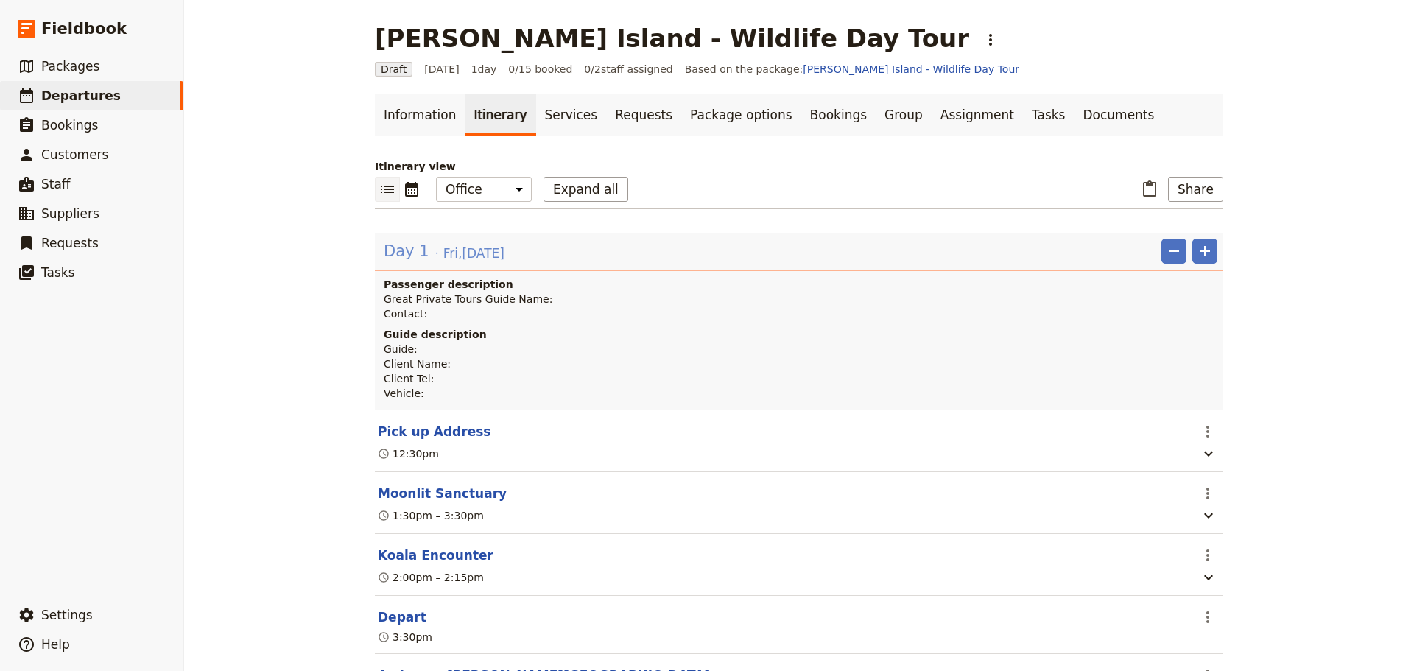
click at [408, 246] on span "Day 1" at bounding box center [407, 251] width 46 height 22
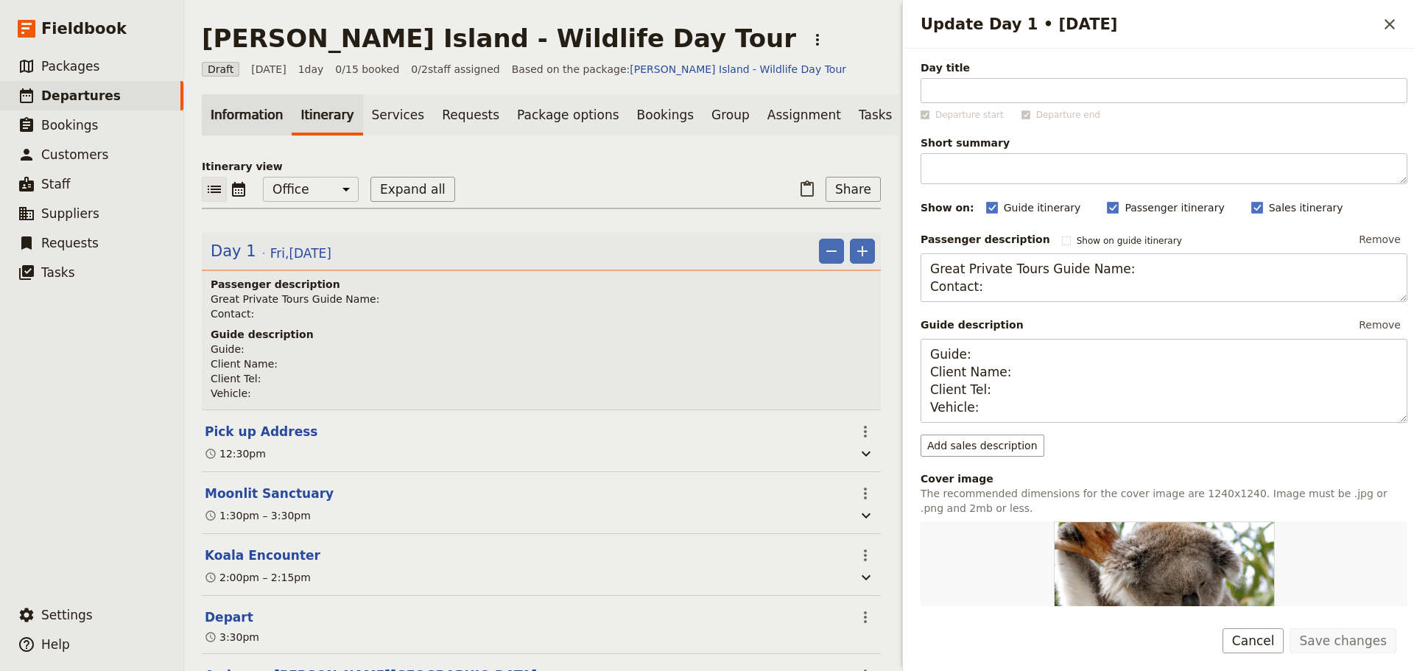
click at [247, 114] on link "Information" at bounding box center [247, 114] width 90 height 41
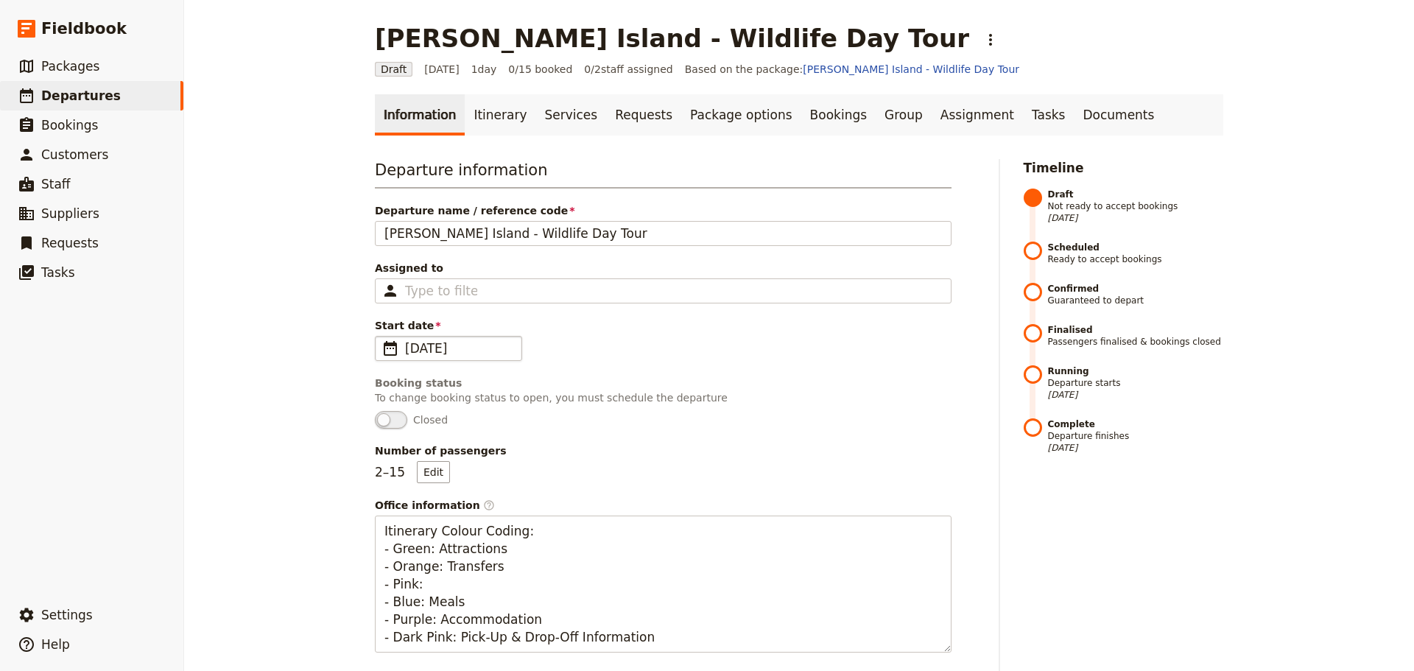
click at [386, 350] on span "​" at bounding box center [390, 349] width 18 height 18
click at [381, 337] on input "[DATE]" at bounding box center [381, 336] width 1 height 1
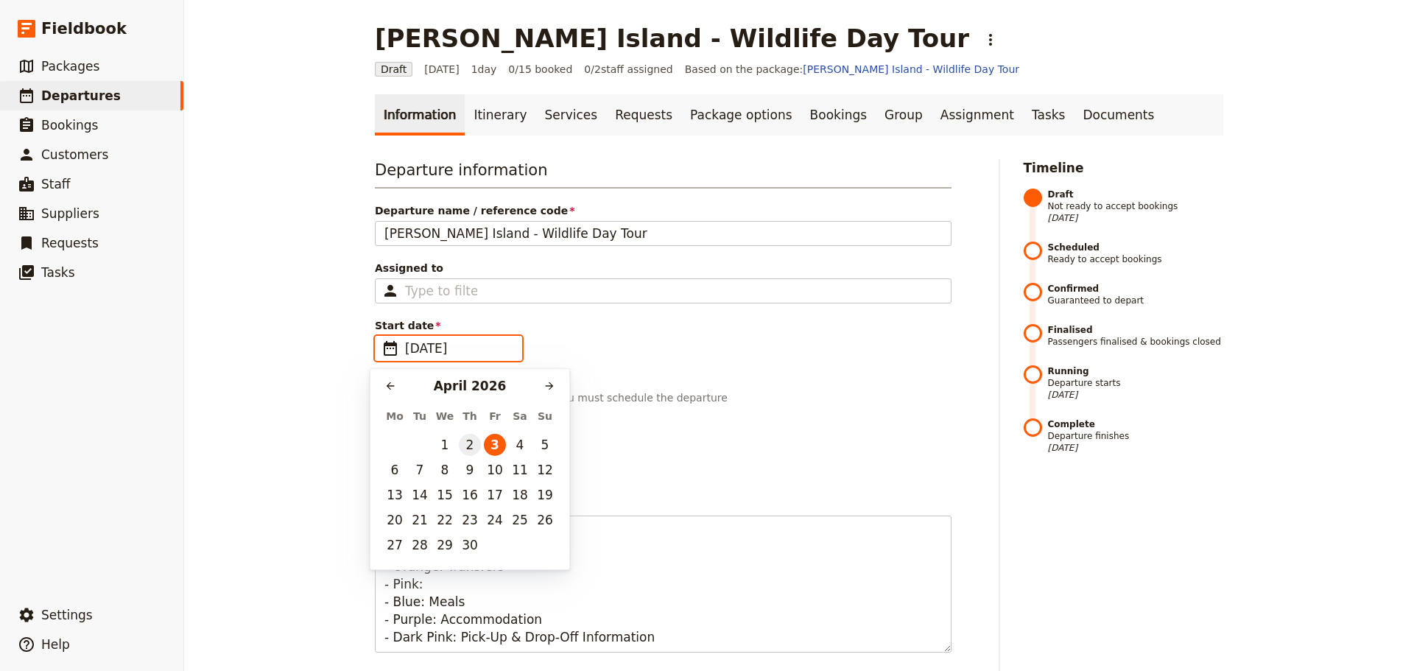
click at [475, 445] on button "2" at bounding box center [470, 445] width 22 height 22
type input "[DATE]"
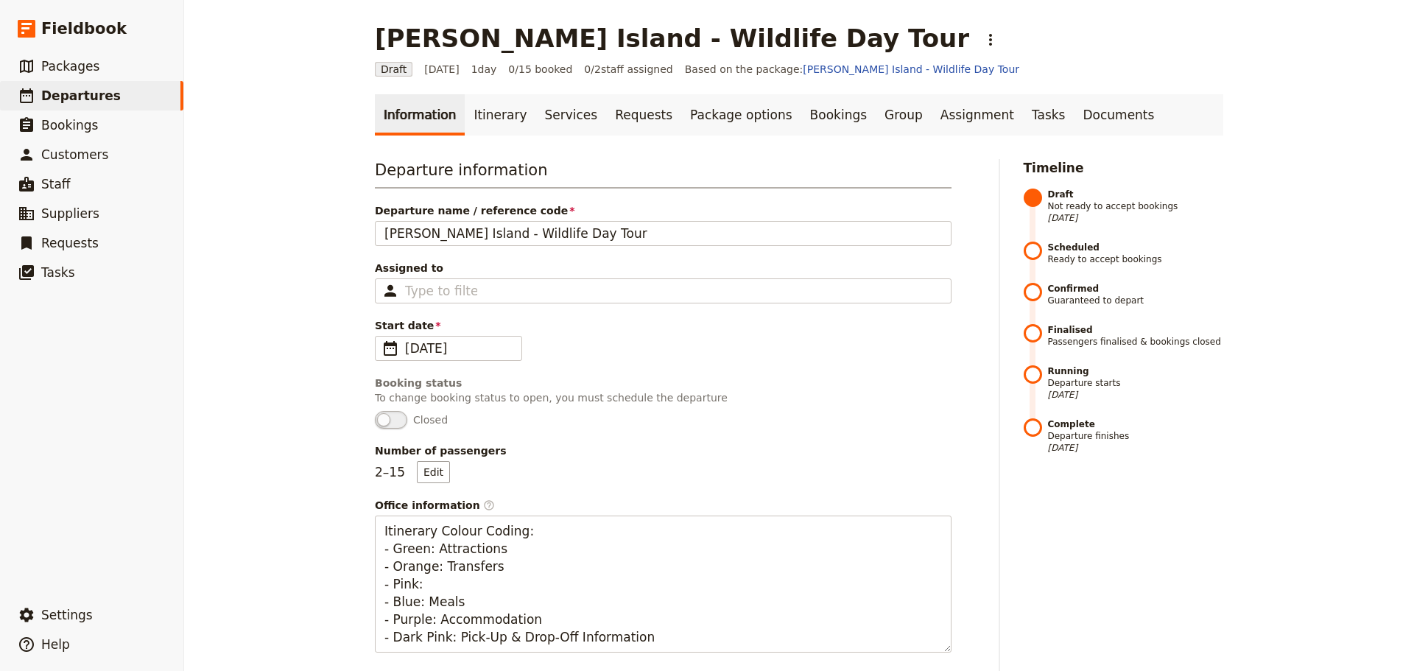
click at [708, 409] on fieldset "Booking status To change booking status to open, you must schedule the departur…" at bounding box center [663, 402] width 577 height 53
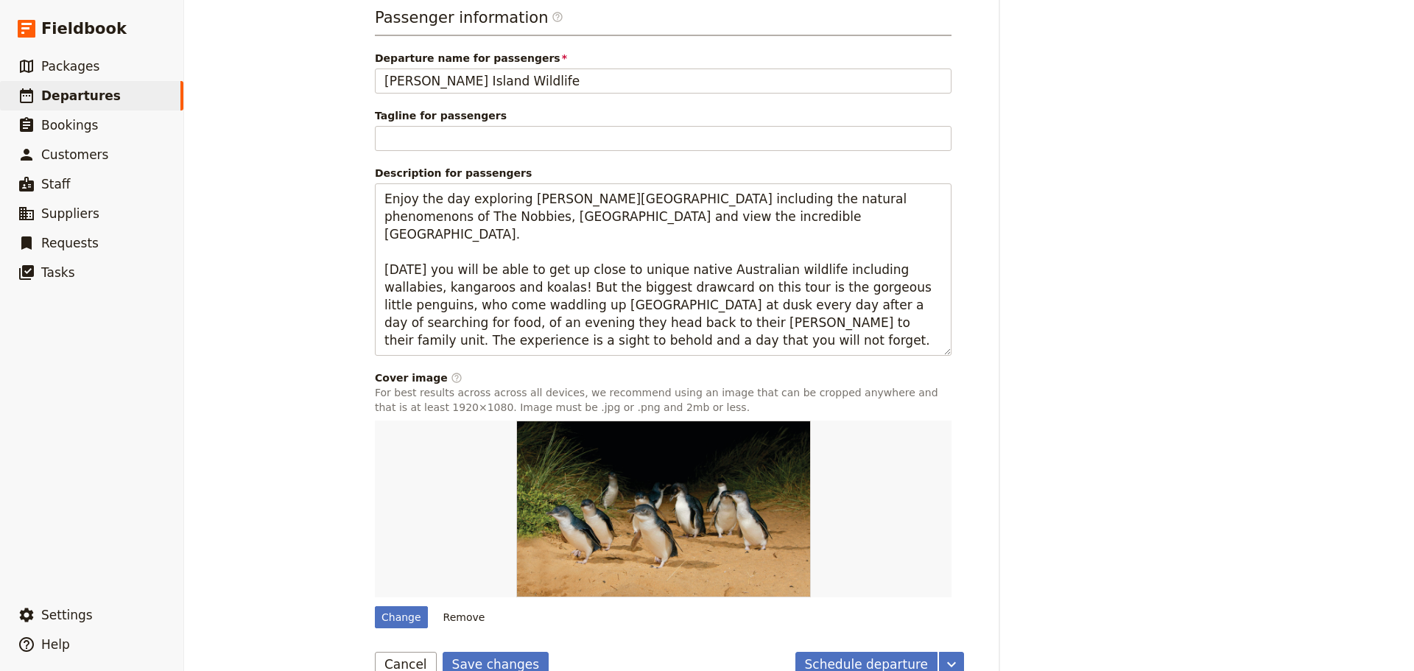
scroll to position [711, 0]
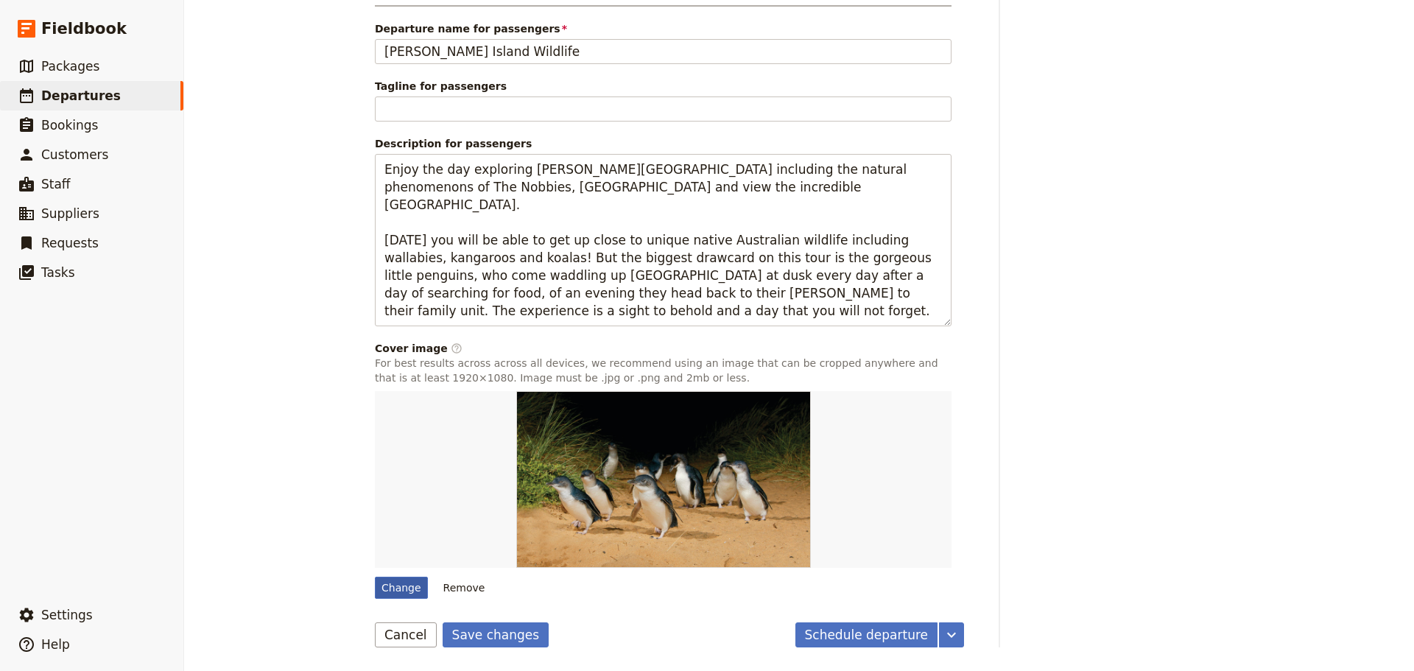
click at [390, 584] on div "Change" at bounding box center [401, 588] width 53 height 22
click at [375, 577] on input "Change" at bounding box center [374, 576] width 1 height 1
click at [455, 631] on button "Save changes" at bounding box center [496, 634] width 107 height 25
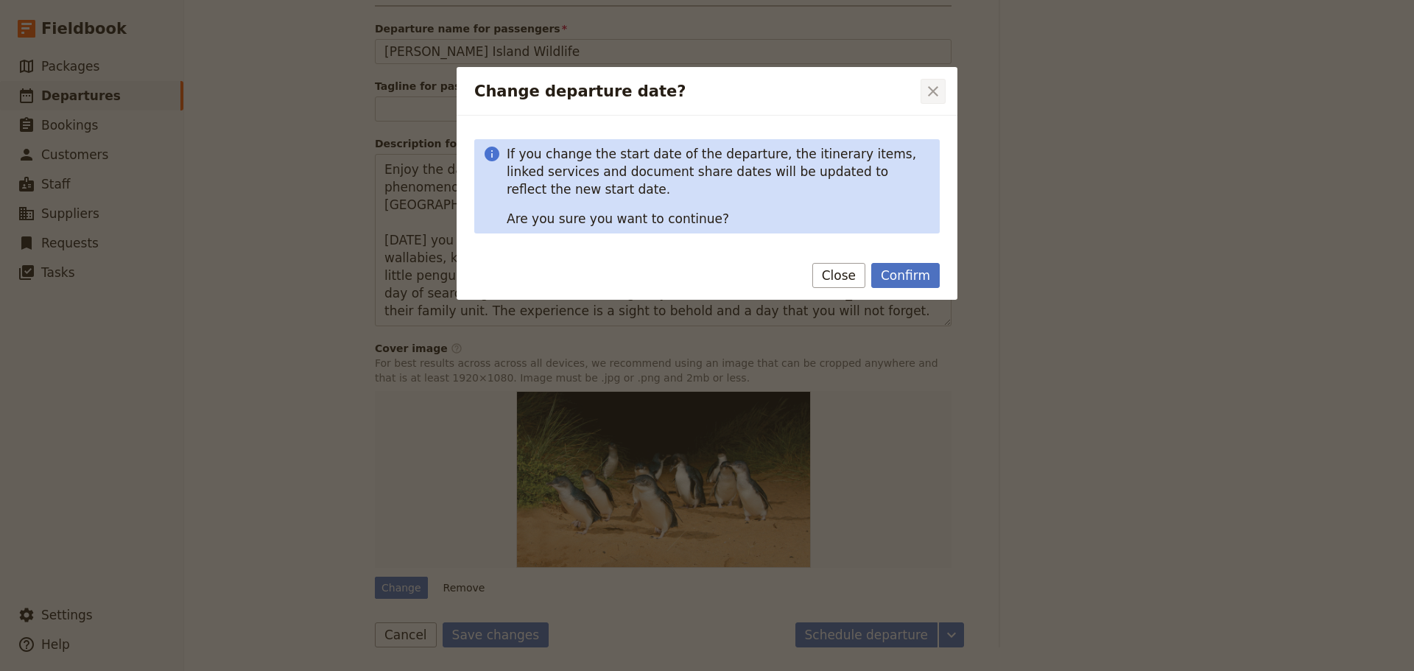
click at [935, 94] on icon "Close dialog" at bounding box center [933, 91] width 10 height 10
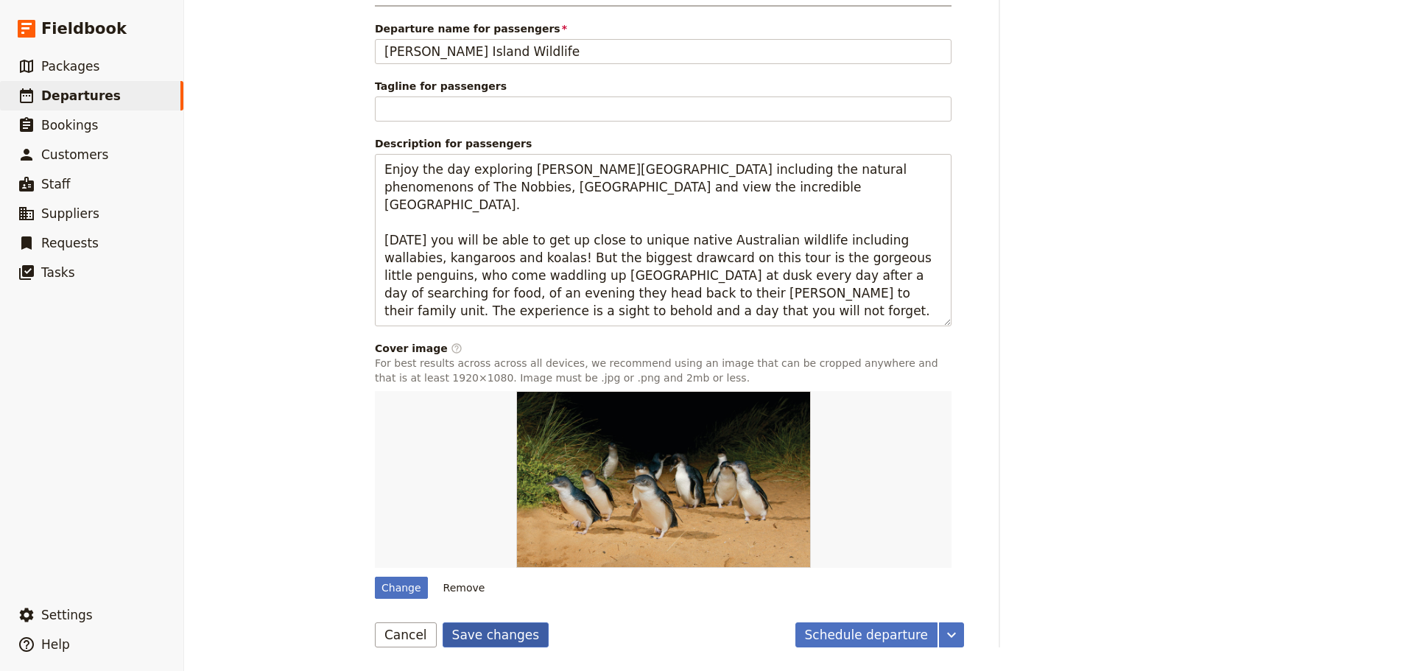
click at [470, 630] on button "Save changes" at bounding box center [496, 634] width 107 height 25
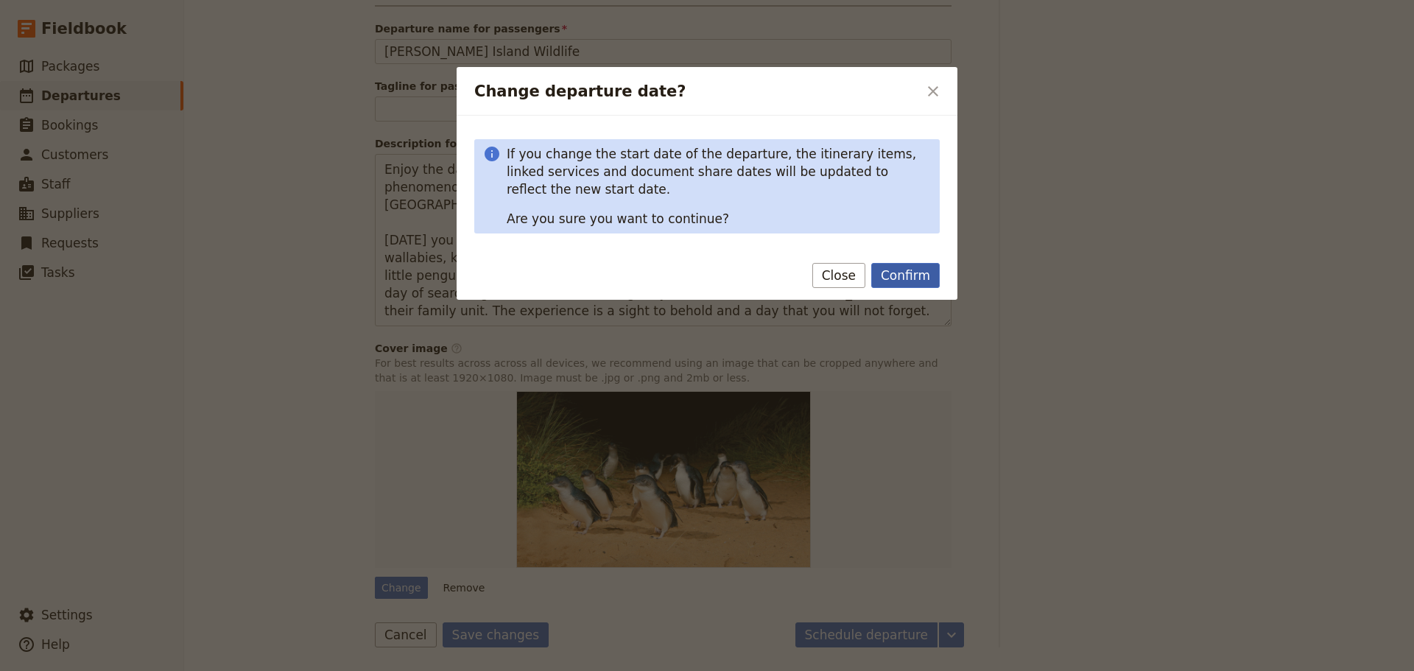
click at [902, 283] on button "Confirm" at bounding box center [905, 275] width 68 height 25
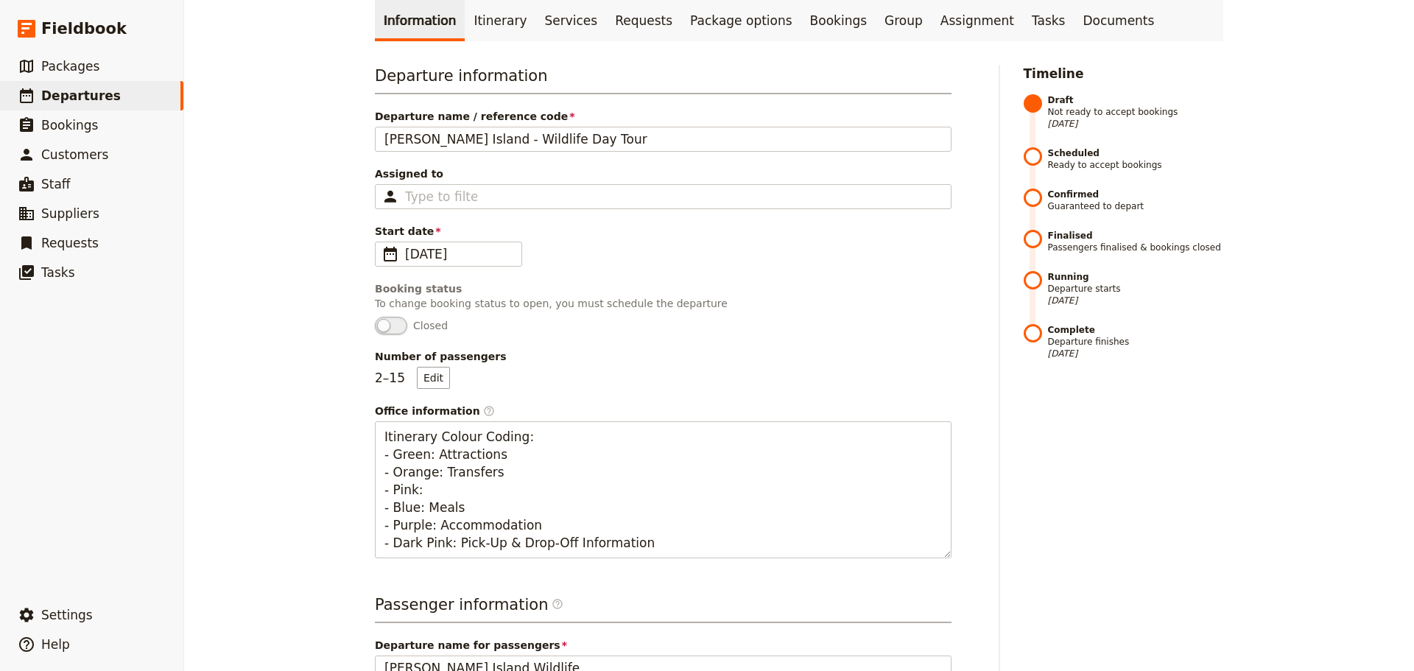
scroll to position [0, 0]
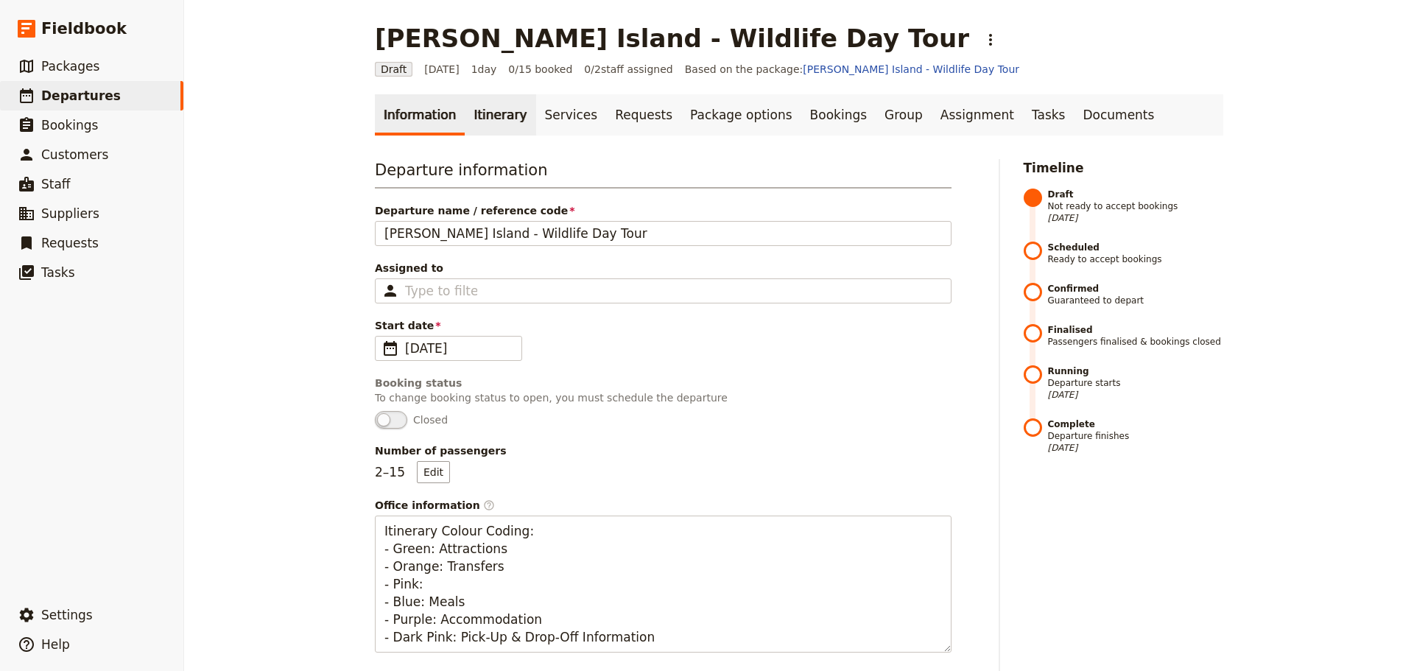
click at [497, 126] on link "Itinerary" at bounding box center [500, 114] width 71 height 41
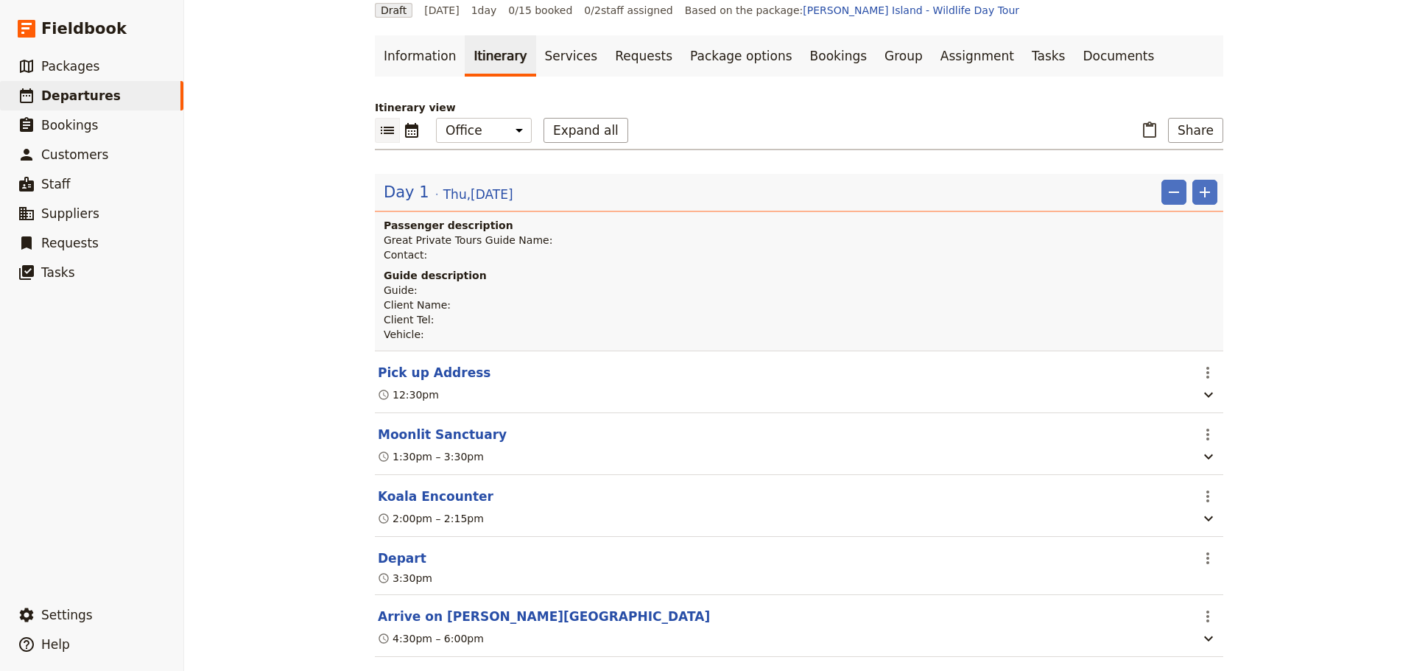
scroll to position [147, 0]
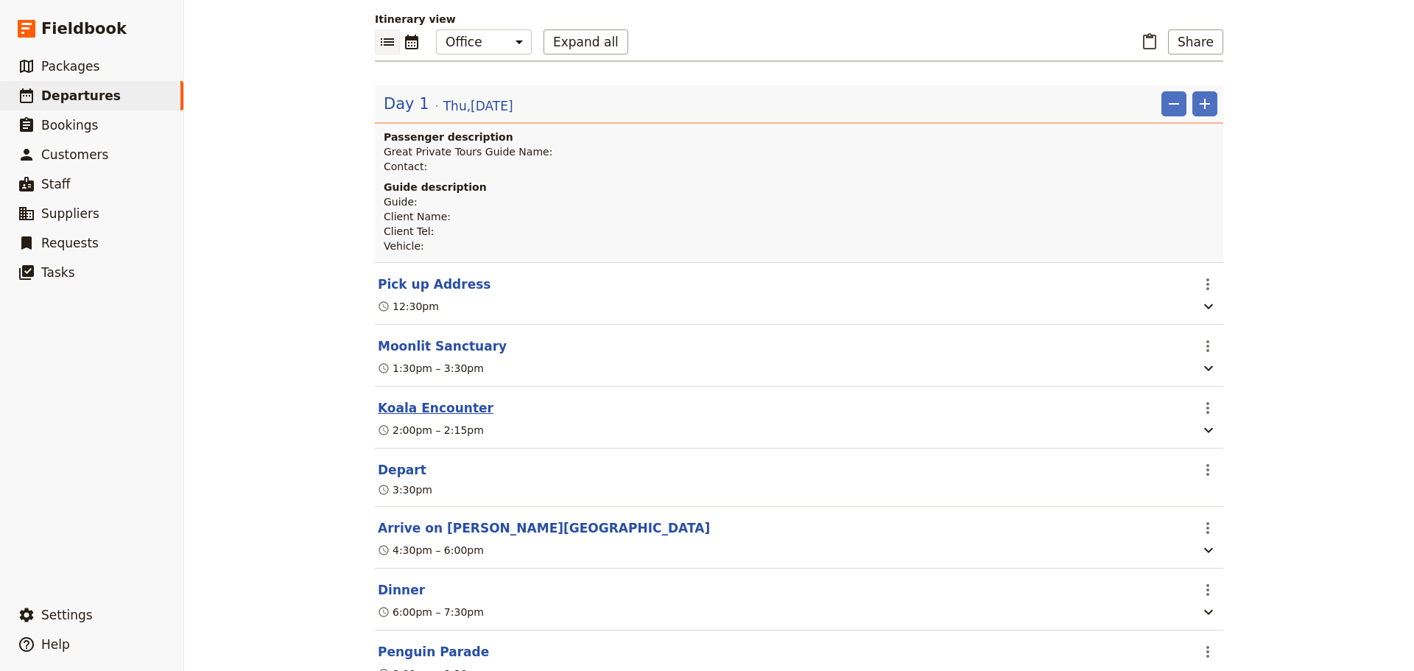
click at [414, 407] on button "Koala Encounter" at bounding box center [436, 408] width 116 height 18
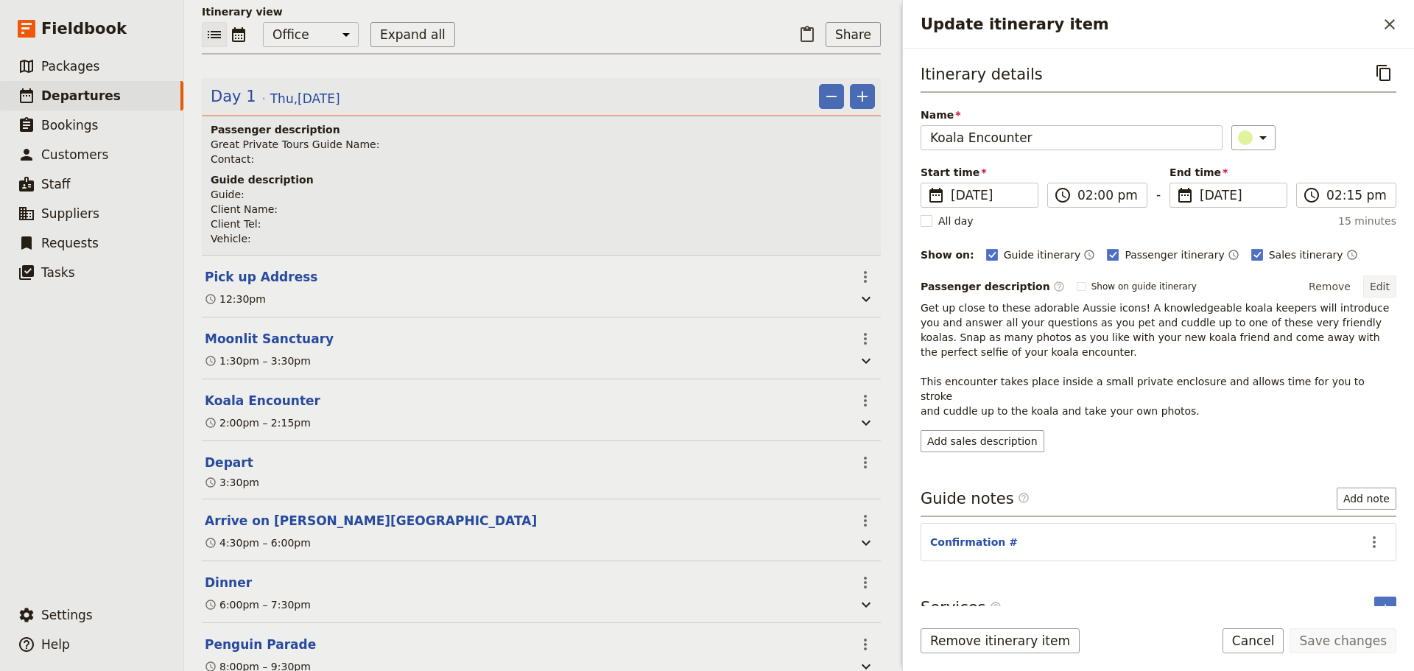
click at [1373, 293] on button "Edit" at bounding box center [1379, 286] width 33 height 22
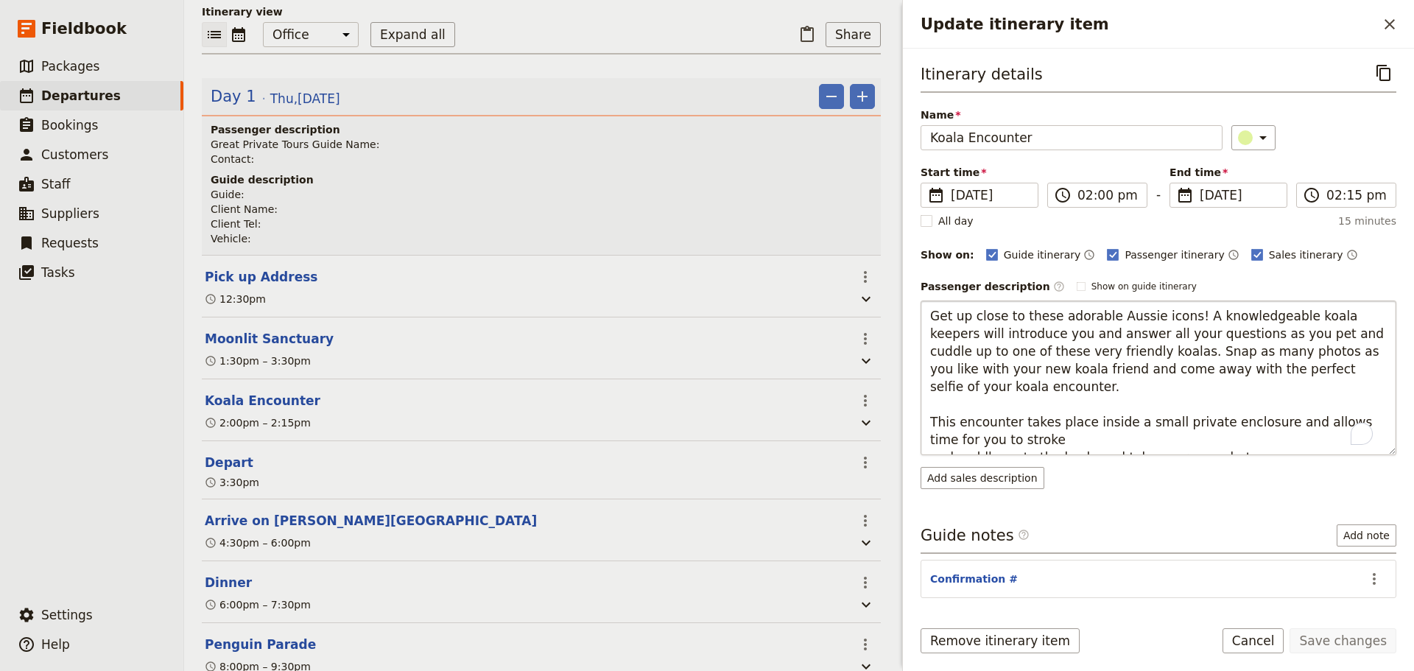
click at [1075, 423] on textarea "Get up close to these adorable Aussie icons! A knowledgeable koala keepers will…" at bounding box center [1159, 377] width 476 height 155
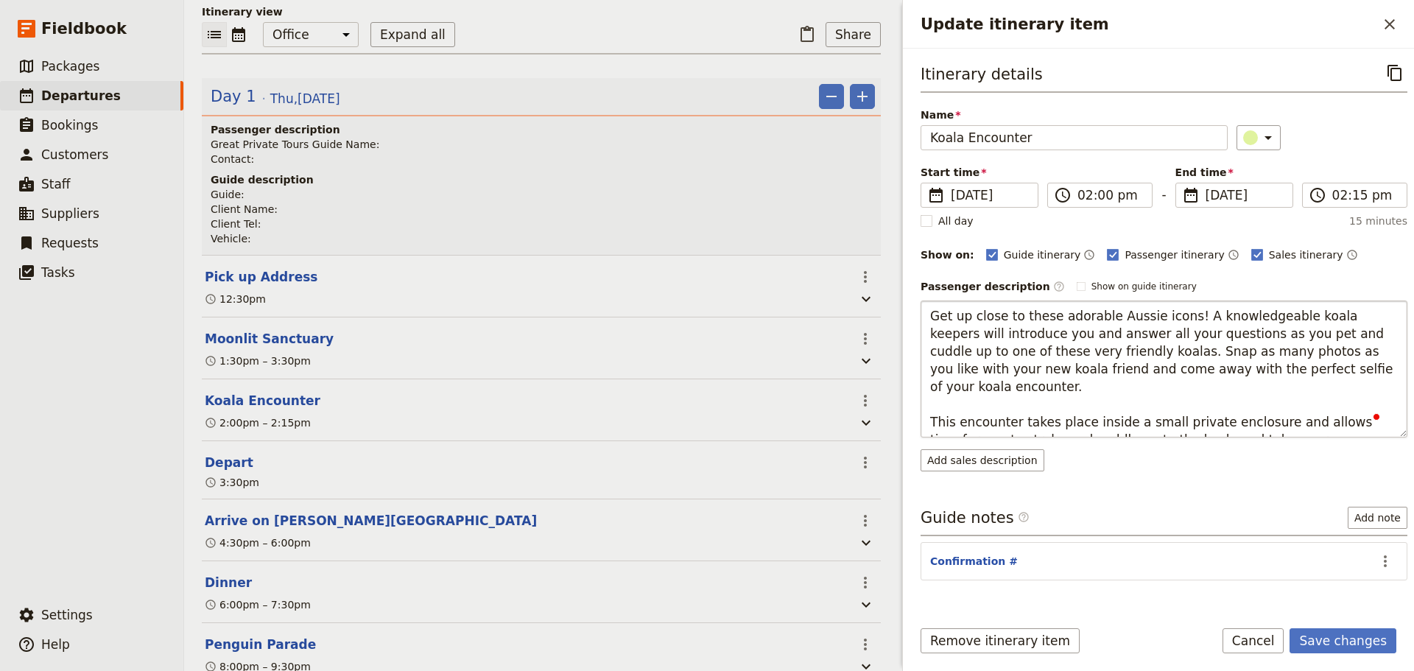
click at [1134, 421] on textarea "Get up close to these adorable Aussie icons! A knowledgeable koala keepers will…" at bounding box center [1164, 368] width 487 height 137
click at [1342, 426] on textarea "Get up close to these adorable Aussie icons! A knowledgeable koala keepers will…" at bounding box center [1164, 368] width 487 height 137
type textarea "Get up close to these adorable Aussie icons! A knowledgeable koala keepers will…"
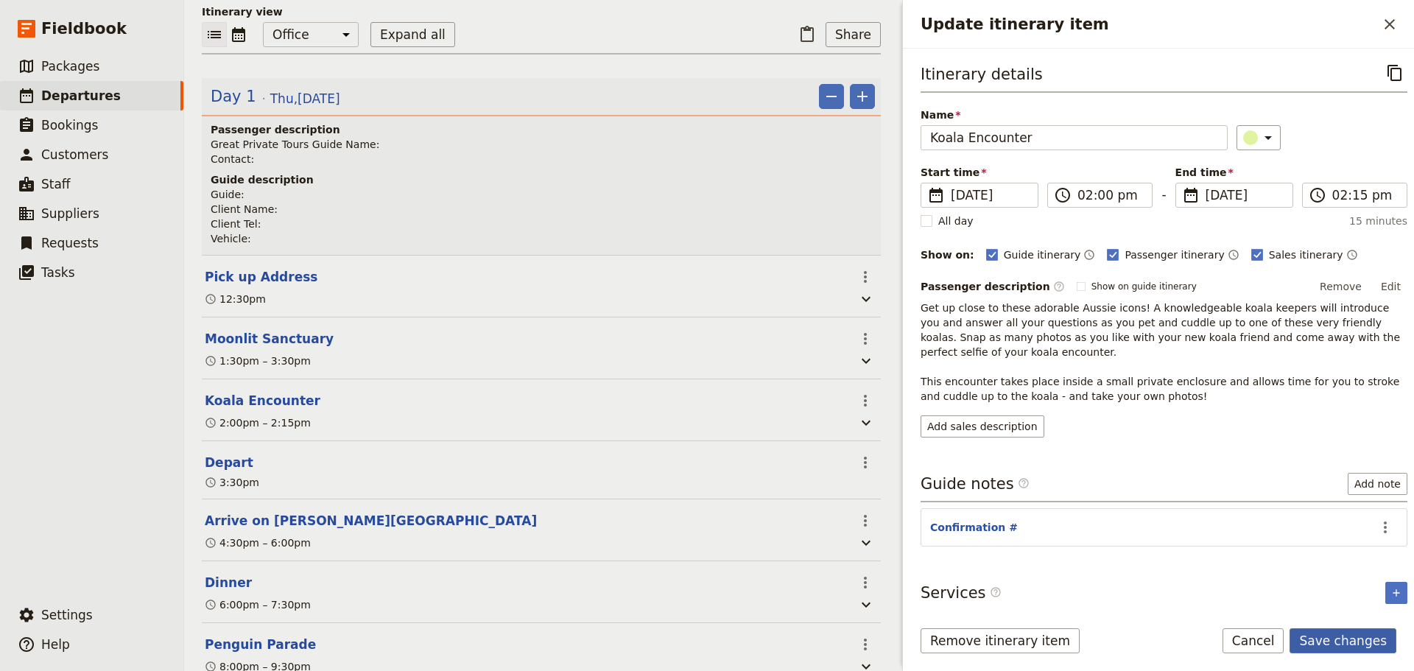
click at [1341, 627] on form "Itinerary details ​ Name Koala Encounter ​ Start time ​ [DATE] [DATE] [DATE] 14…" at bounding box center [1158, 360] width 511 height 622
click at [1333, 648] on button "Save changes" at bounding box center [1343, 640] width 107 height 25
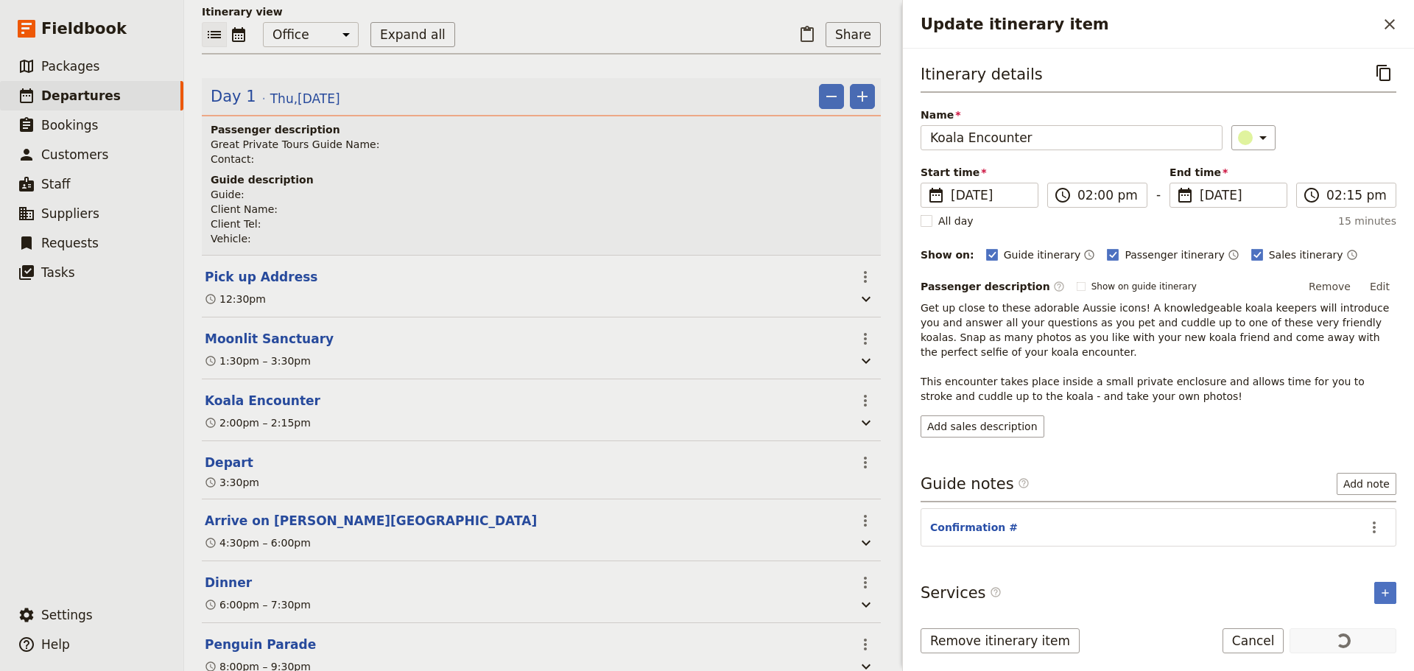
scroll to position [147, 0]
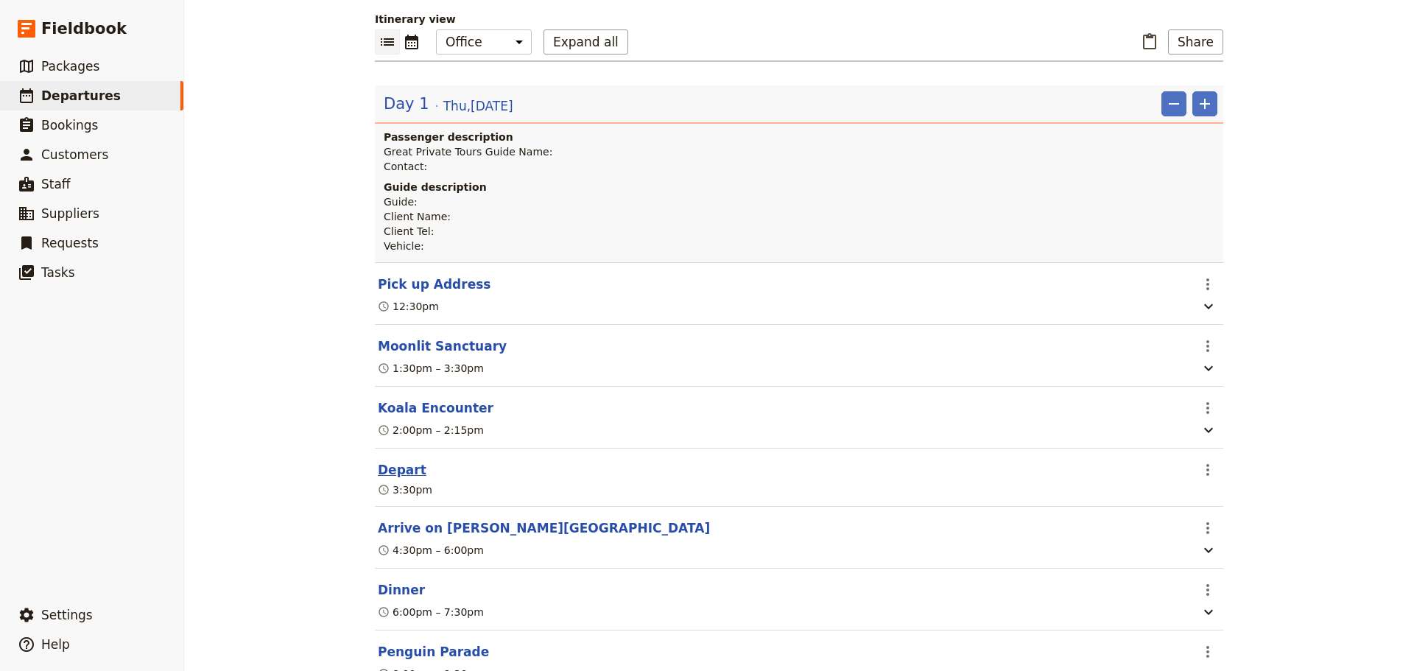
click at [386, 473] on button "Depart" at bounding box center [402, 470] width 49 height 18
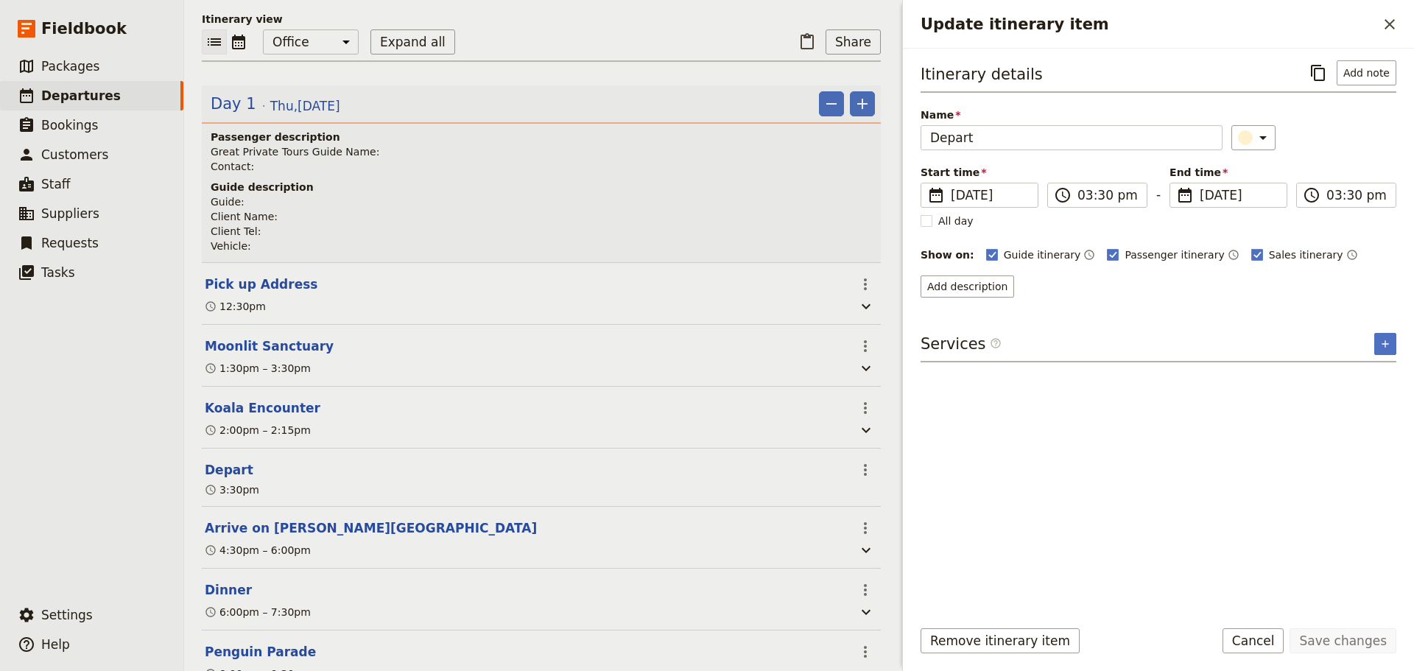
scroll to position [155, 0]
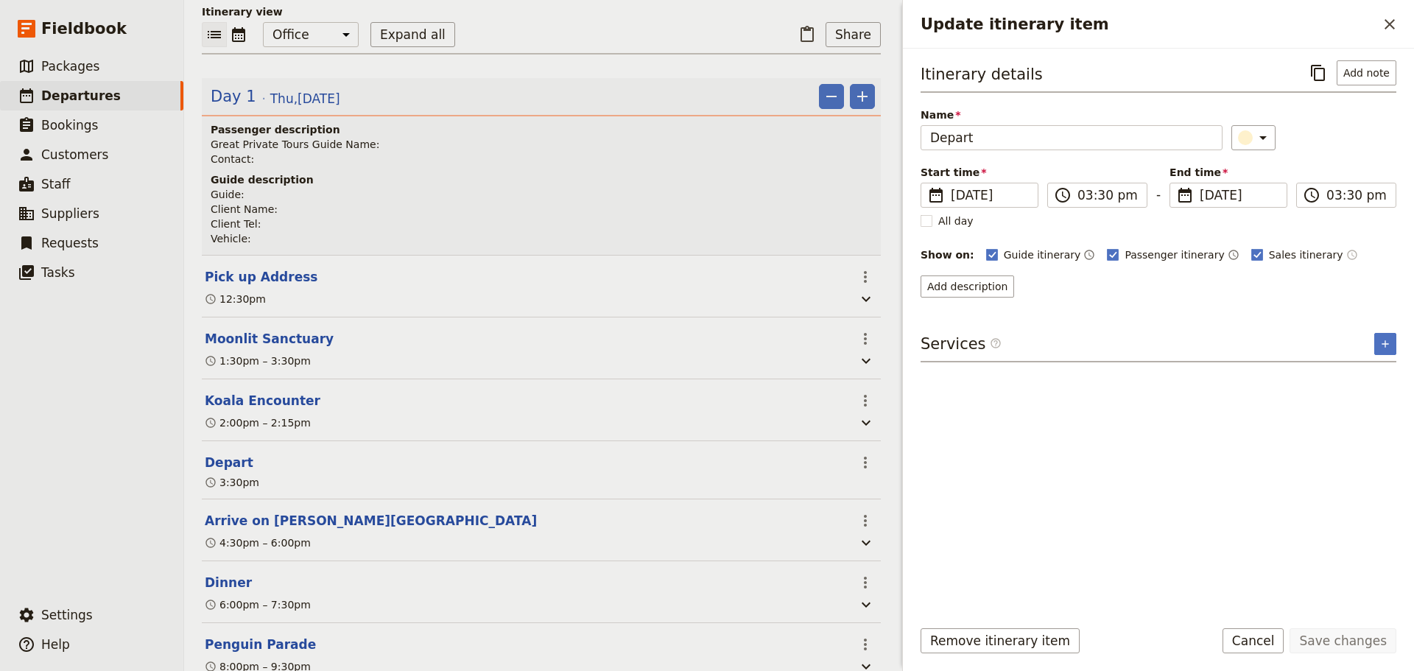
click at [1346, 250] on icon "Time shown on sales itinerary" at bounding box center [1352, 255] width 12 height 12
click at [1365, 643] on button "Save changes" at bounding box center [1343, 640] width 107 height 25
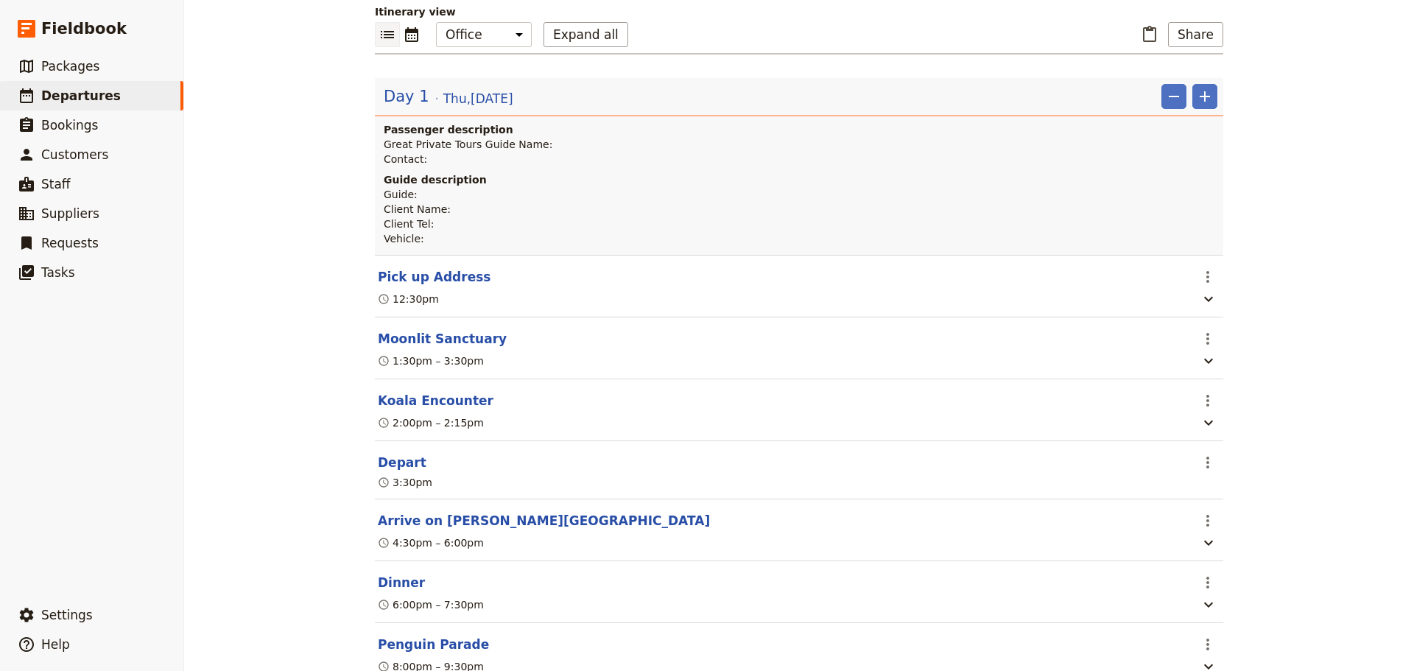
scroll to position [147, 0]
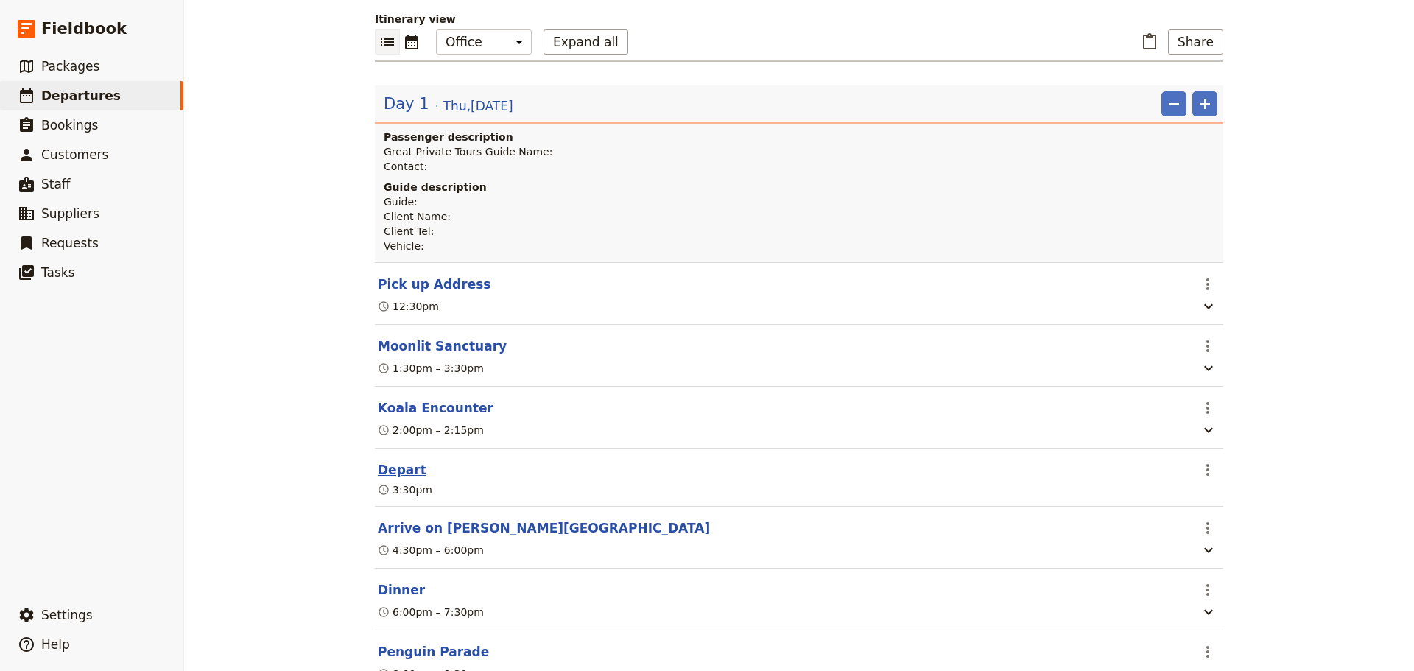
click at [402, 470] on button "Depart" at bounding box center [402, 470] width 49 height 18
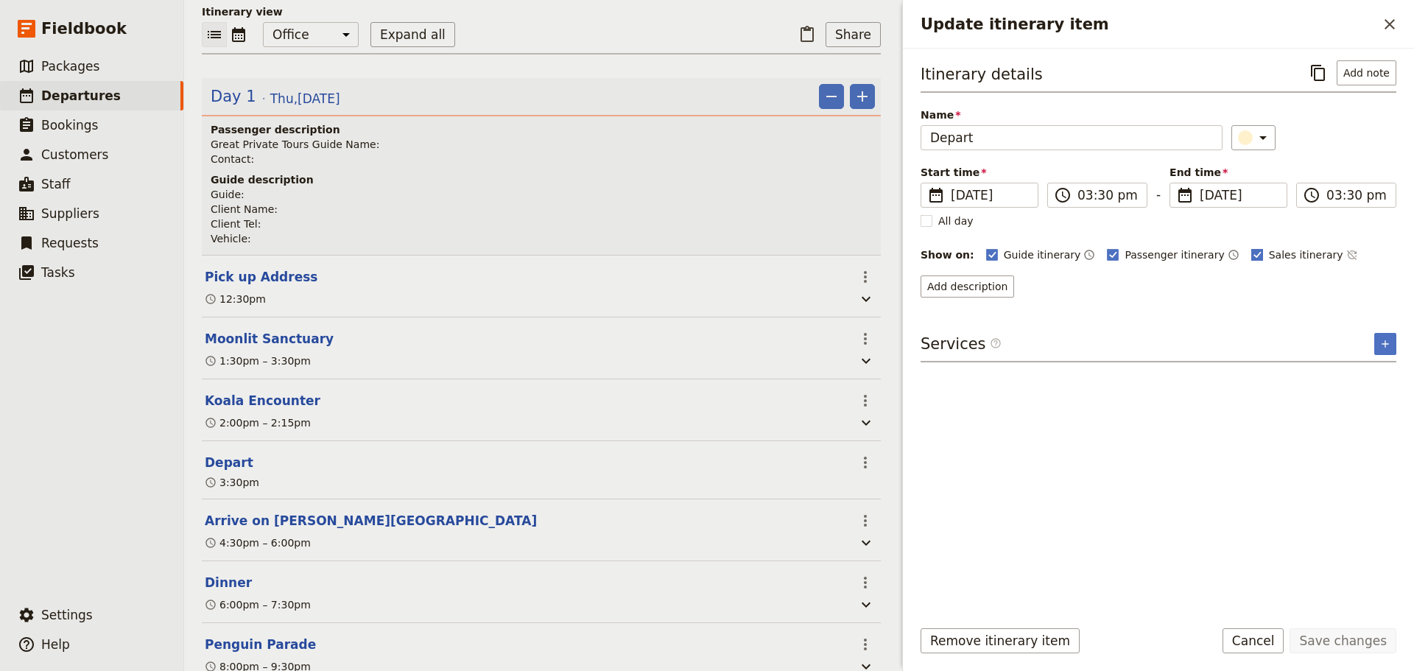
click at [1251, 252] on rect "Update itinerary item" at bounding box center [1256, 254] width 11 height 11
click at [1251, 247] on input "Sales itinerary" at bounding box center [1251, 247] width 1 height 1
checkbox input "false"
click at [1327, 645] on button "Save changes" at bounding box center [1343, 640] width 107 height 25
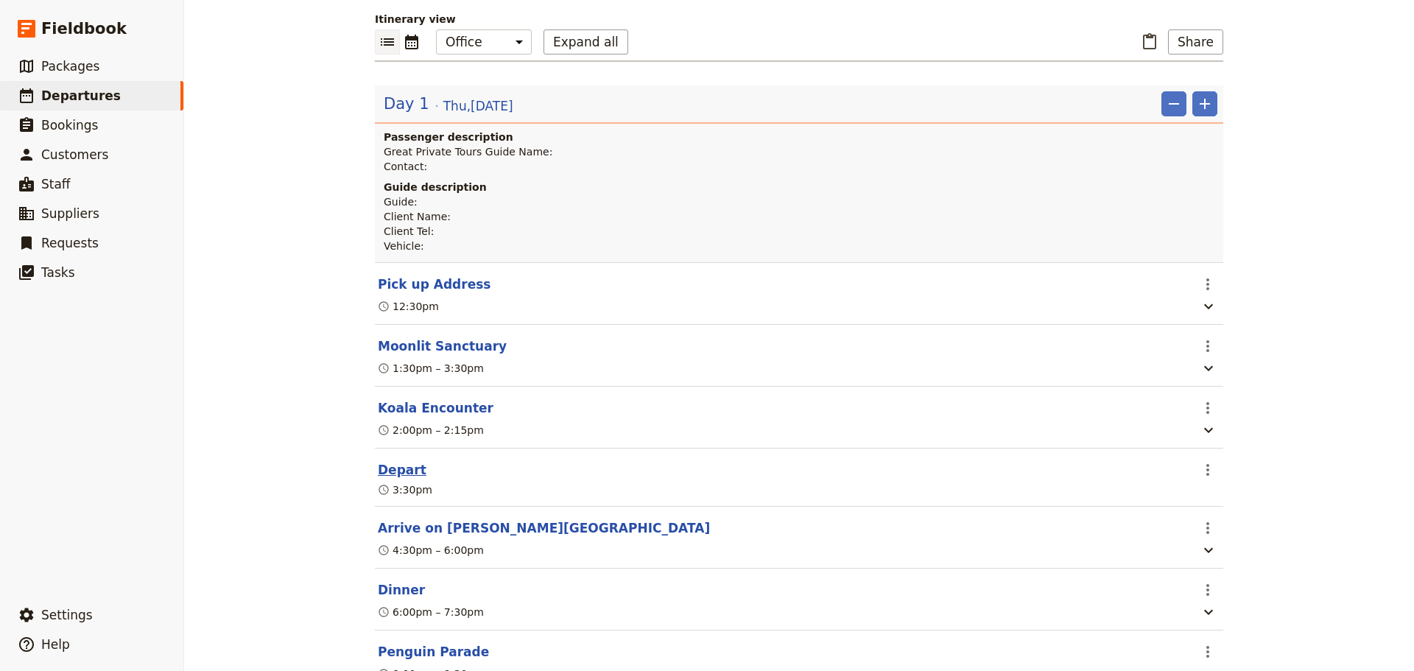
click at [381, 473] on button "Depart" at bounding box center [402, 470] width 49 height 18
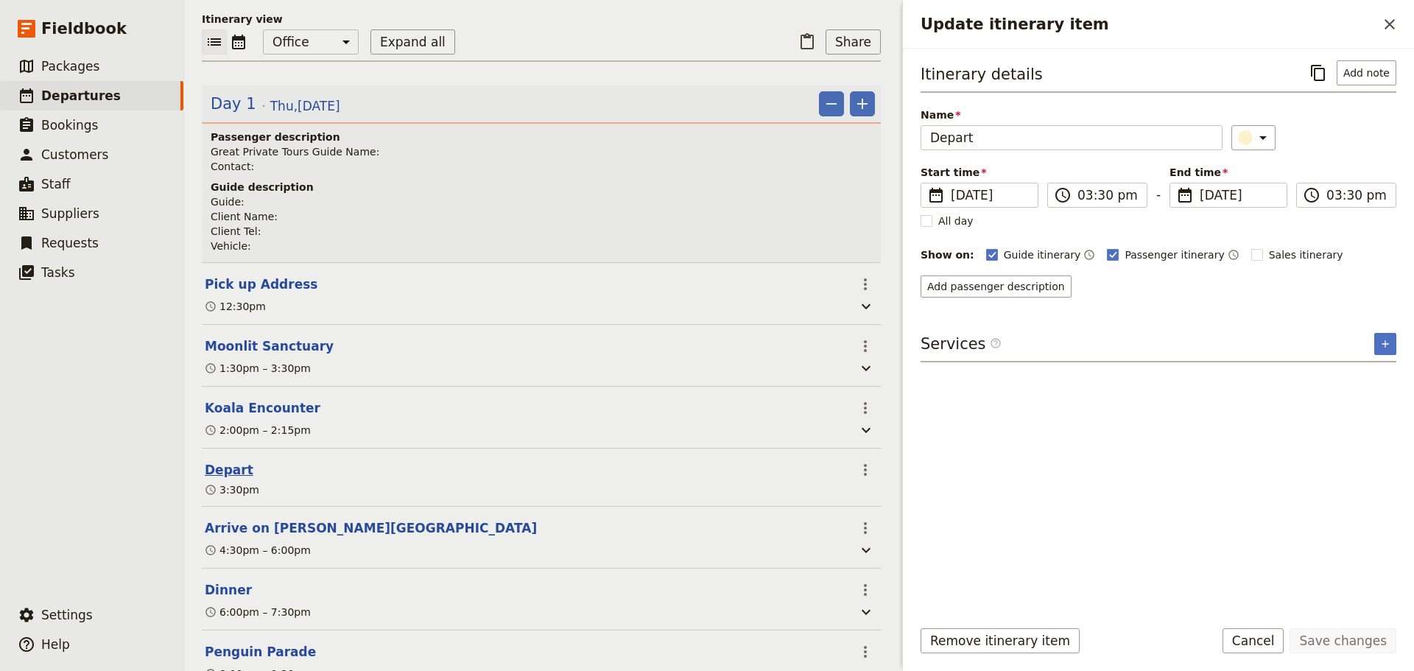
scroll to position [155, 0]
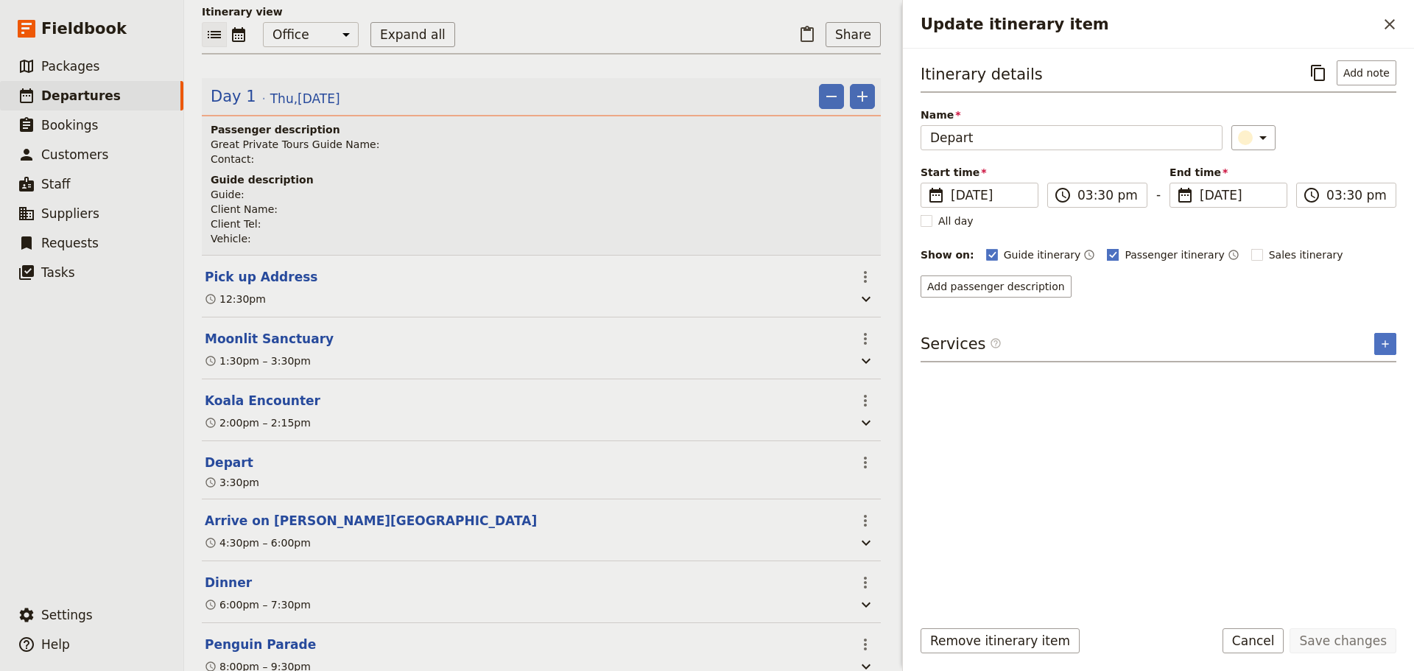
click at [1108, 253] on rect "Update itinerary item" at bounding box center [1113, 254] width 11 height 11
click at [1106, 247] on input "Passenger itinerary" at bounding box center [1106, 247] width 1 height 1
checkbox input "false"
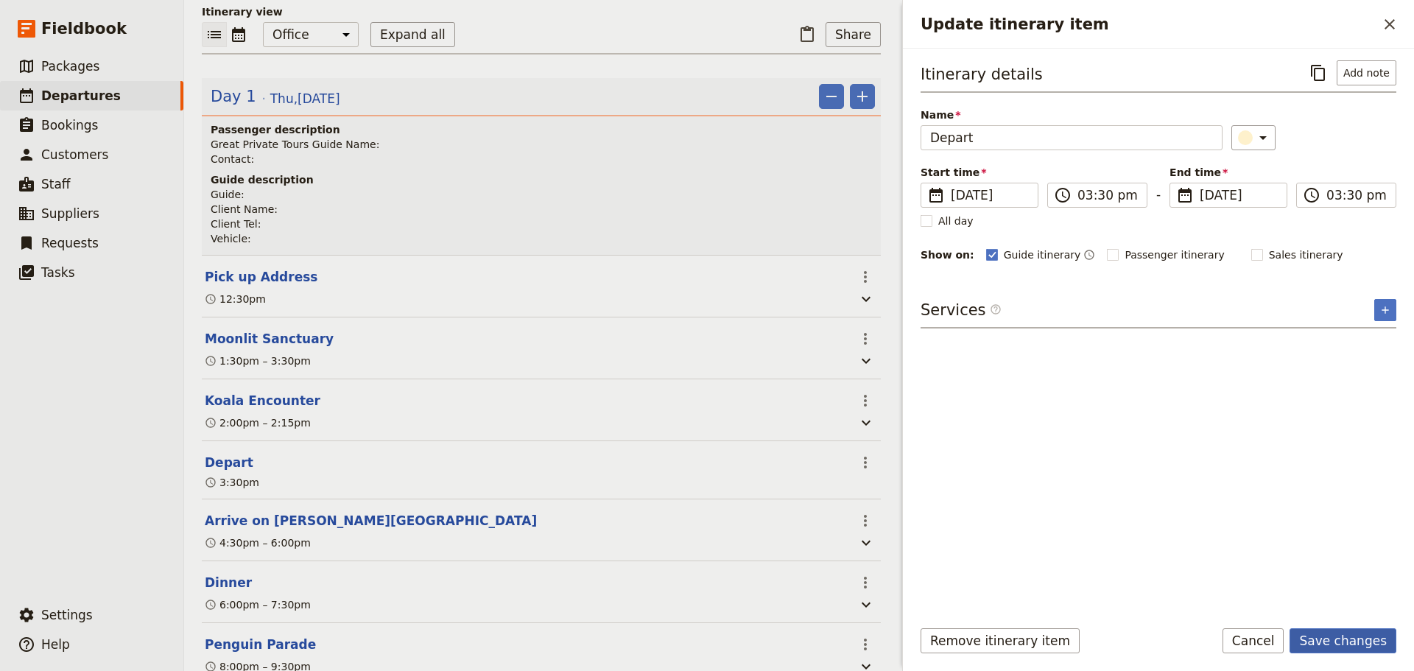
click at [1320, 645] on button "Save changes" at bounding box center [1343, 640] width 107 height 25
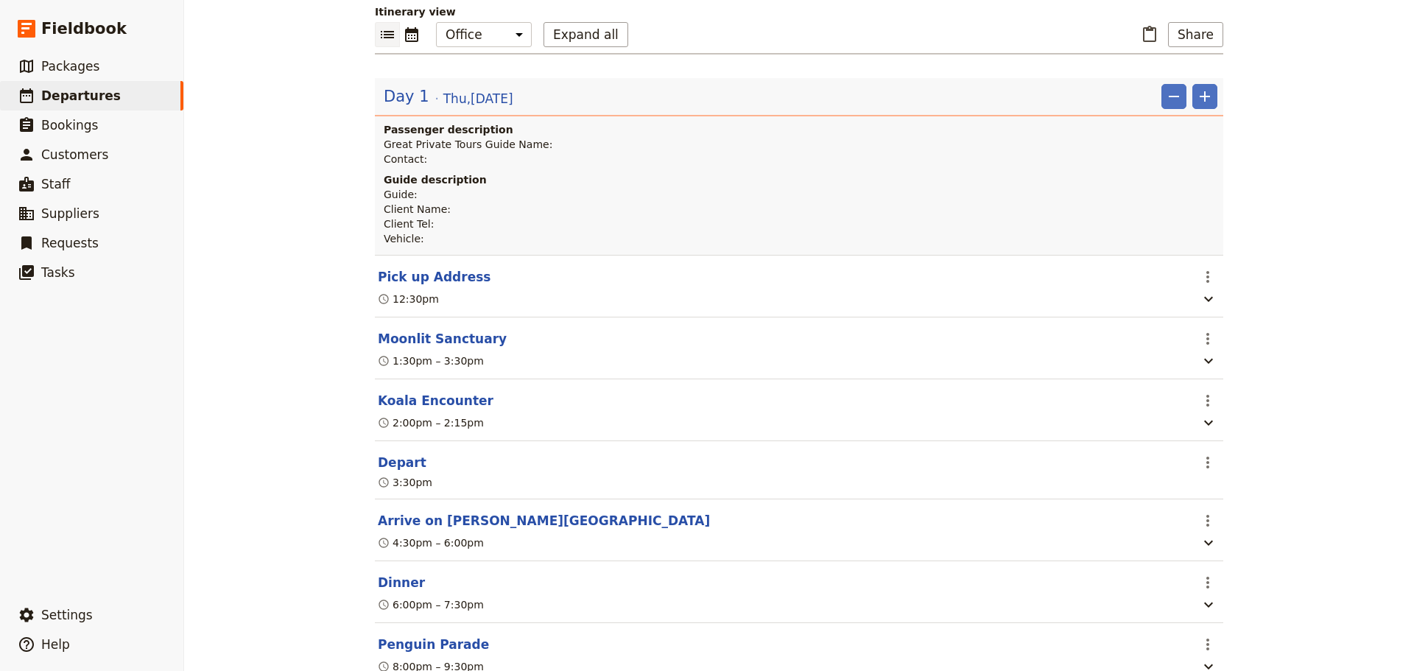
scroll to position [147, 0]
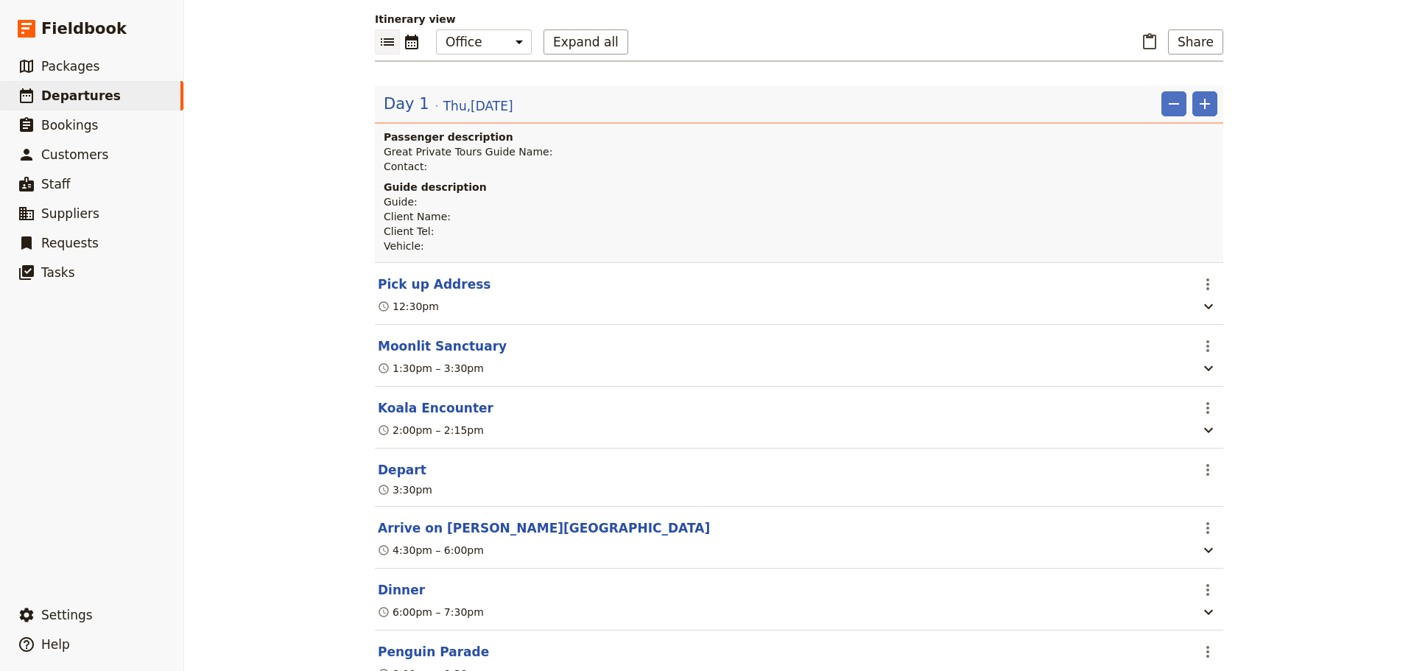
click at [419, 535] on button "Arrive on [PERSON_NAME][GEOGRAPHIC_DATA]" at bounding box center [544, 528] width 332 height 18
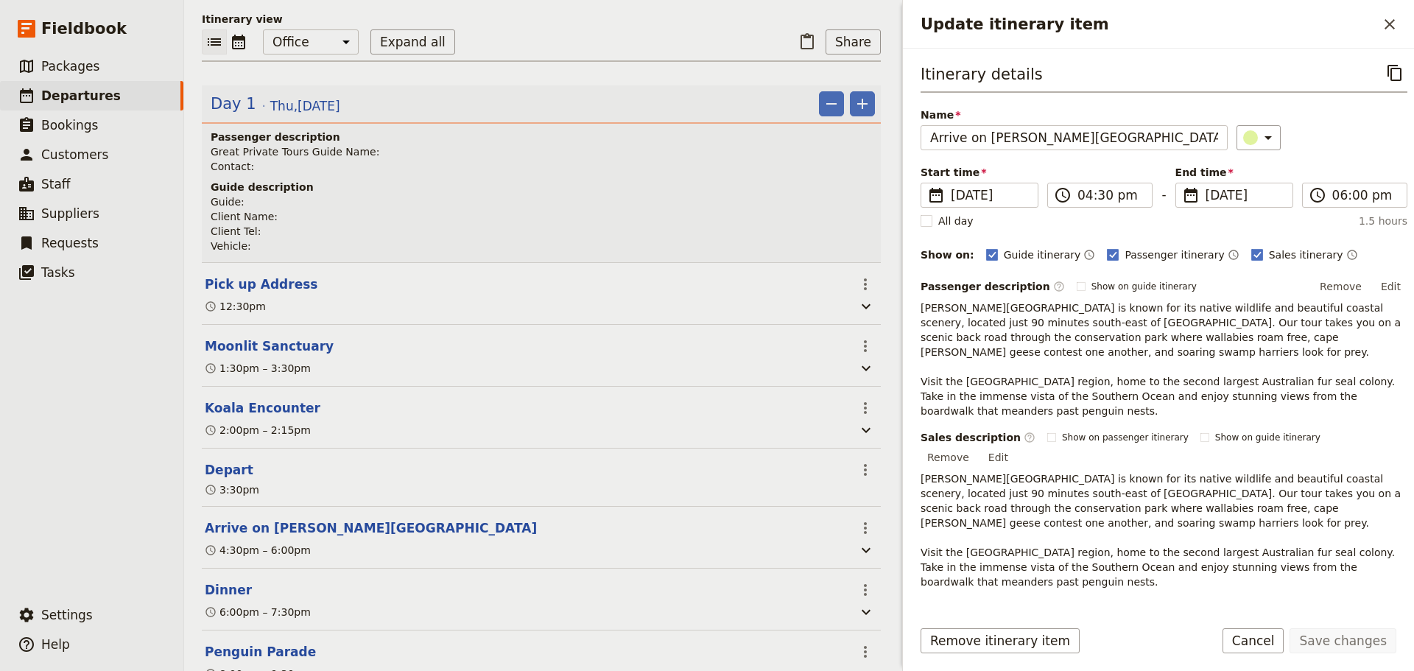
scroll to position [155, 0]
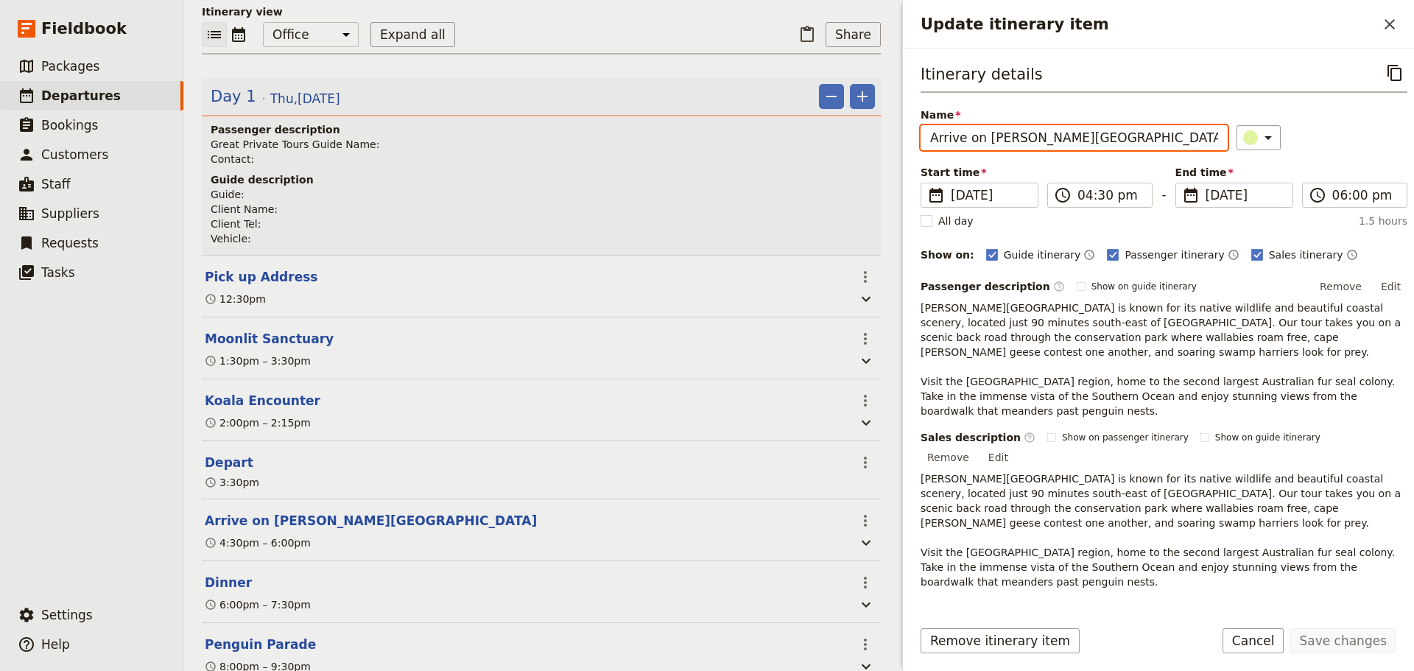
drag, startPoint x: 983, startPoint y: 144, endPoint x: 848, endPoint y: 144, distance: 135.5
click at [848, 144] on div "[PERSON_NAME] Island - Wildlife Day Tour ​ Draft [DATE] 1 day 0/15 booked 0 / 2…" at bounding box center [799, 335] width 1230 height 671
type input "[PERSON_NAME][GEOGRAPHIC_DATA]"
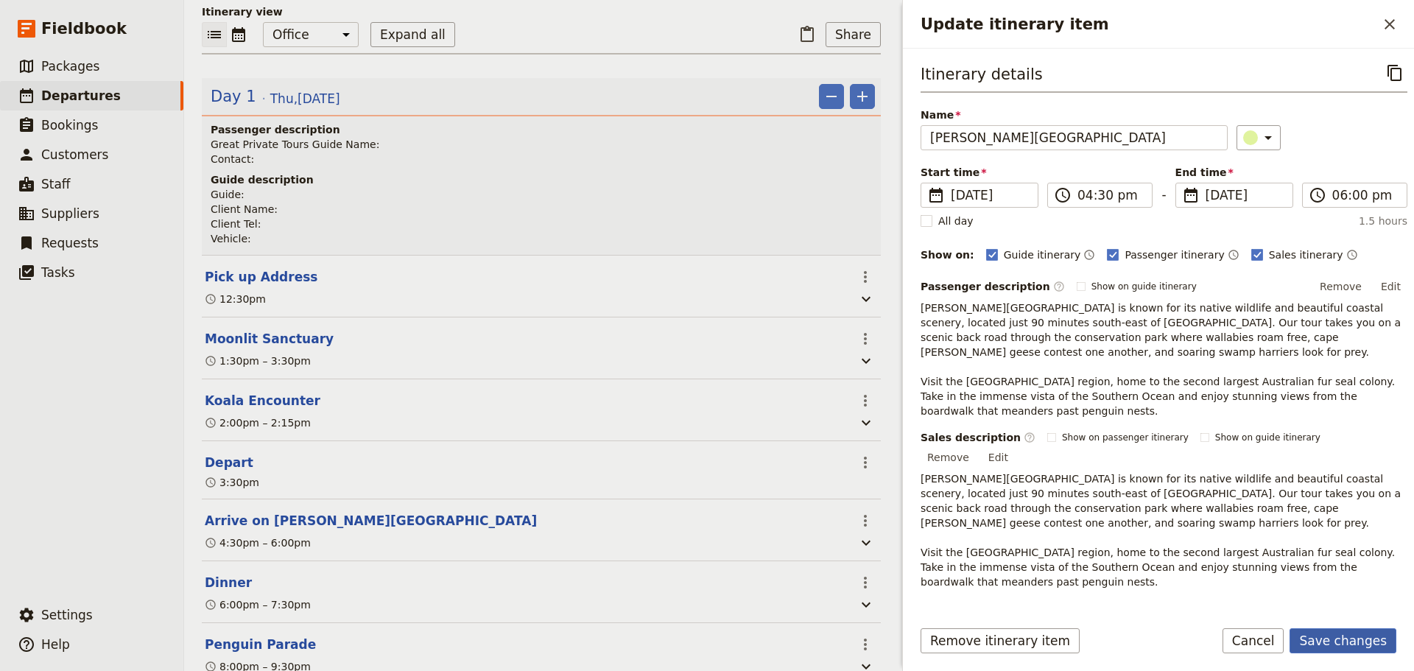
click at [1339, 648] on button "Save changes" at bounding box center [1343, 640] width 107 height 25
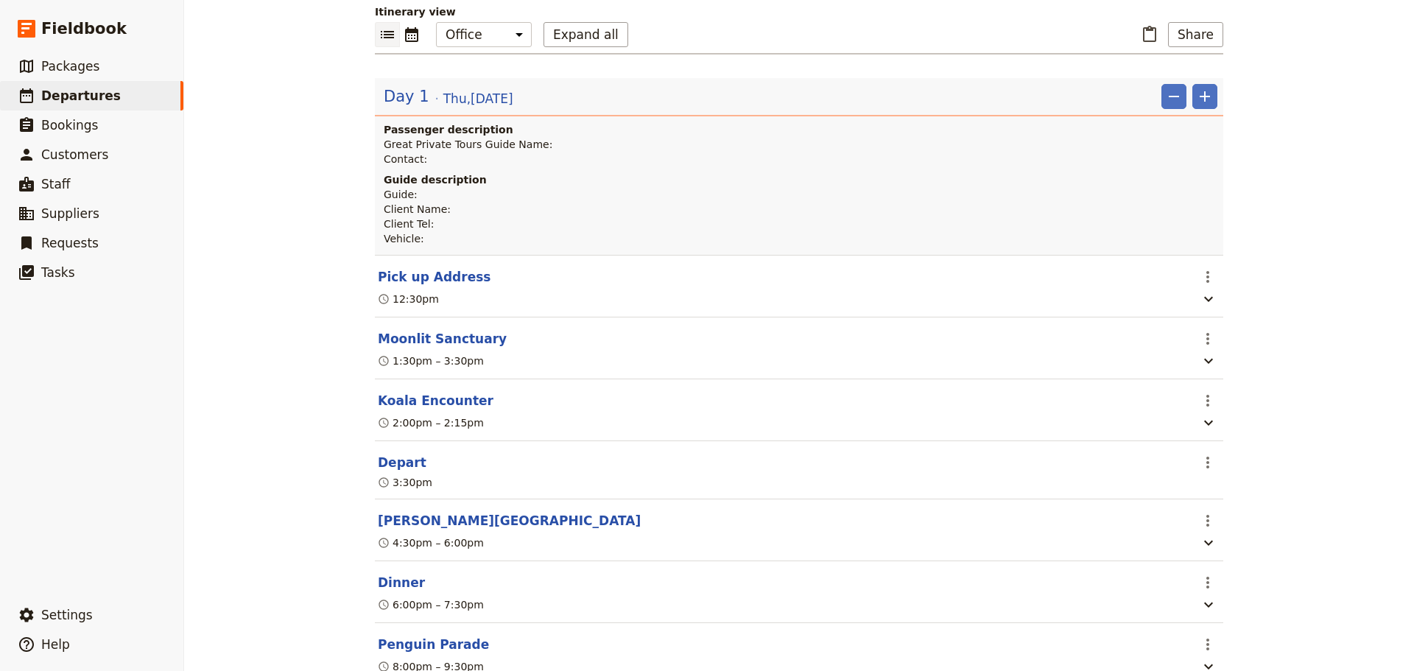
scroll to position [147, 0]
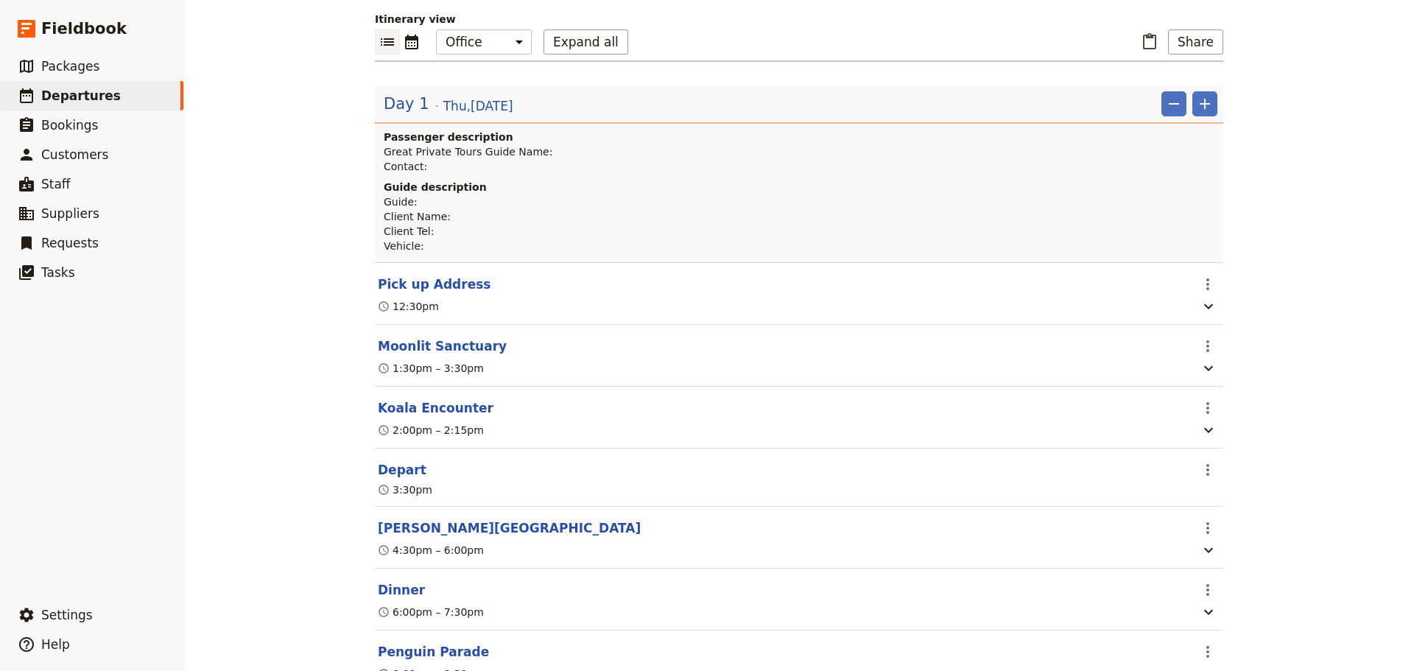
click at [395, 534] on button "[PERSON_NAME][GEOGRAPHIC_DATA]" at bounding box center [509, 528] width 263 height 18
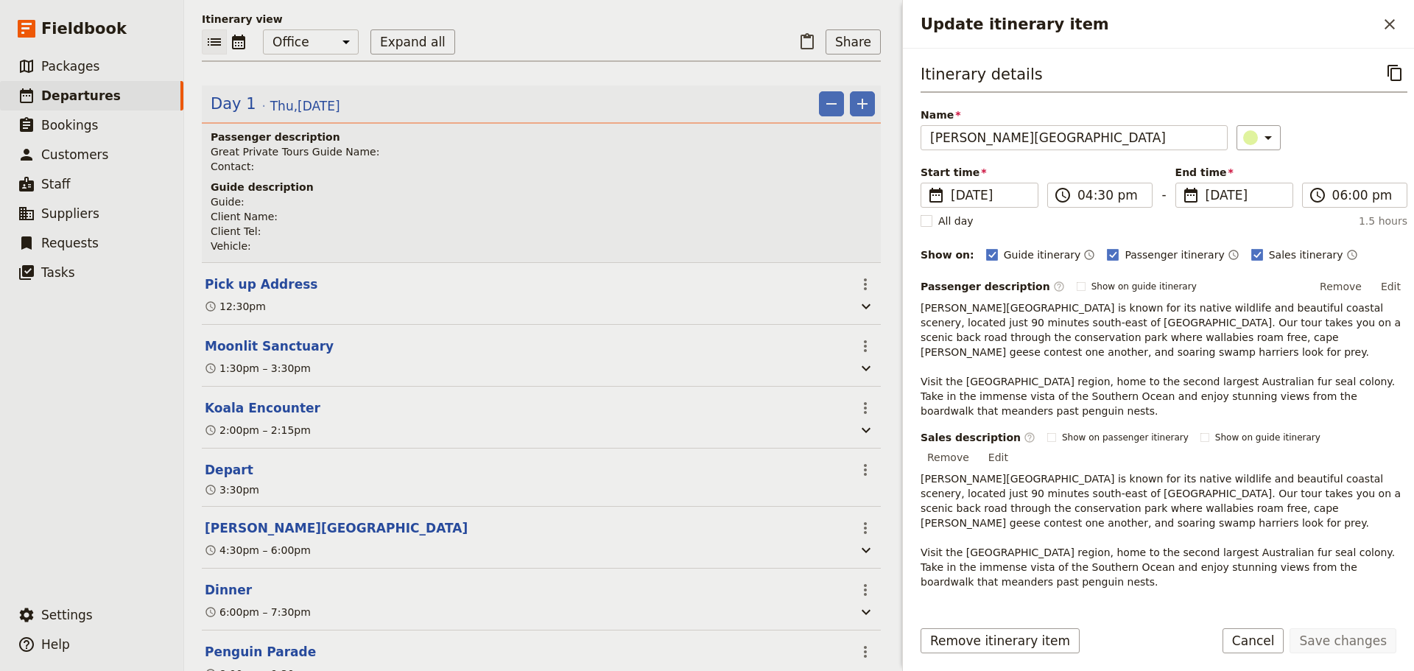
scroll to position [155, 0]
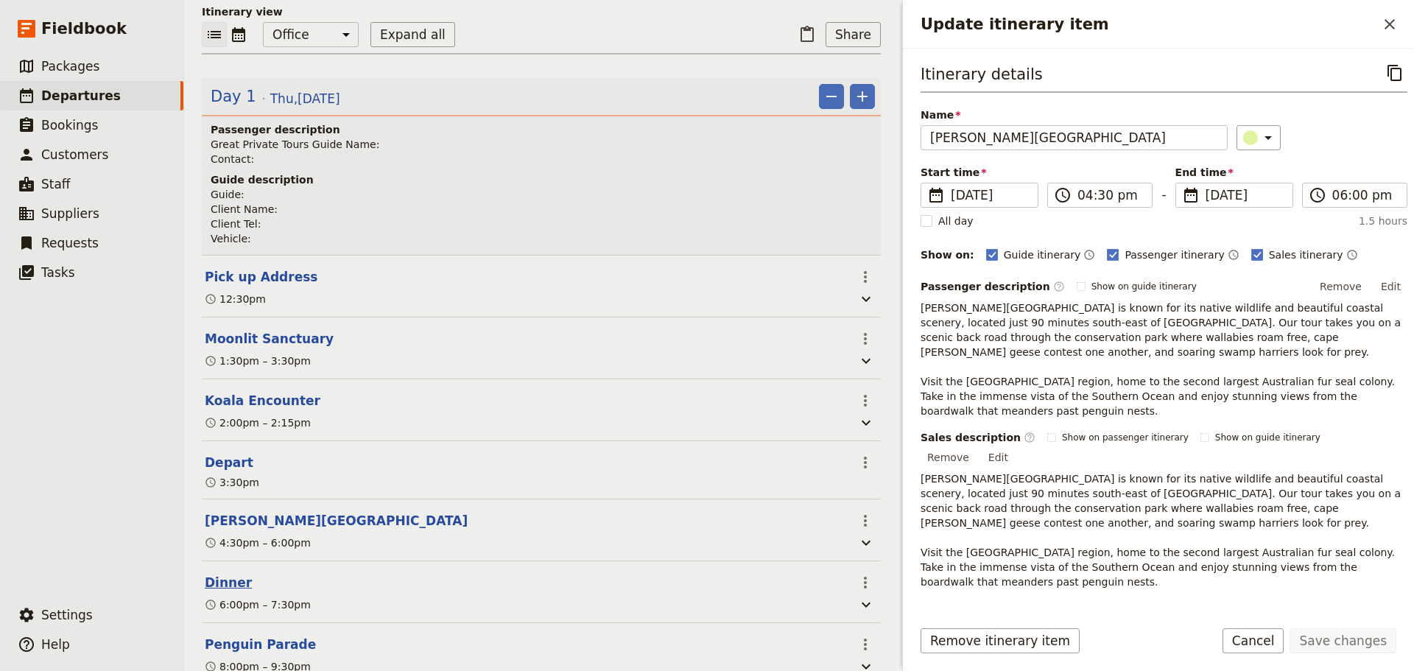
click at [213, 589] on button "Dinner" at bounding box center [228, 583] width 47 height 18
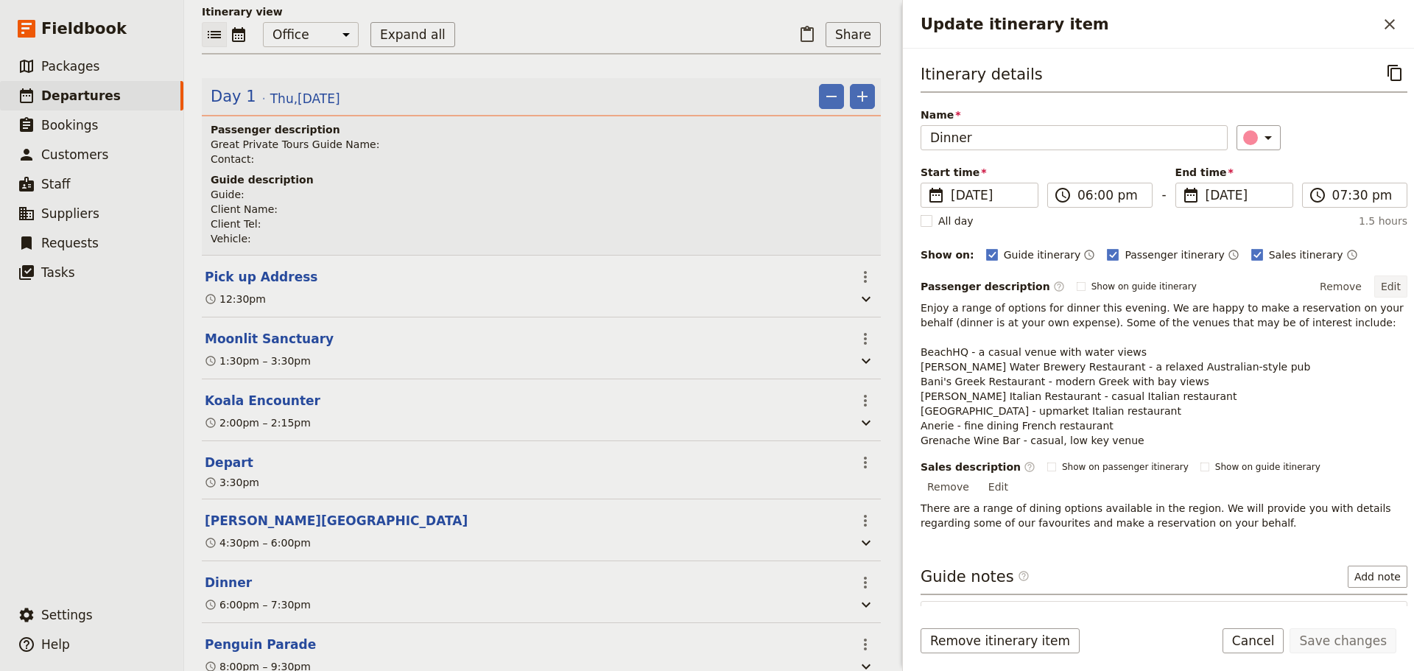
click at [1382, 281] on button "Edit" at bounding box center [1390, 286] width 33 height 22
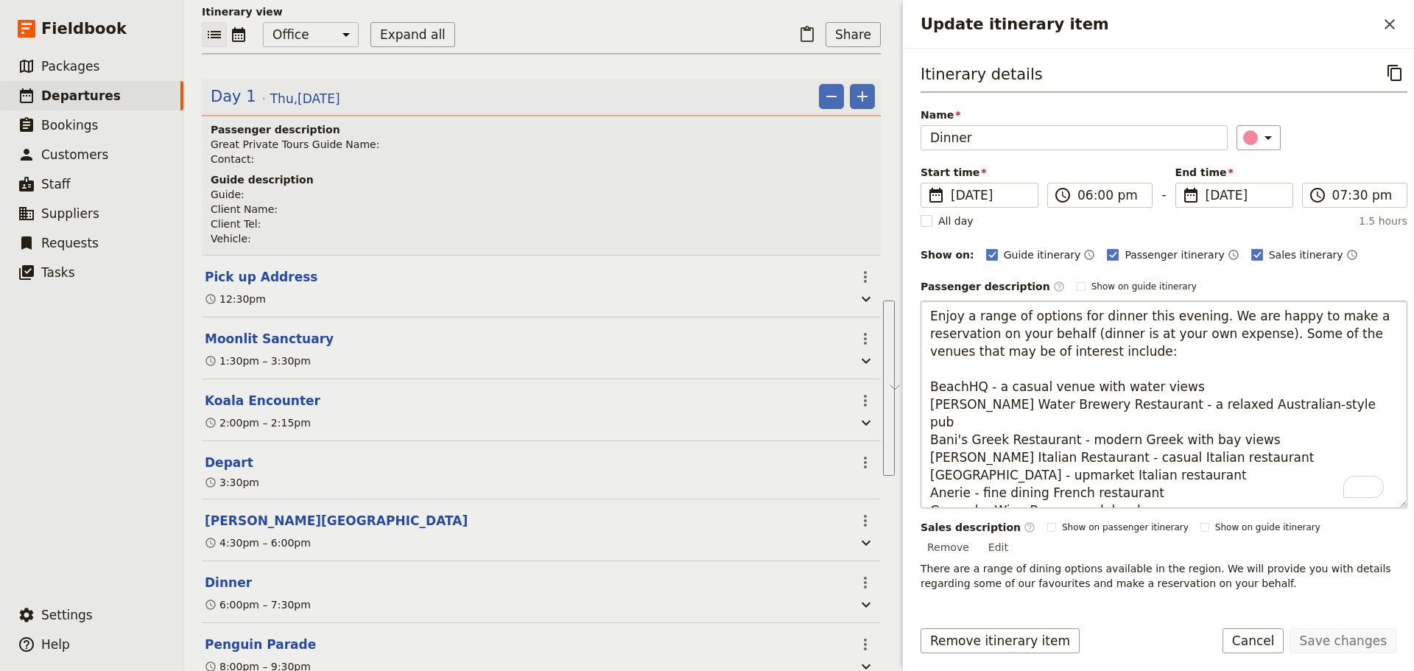
drag, startPoint x: 1136, startPoint y: 493, endPoint x: 1256, endPoint y: 341, distance: 193.5
click at [1256, 341] on textarea "Enjoy a range of options for dinner this evening. We are happy to make a reserv…" at bounding box center [1164, 404] width 487 height 208
type textarea "Enjoy a range of options for dinner this evening. We are happy to make a reserv…"
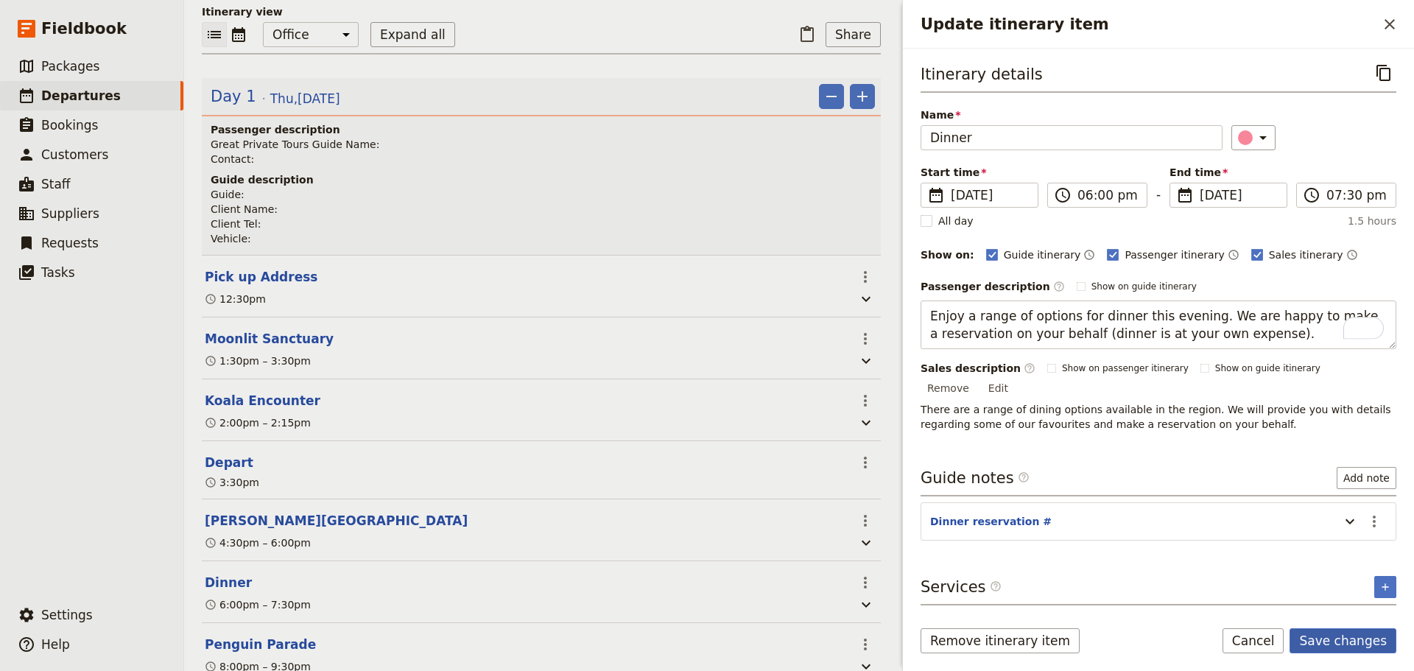
click at [1343, 630] on button "Save changes" at bounding box center [1343, 640] width 107 height 25
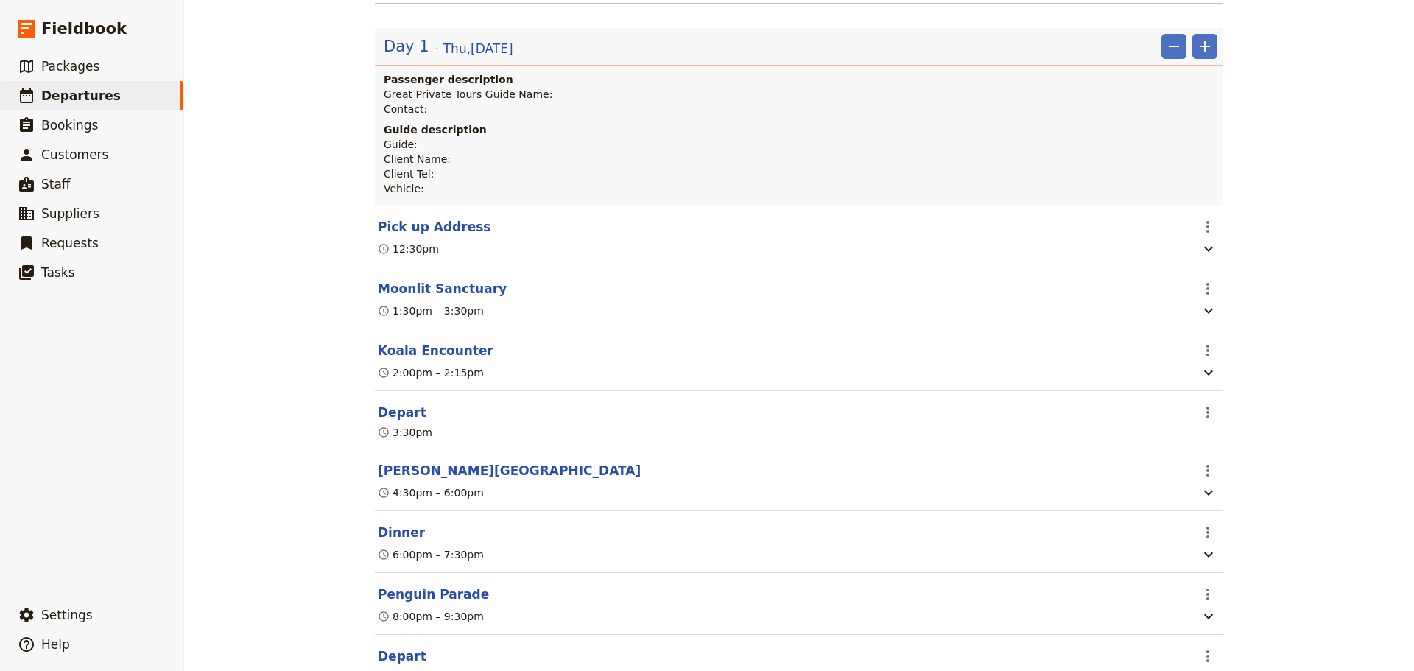
scroll to position [0, 0]
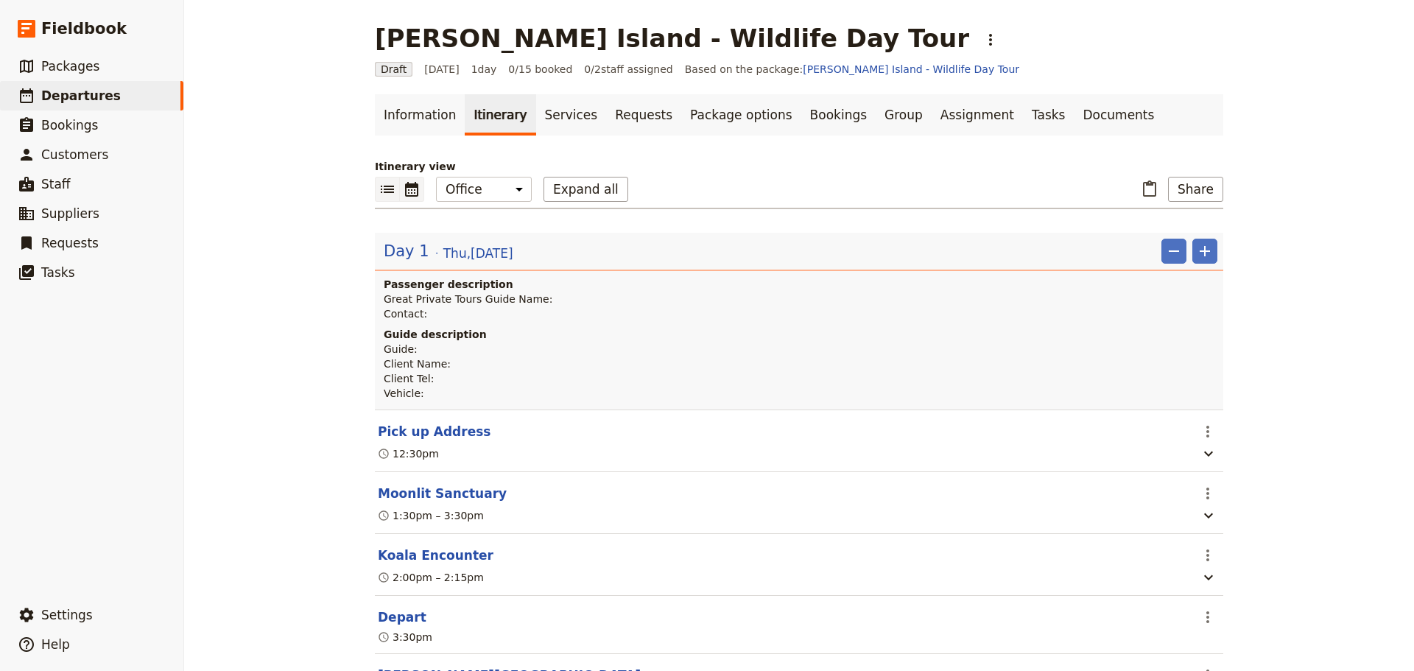
click at [413, 191] on icon "Calendar view" at bounding box center [412, 189] width 18 height 18
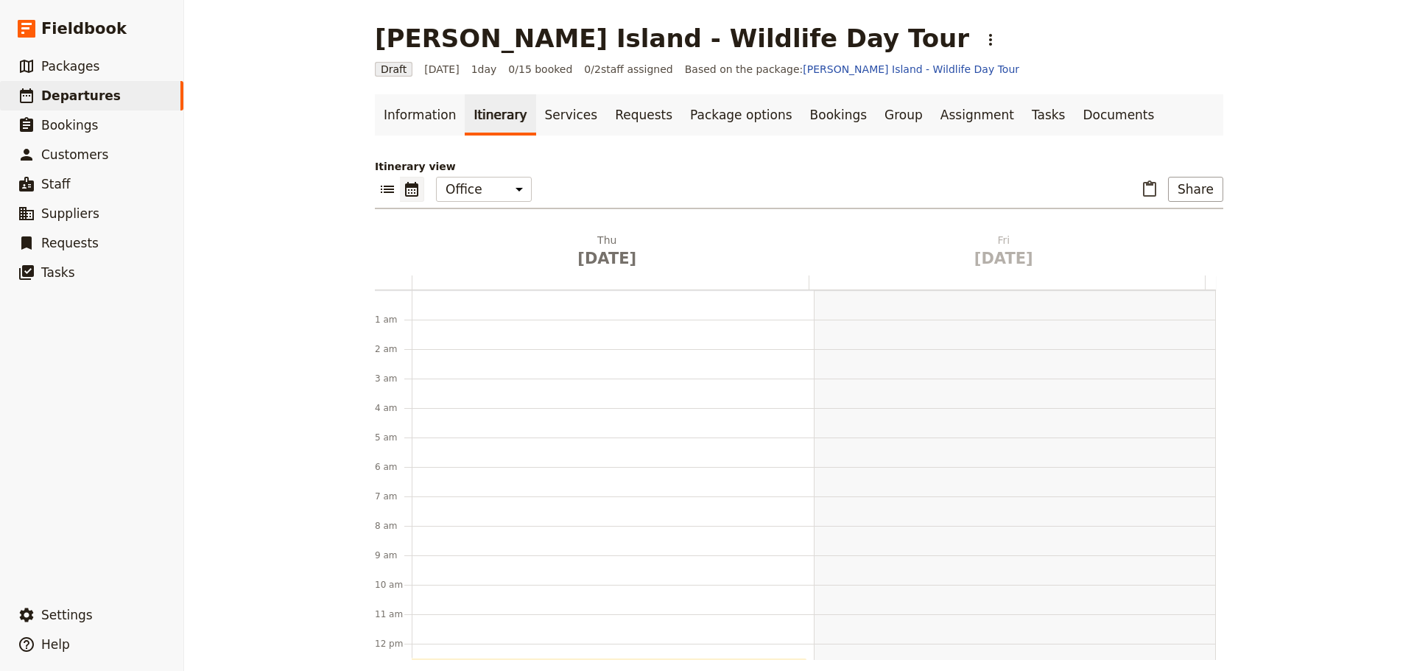
scroll to position [191, 0]
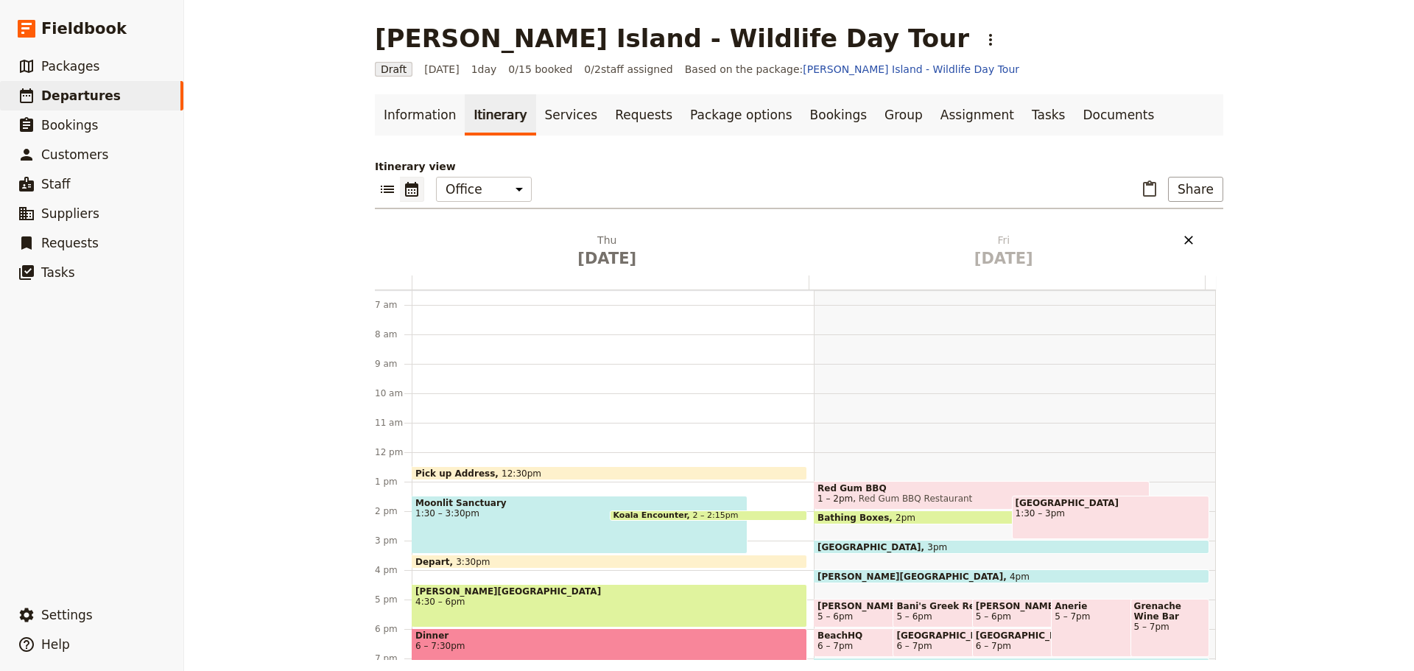
click at [1183, 238] on icon "Delete Fri Apr 3" at bounding box center [1188, 240] width 15 height 15
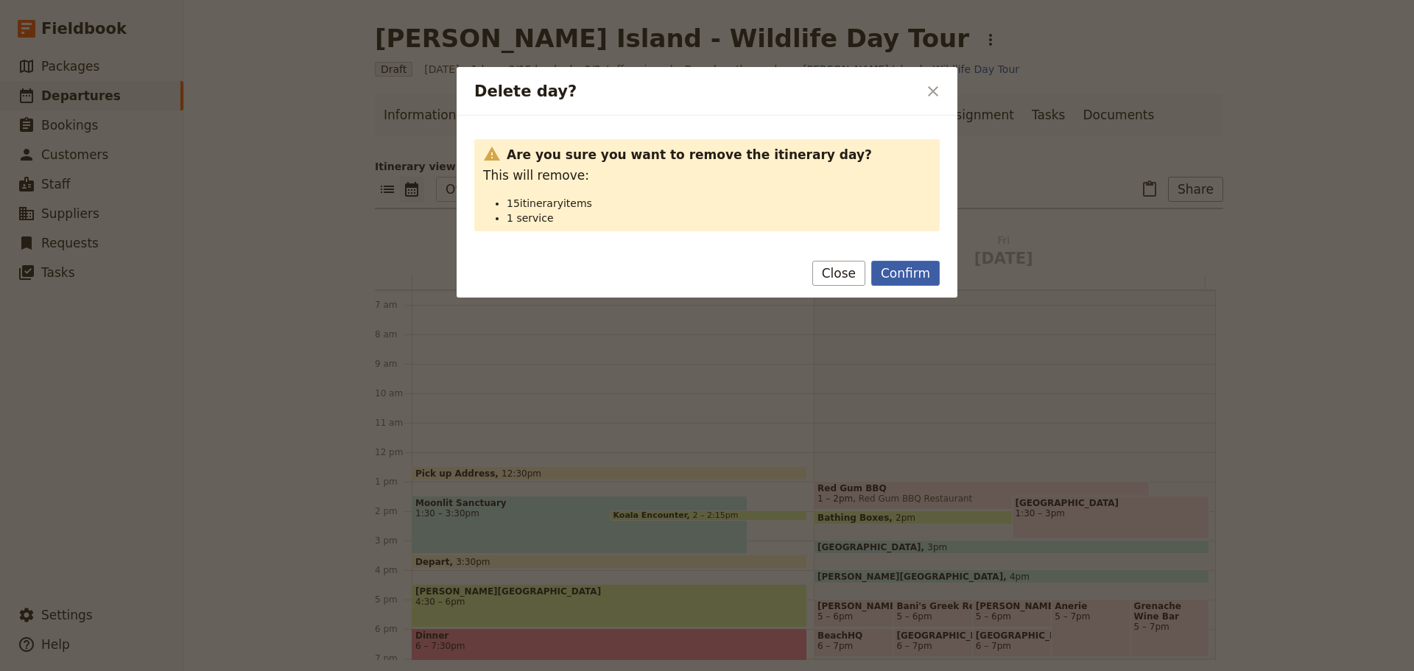
click at [901, 282] on button "Confirm" at bounding box center [905, 273] width 68 height 25
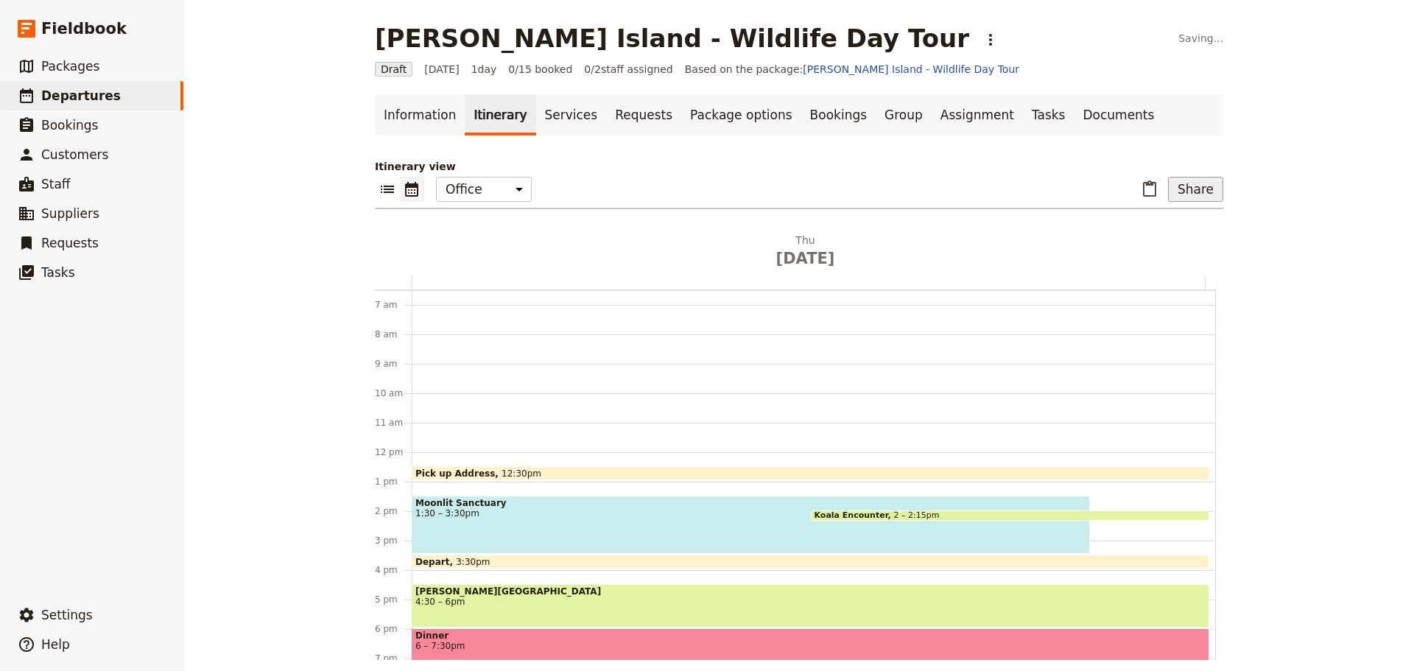
click at [1203, 188] on button "Share" at bounding box center [1195, 189] width 55 height 25
click at [1150, 245] on span "Passenger itinerary" at bounding box center [1157, 242] width 99 height 15
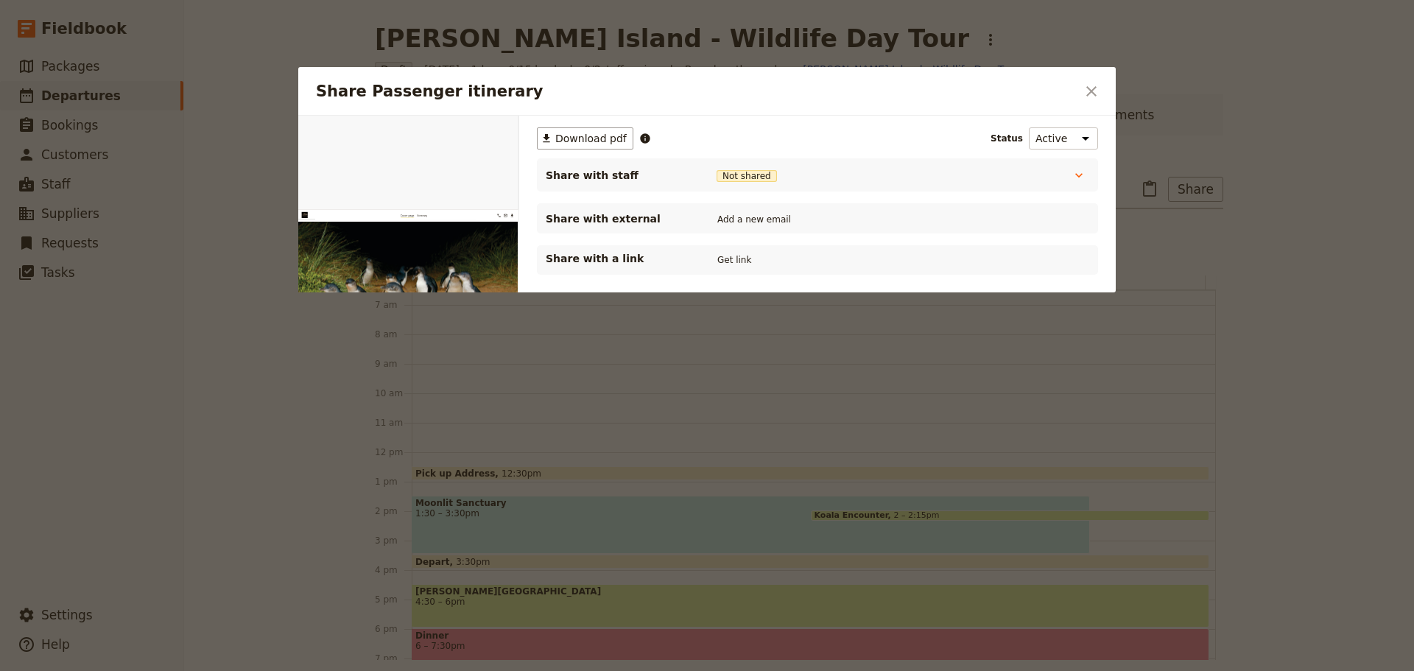
scroll to position [0, 0]
click at [729, 258] on button "Get link" at bounding box center [734, 260] width 41 height 16
click at [857, 261] on button "Get link" at bounding box center [845, 260] width 41 height 16
click at [1089, 88] on icon "Close dialog" at bounding box center [1091, 91] width 10 height 10
